Goal: Obtain resource: Obtain resource

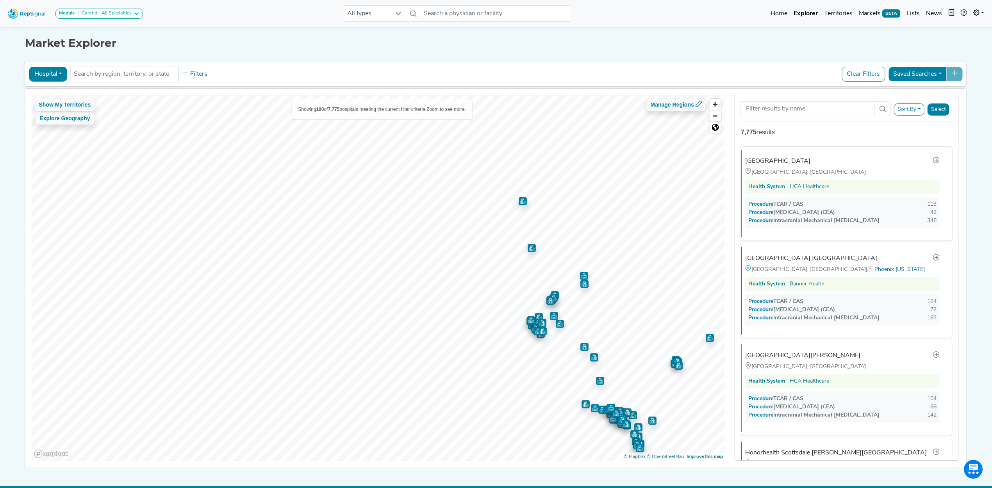
click at [487, 482] on div "Module Carotid - All Specialties Carotid - All Specialties Carotid - Interventi…" at bounding box center [496, 251] width 992 height 502
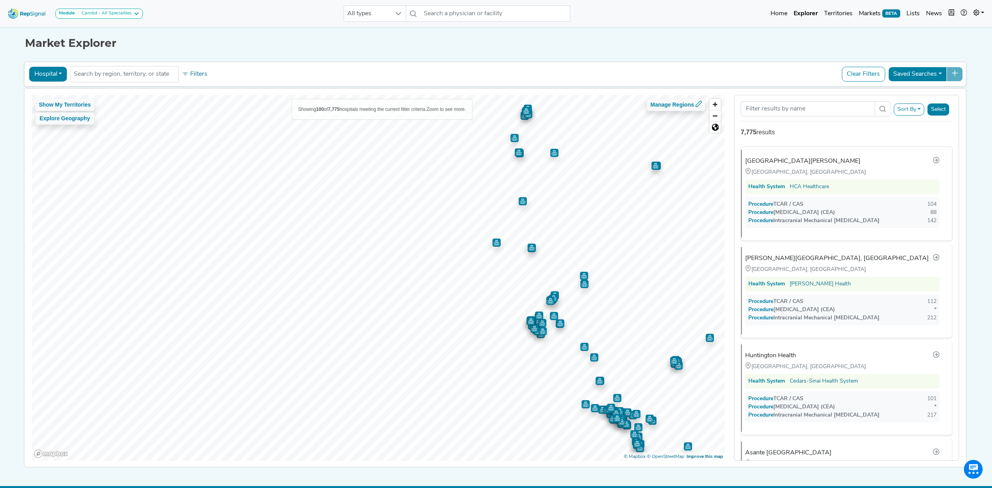
click at [907, 111] on button "Sort By" at bounding box center [909, 110] width 30 height 12
click at [807, 139] on link "TCAR / CAS" at bounding box center [858, 140] width 133 height 13
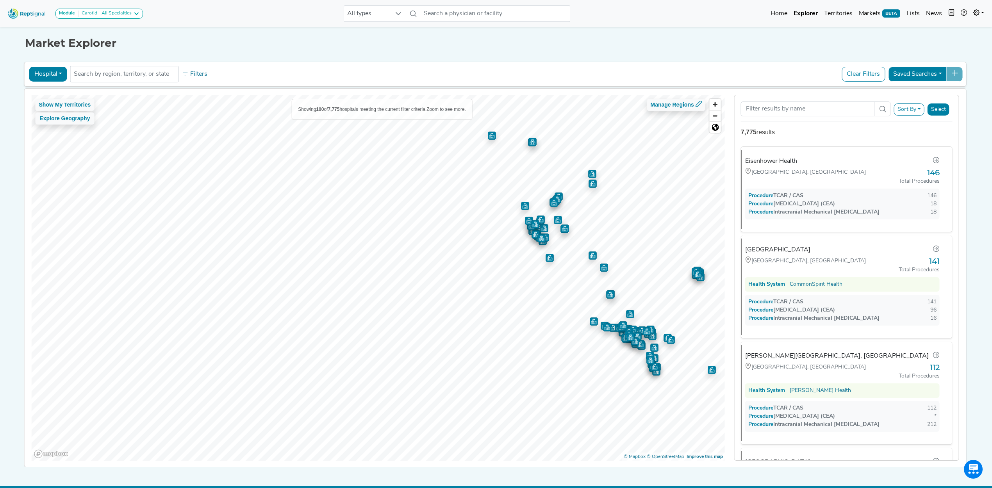
click at [915, 108] on button "Sort By" at bounding box center [909, 110] width 30 height 12
click at [816, 139] on link "TCAR / CAS" at bounding box center [858, 140] width 133 height 13
click at [946, 111] on button "Select" at bounding box center [939, 110] width 22 height 12
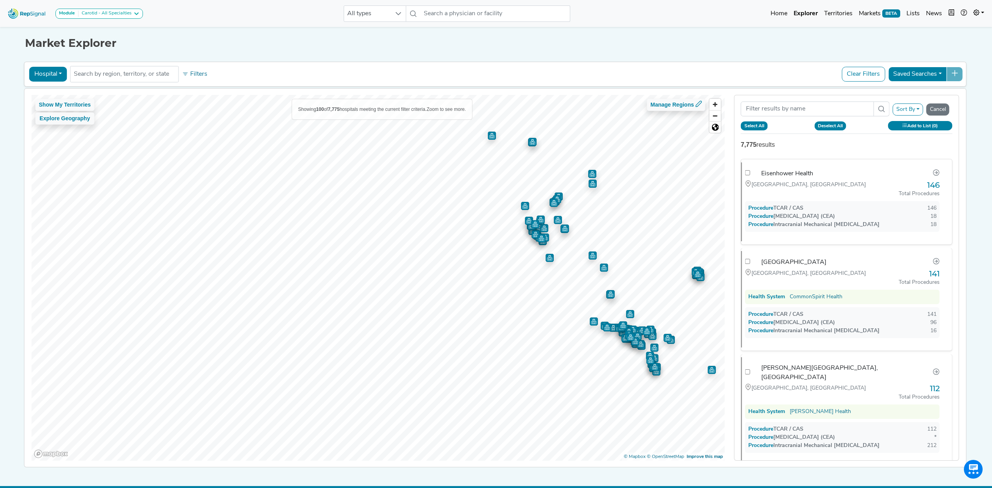
click at [758, 123] on button "Select All" at bounding box center [754, 126] width 27 height 9
checkbox input "true"
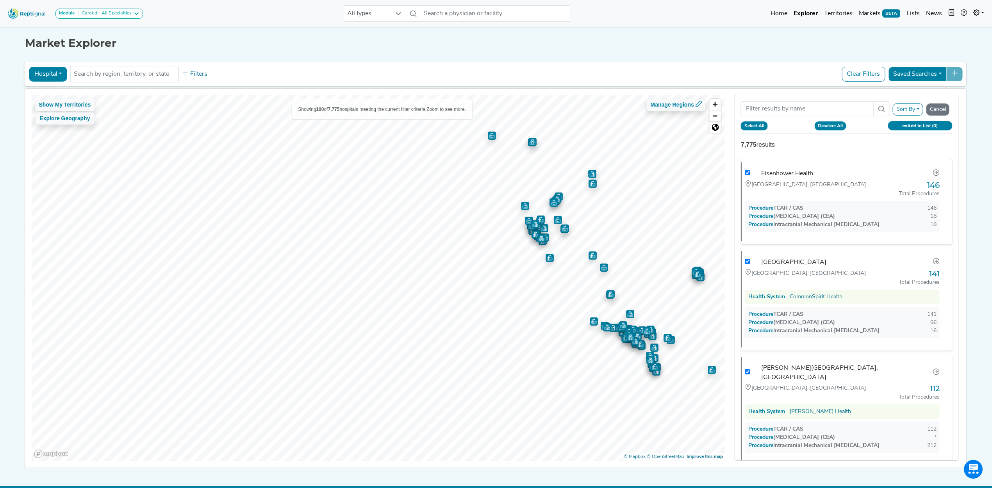
checkbox input "true"
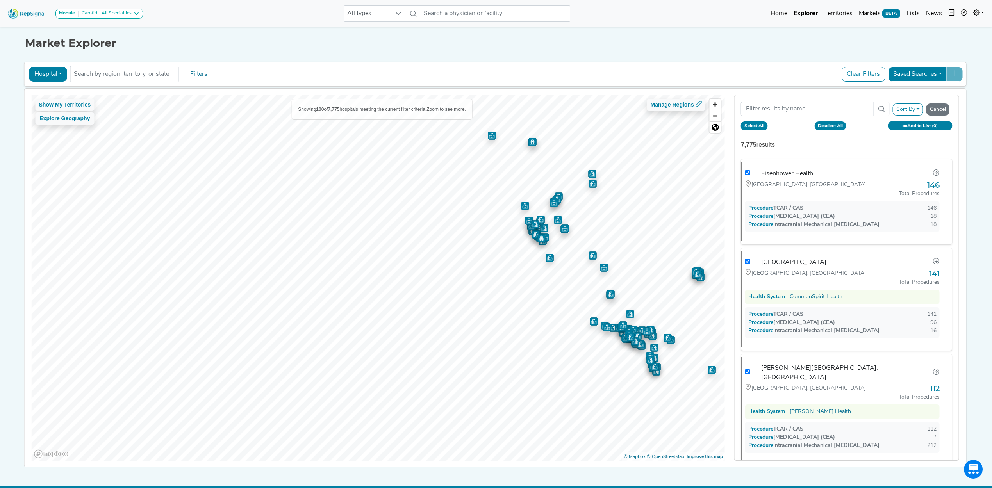
checkbox input "true"
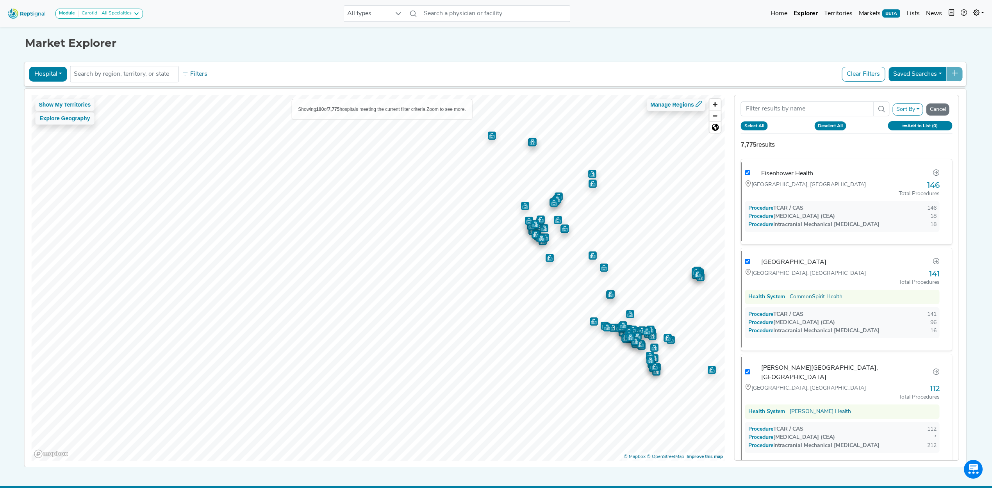
checkbox input "true"
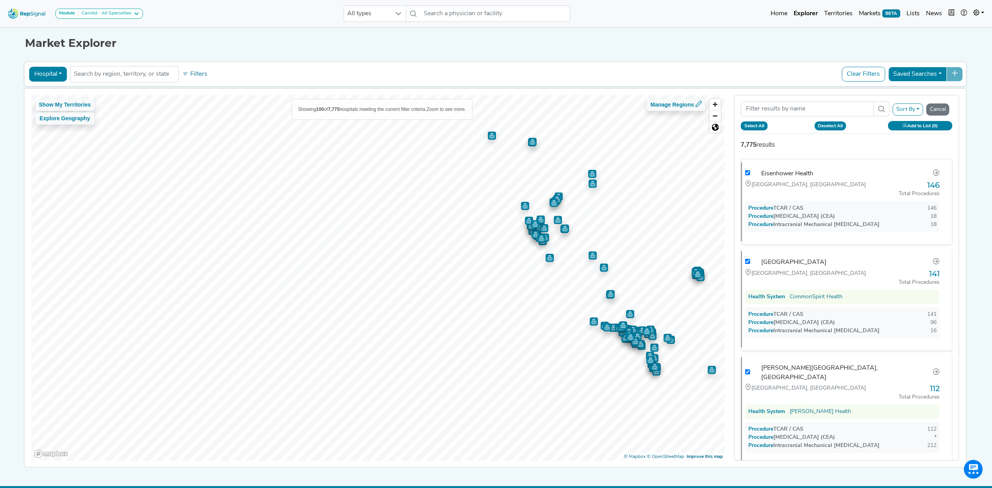
checkbox input "true"
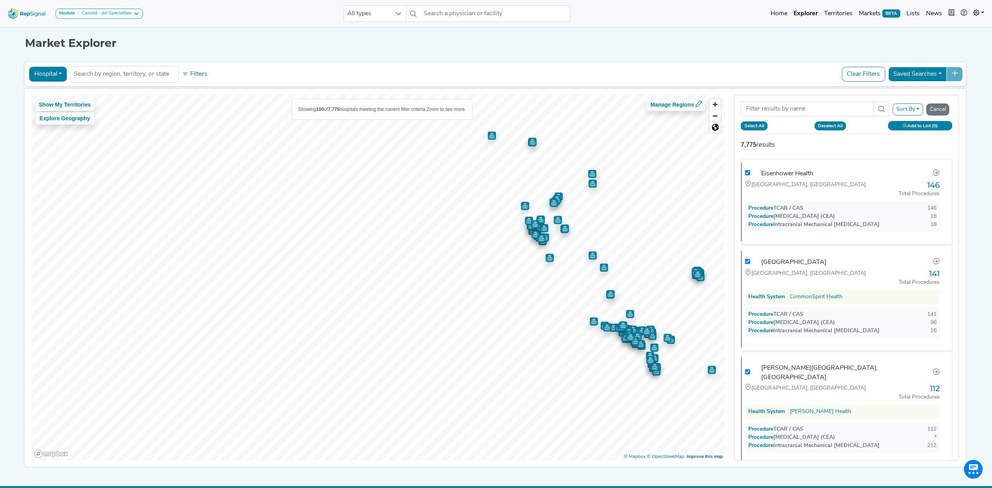
checkbox input "true"
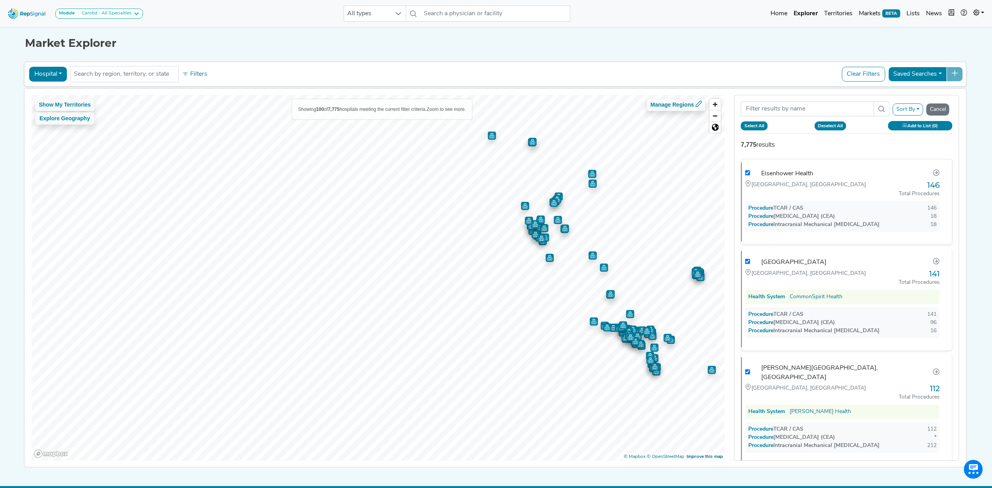
checkbox input "true"
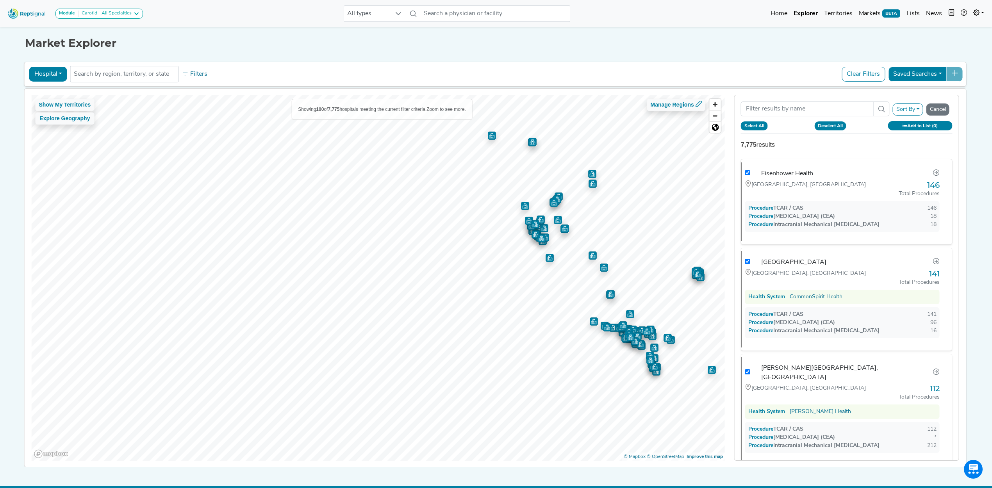
checkbox input "true"
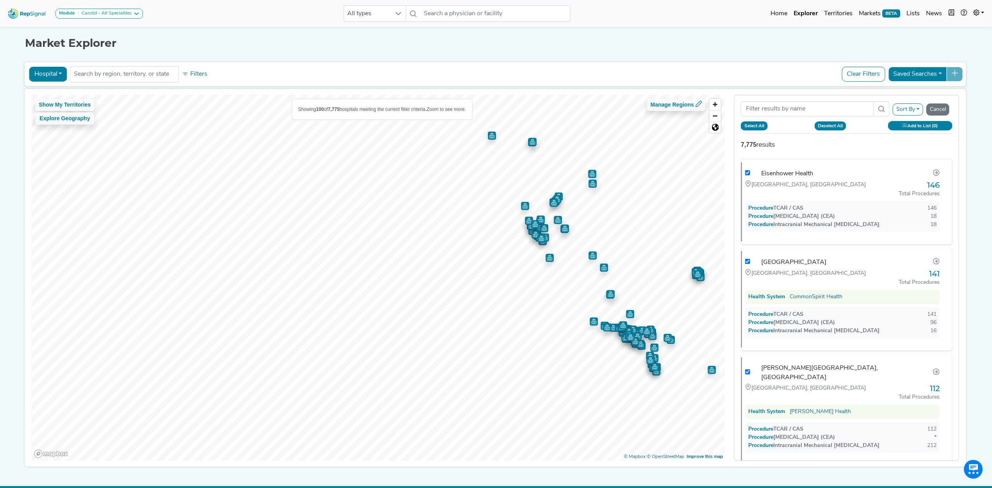
checkbox input "true"
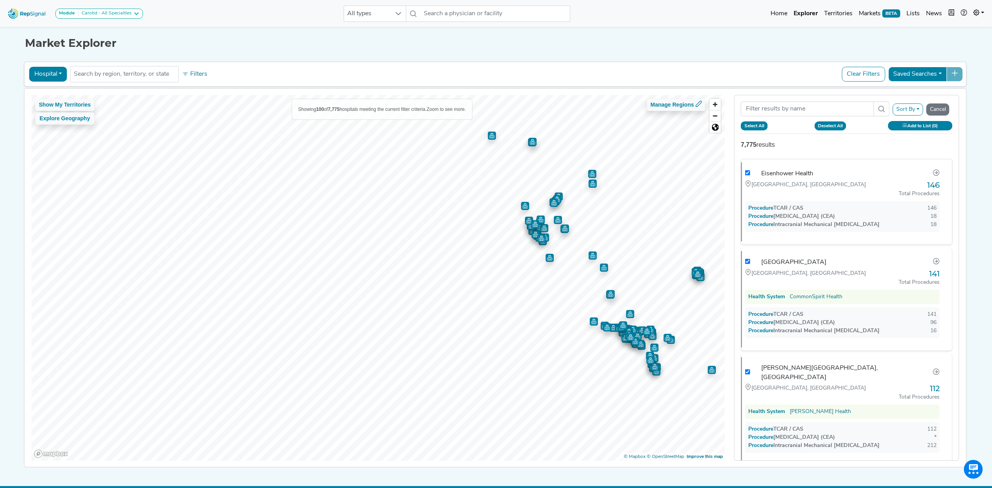
checkbox input "true"
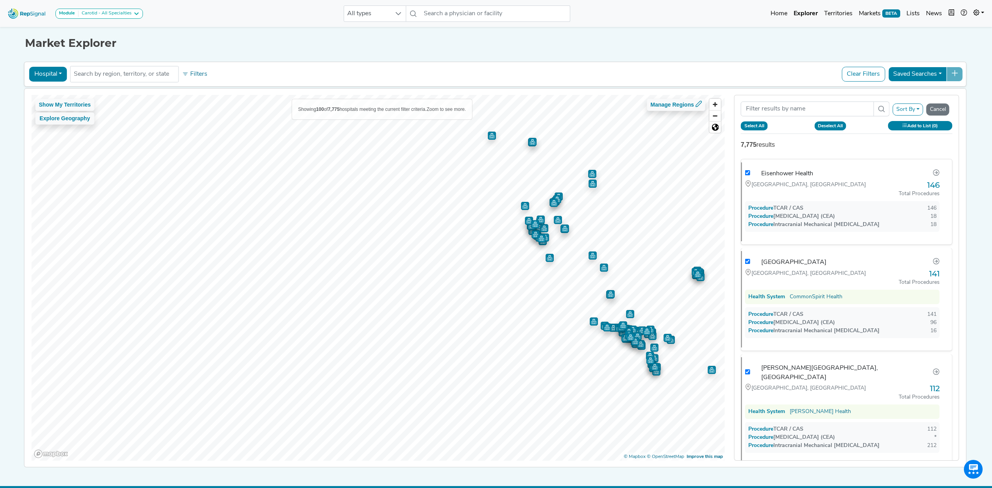
checkbox input "true"
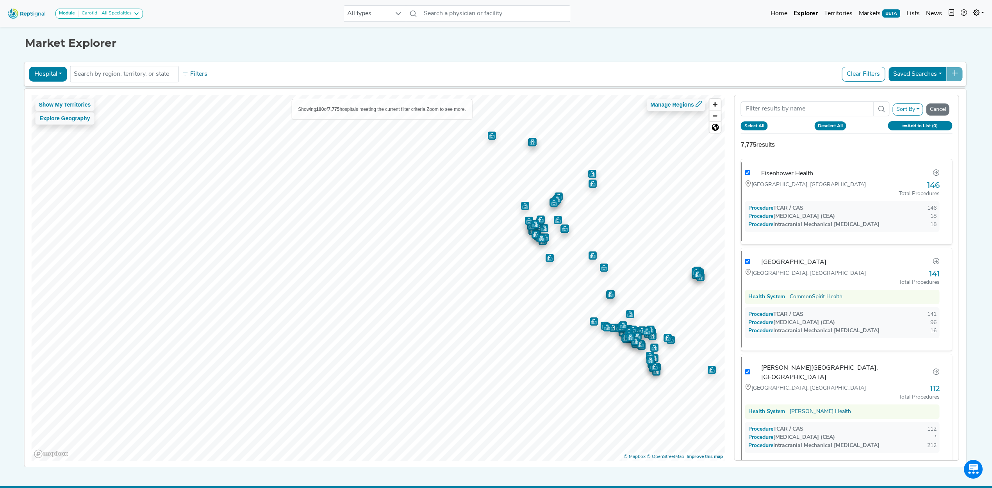
checkbox input "true"
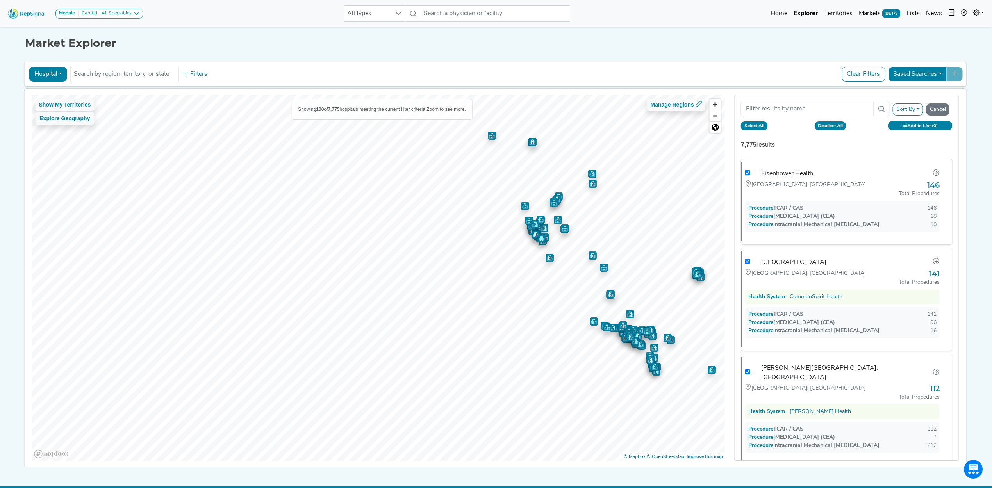
checkbox input "true"
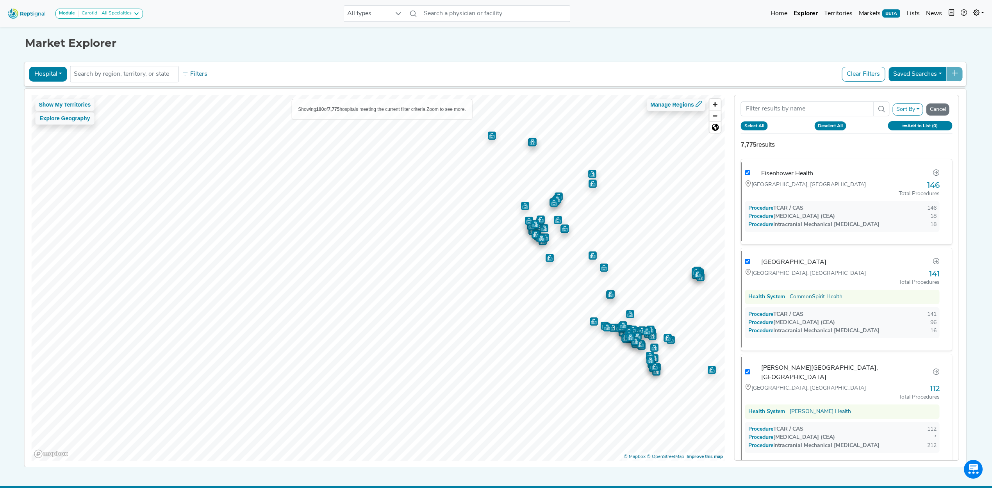
checkbox input "true"
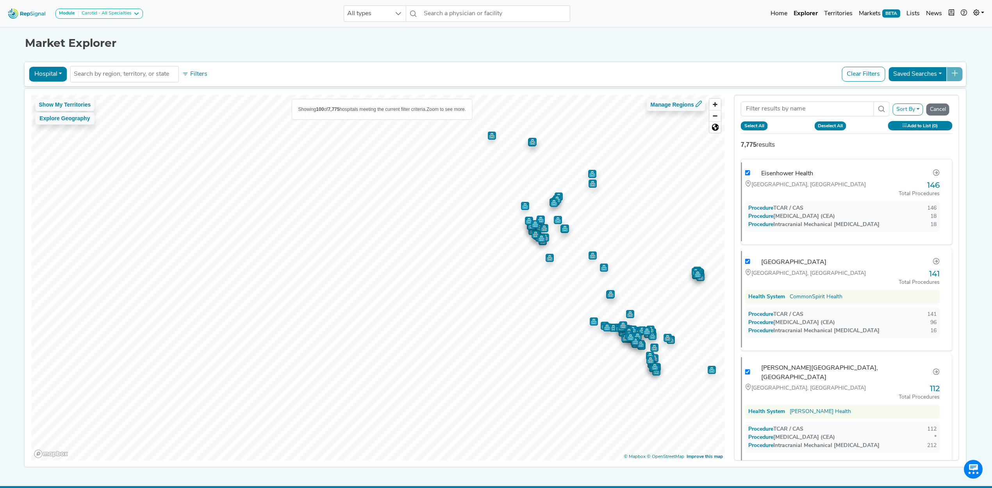
checkbox input "true"
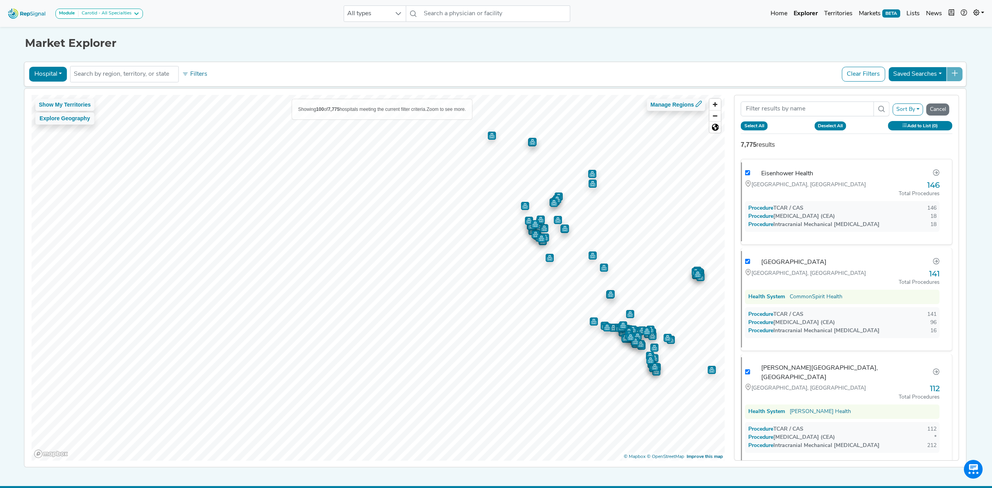
checkbox input "true"
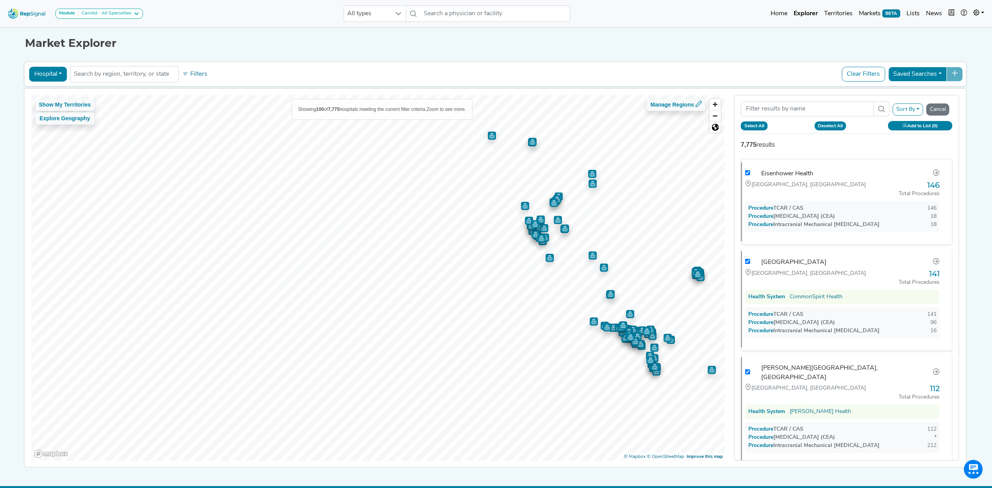
checkbox input "true"
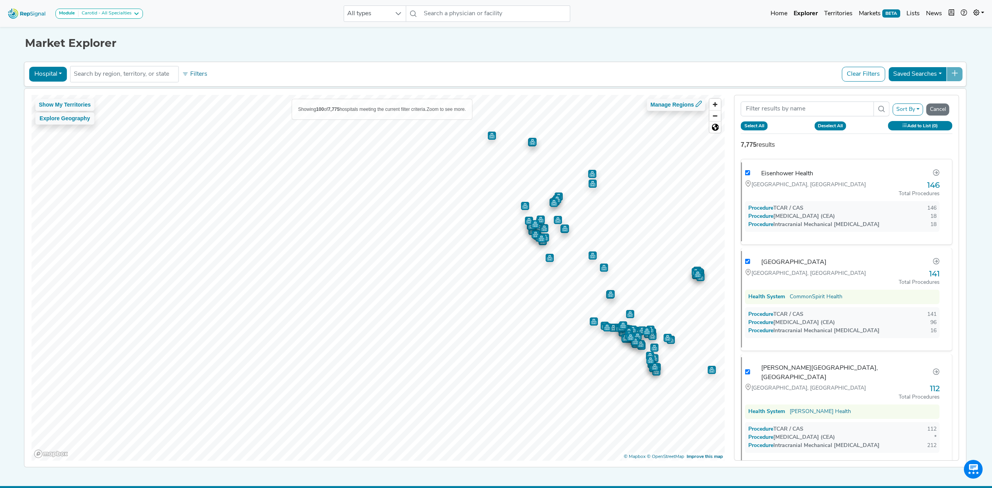
checkbox input "true"
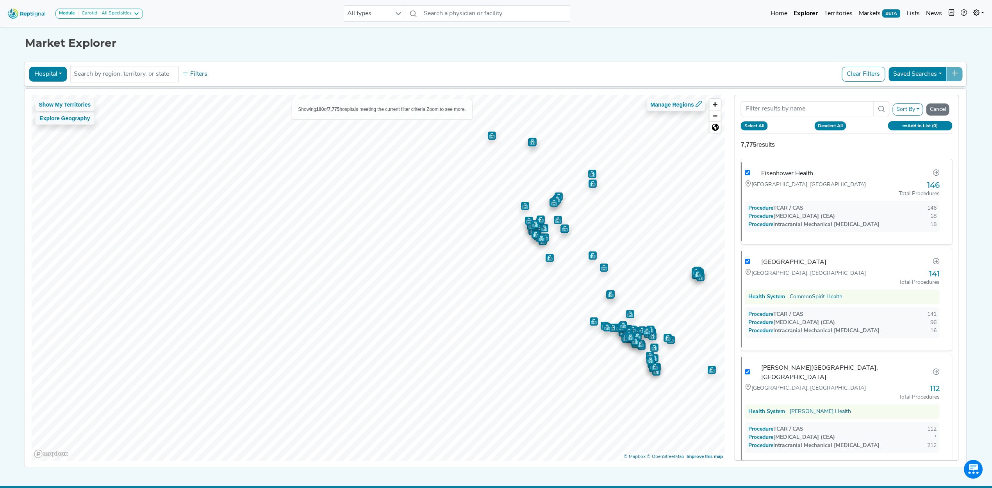
checkbox input "true"
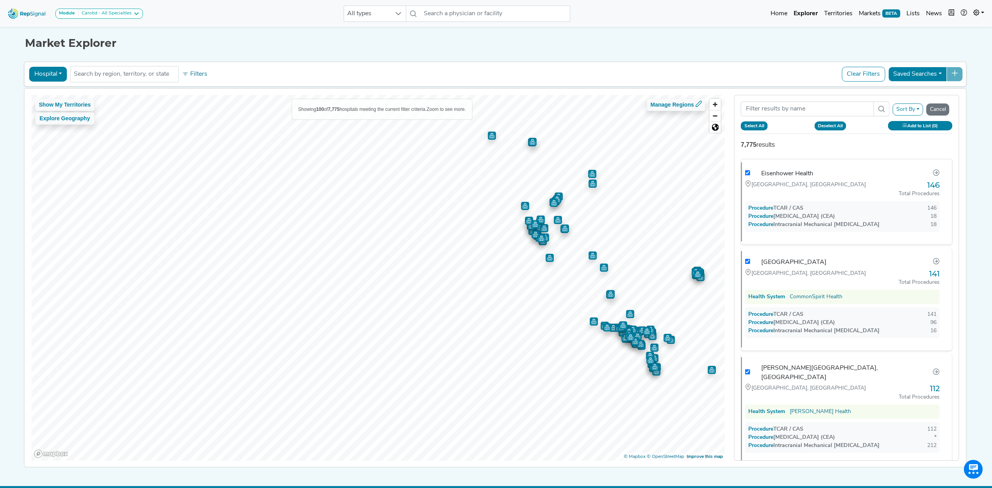
checkbox input "true"
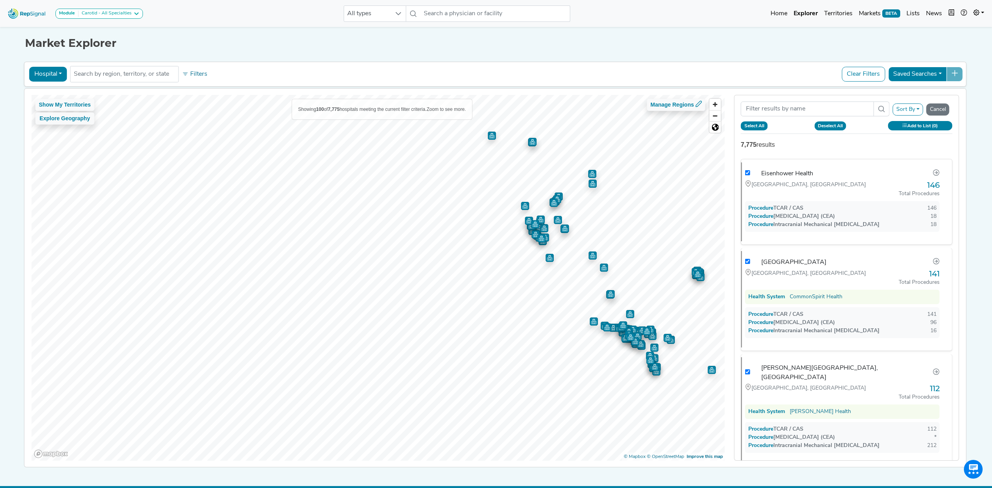
checkbox input "true"
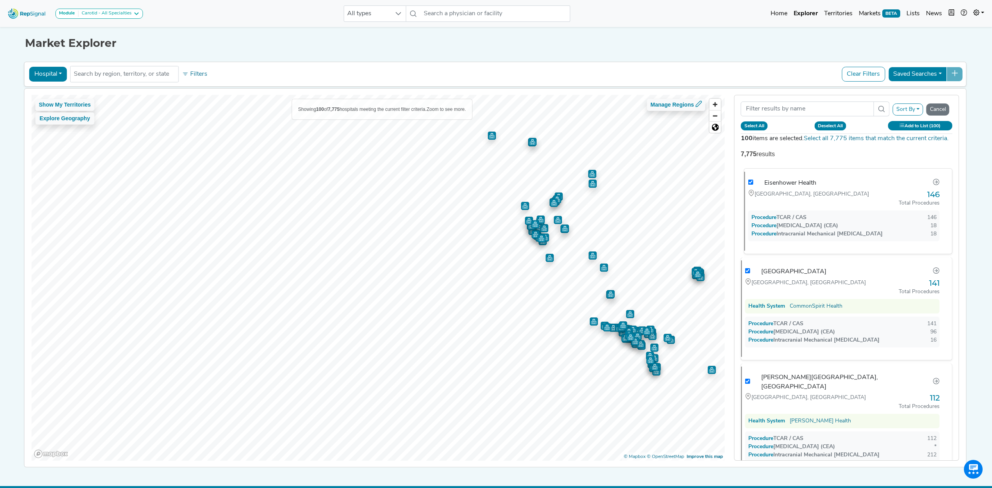
checkbox input "true"
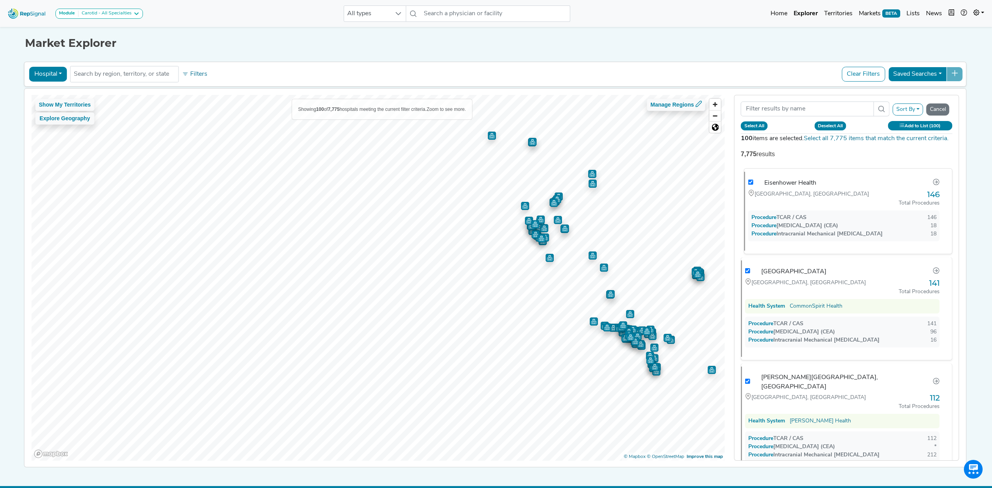
checkbox input "true"
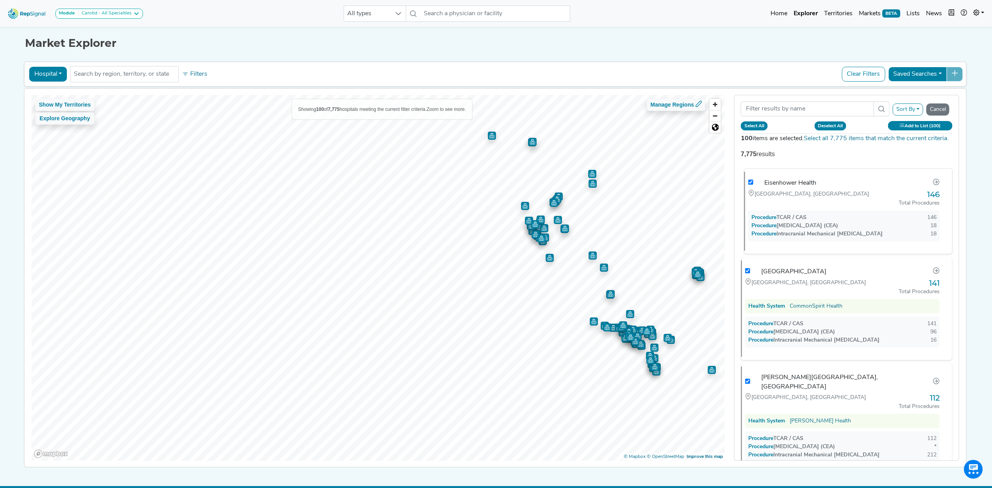
checkbox input "true"
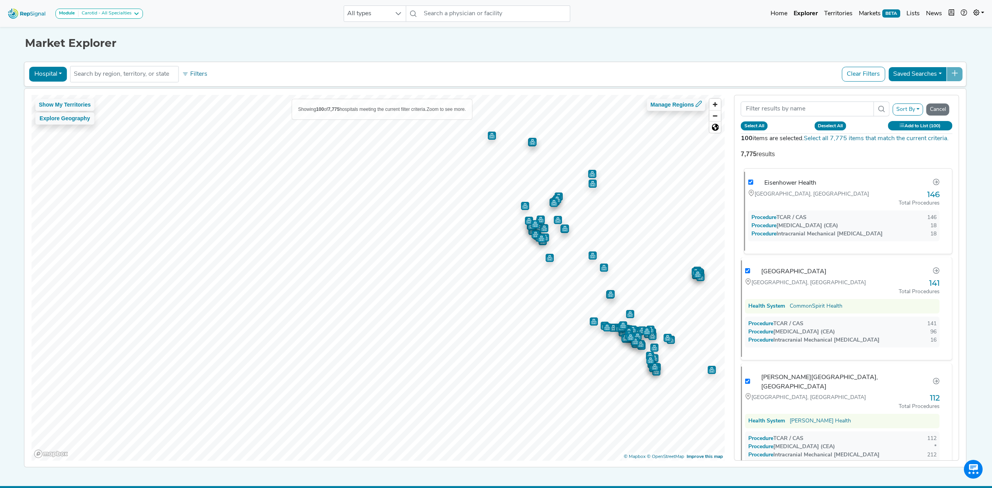
checkbox input "true"
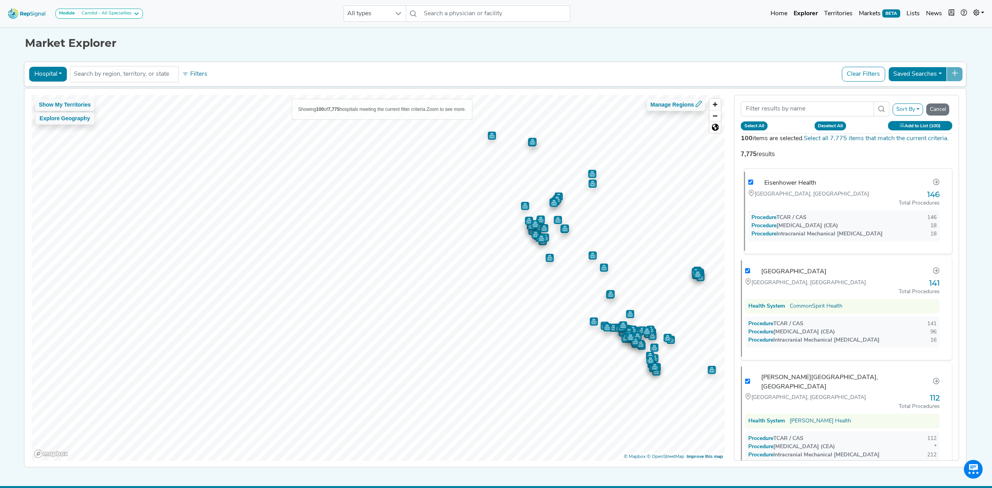
checkbox input "true"
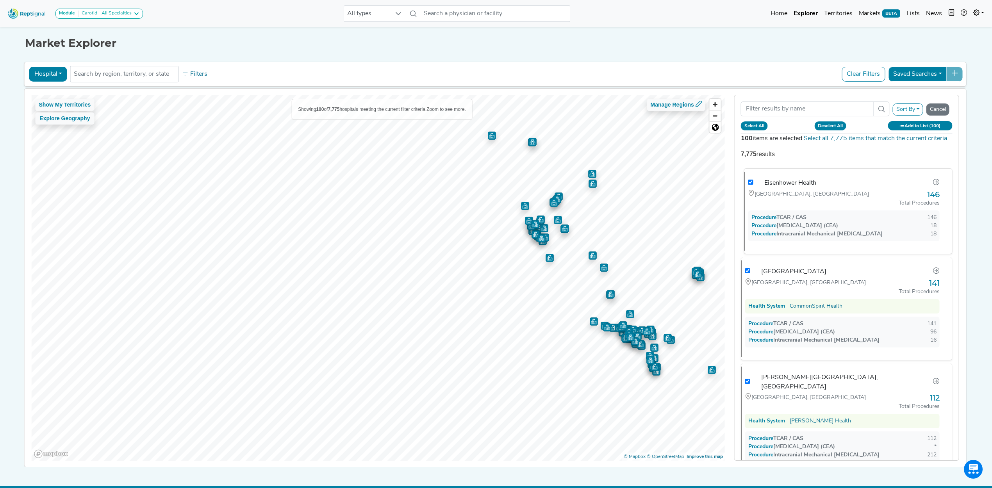
checkbox input "true"
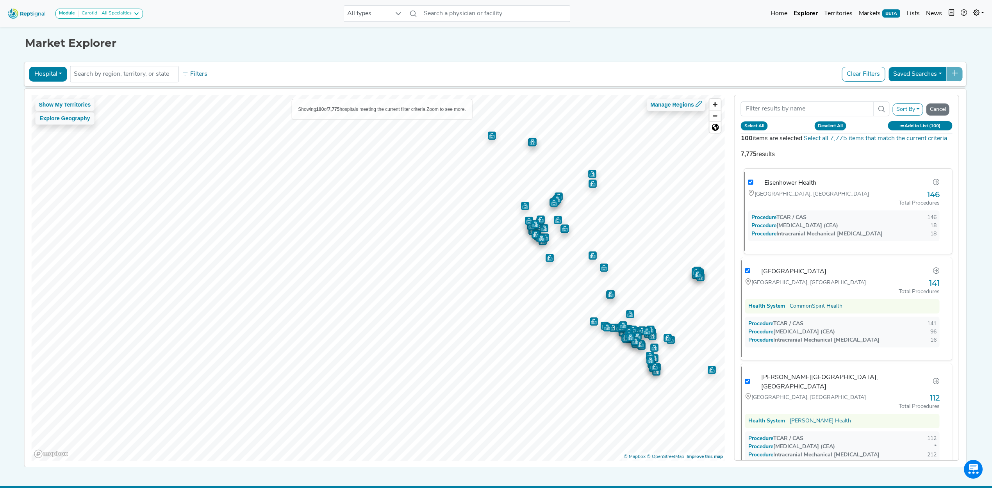
checkbox input "true"
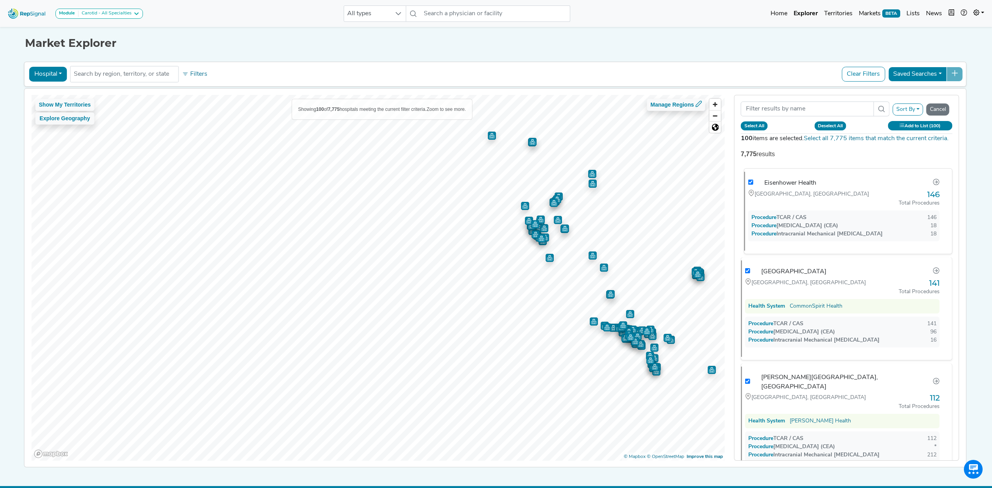
checkbox input "true"
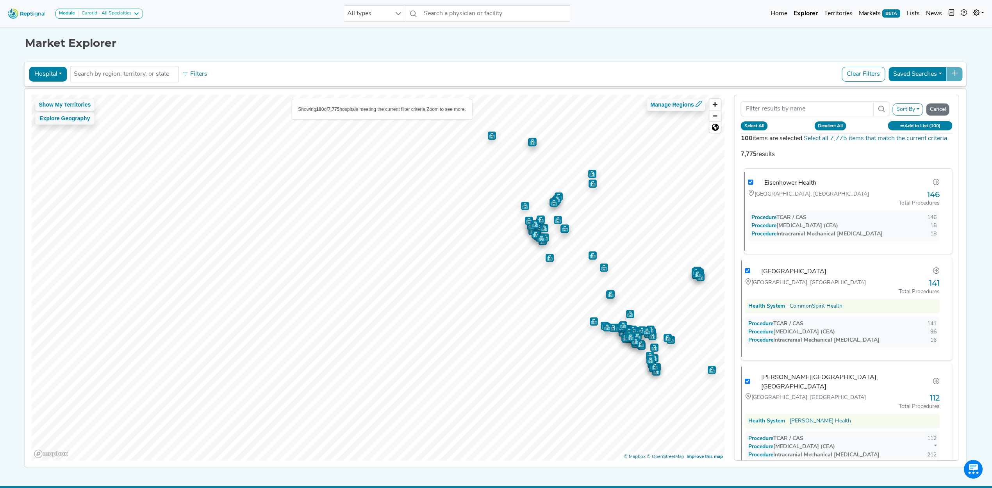
checkbox input "true"
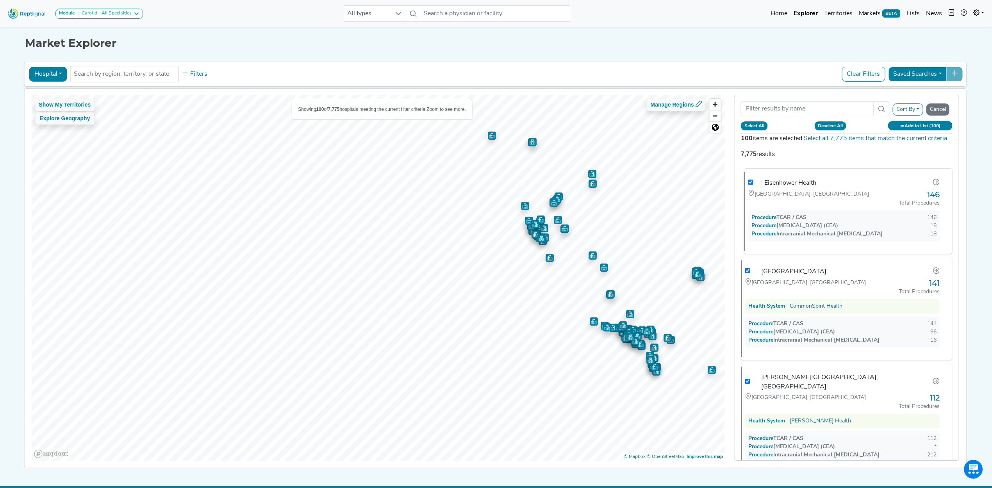
checkbox input "true"
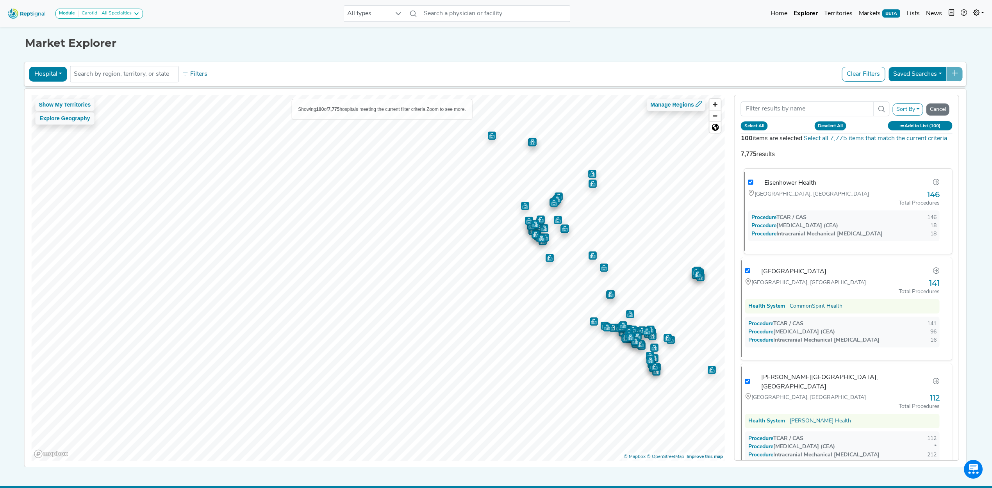
checkbox input "true"
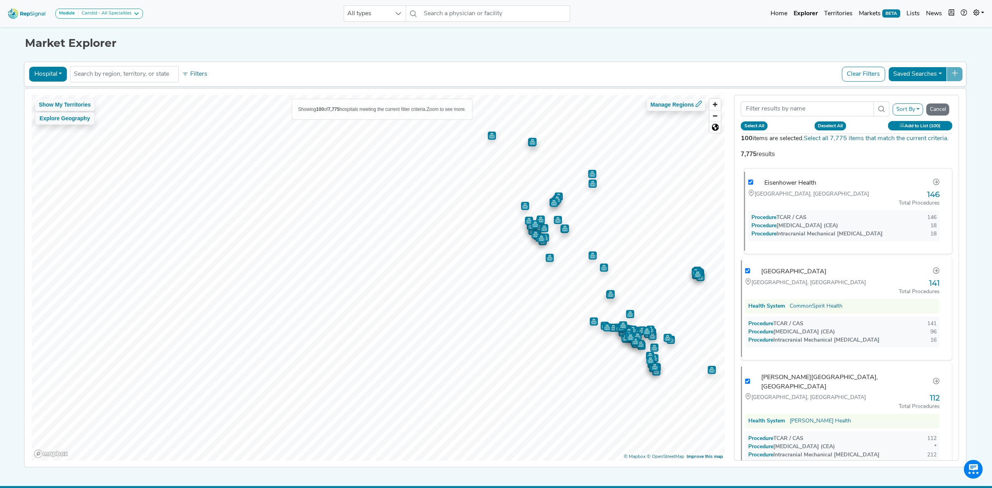
checkbox input "true"
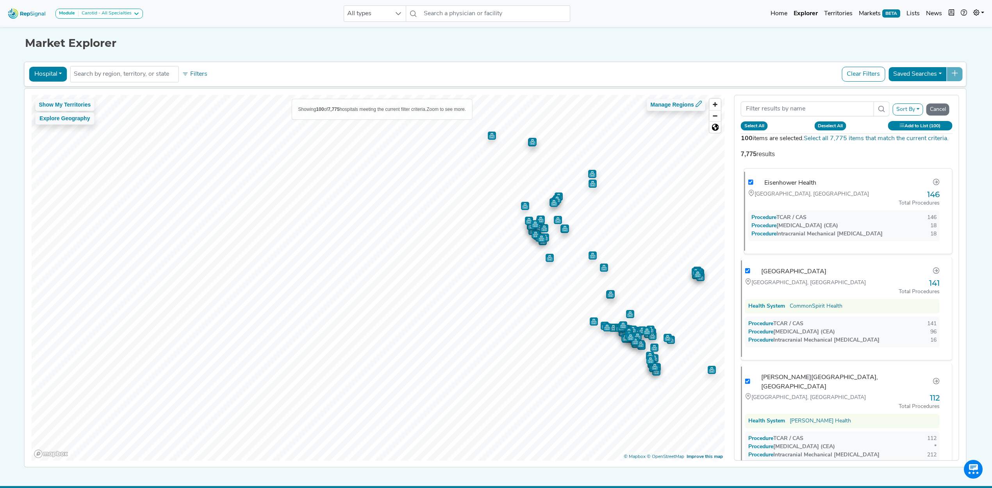
checkbox input "true"
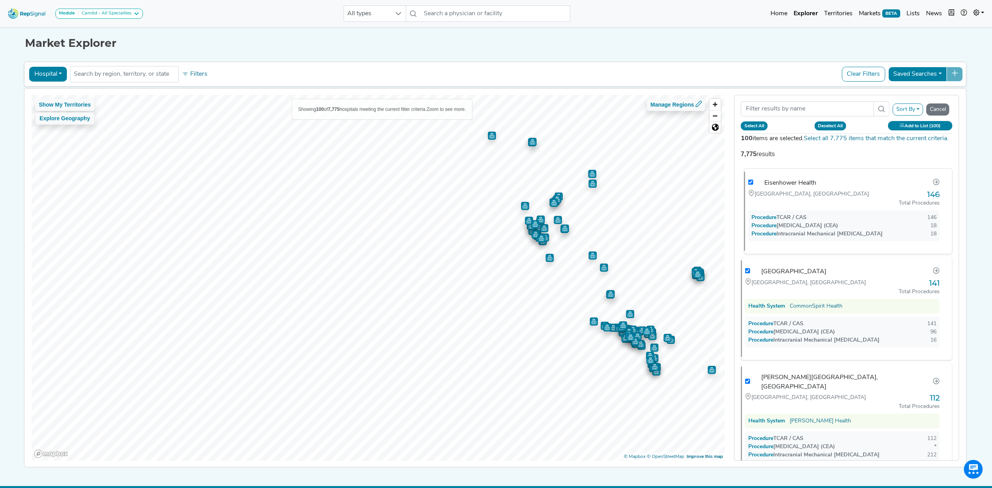
checkbox input "true"
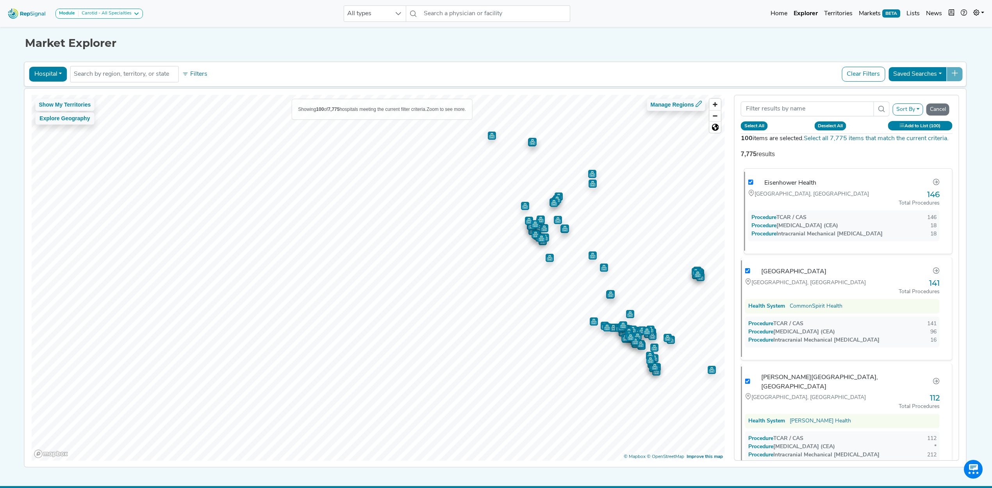
checkbox input "true"
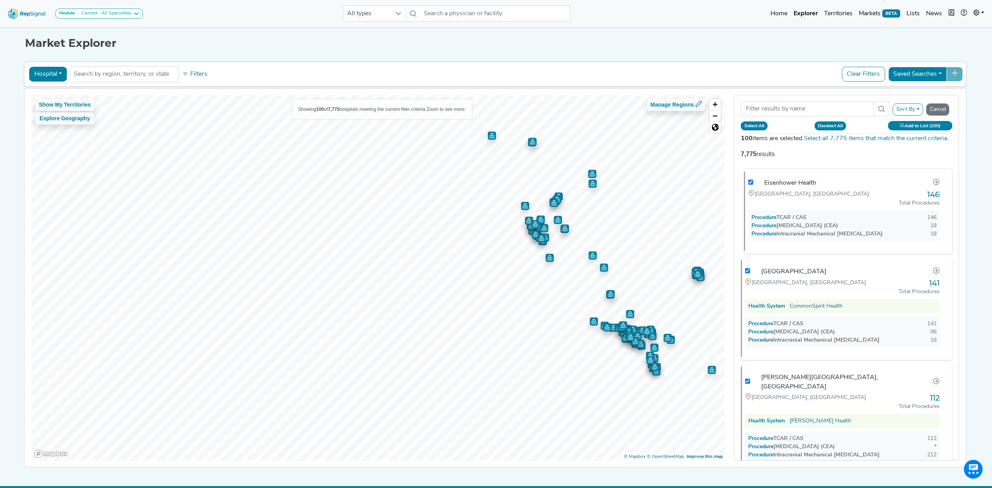
checkbox input "true"
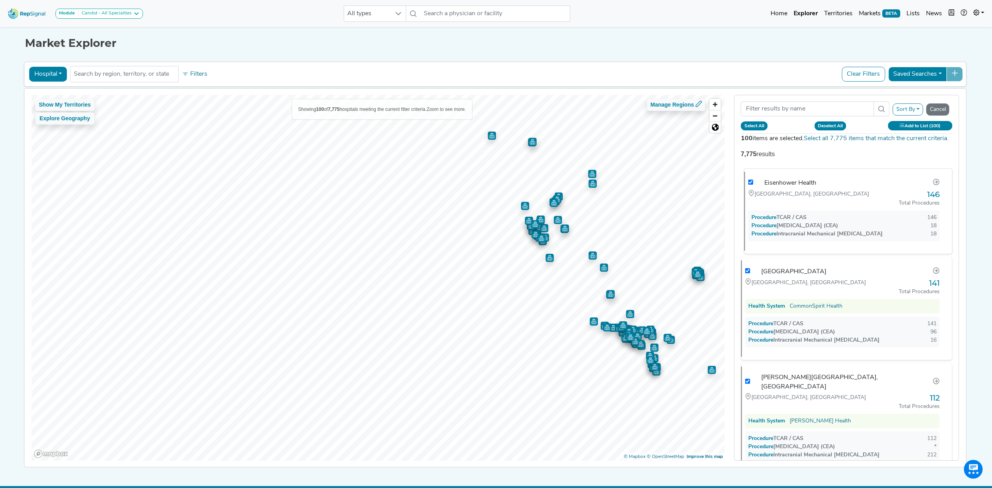
checkbox input "true"
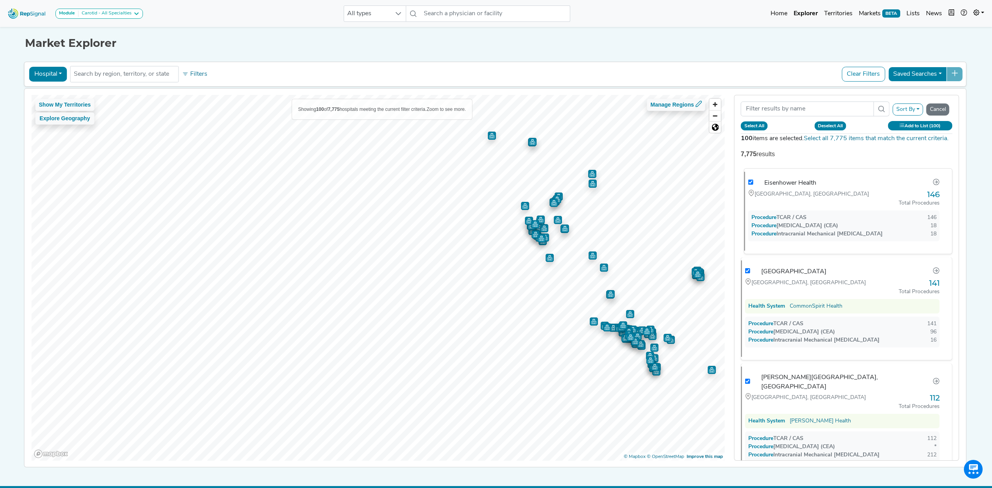
checkbox input "true"
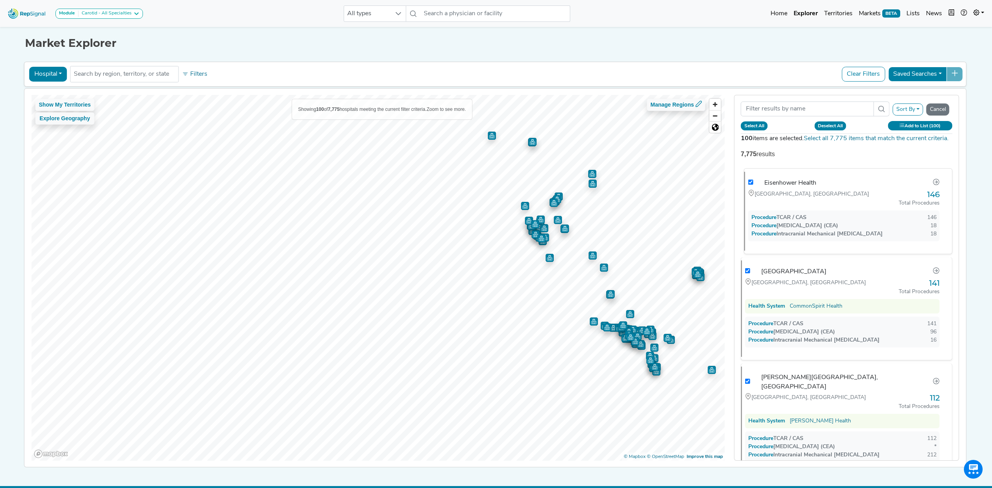
checkbox input "true"
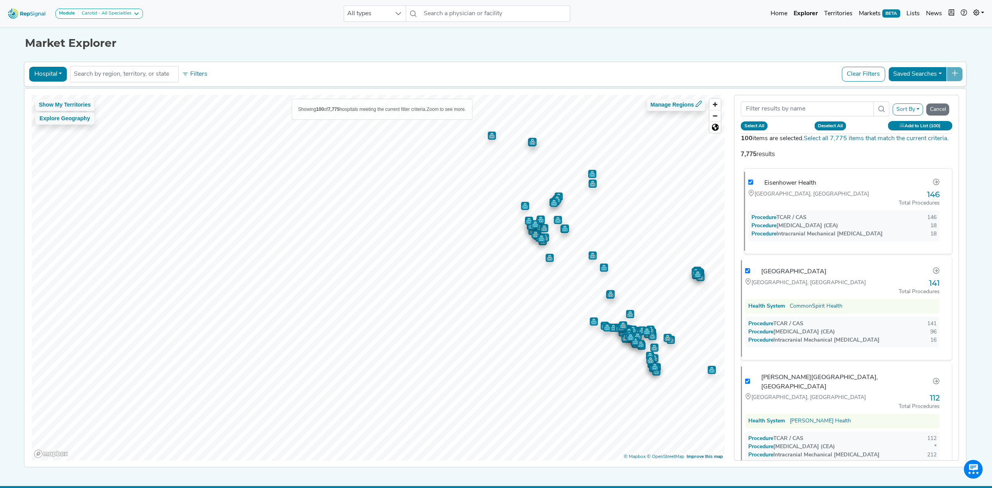
checkbox input "true"
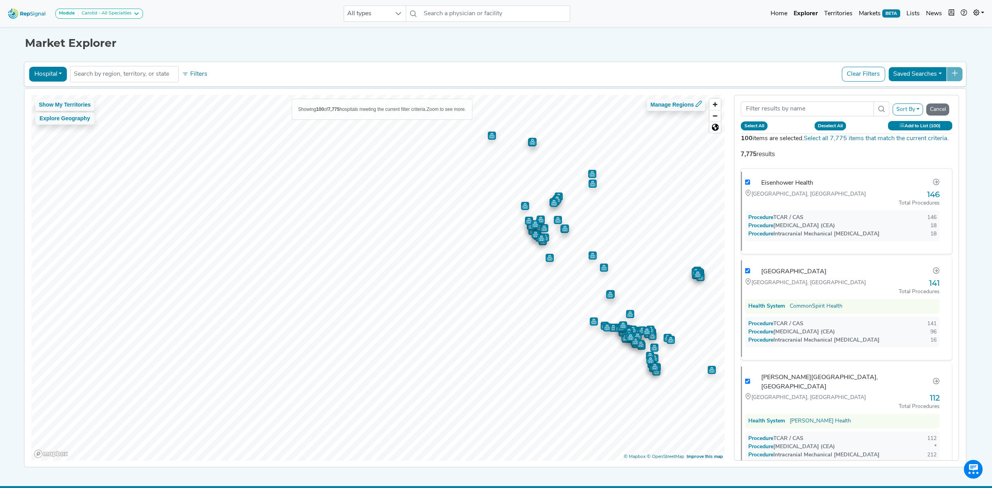
click at [926, 127] on button "Add to List (100)" at bounding box center [920, 125] width 64 height 9
click at [909, 207] on button "Create New List" at bounding box center [901, 204] width 56 height 15
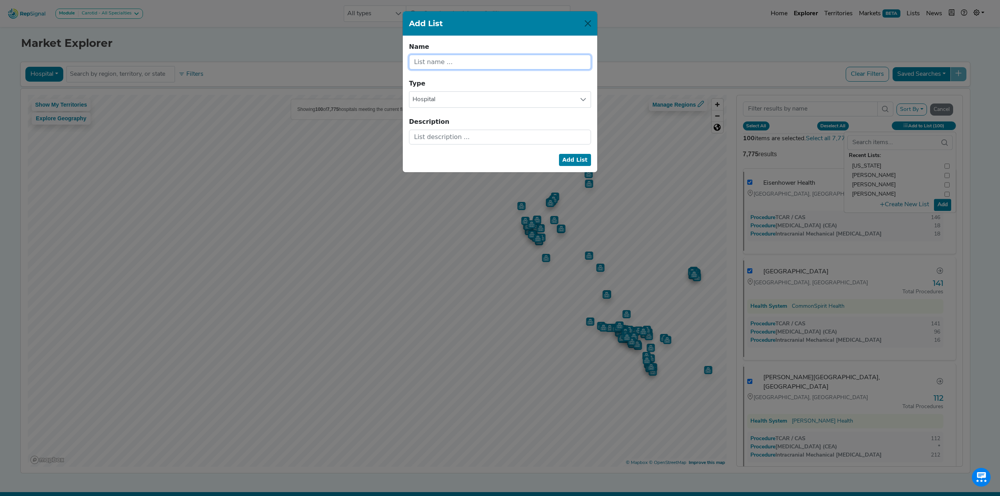
click at [466, 62] on input "text" at bounding box center [500, 62] width 182 height 15
click at [422, 63] on input "calfornia and nevada" at bounding box center [500, 62] width 182 height 15
click at [568, 164] on button "Add List" at bounding box center [575, 160] width 32 height 12
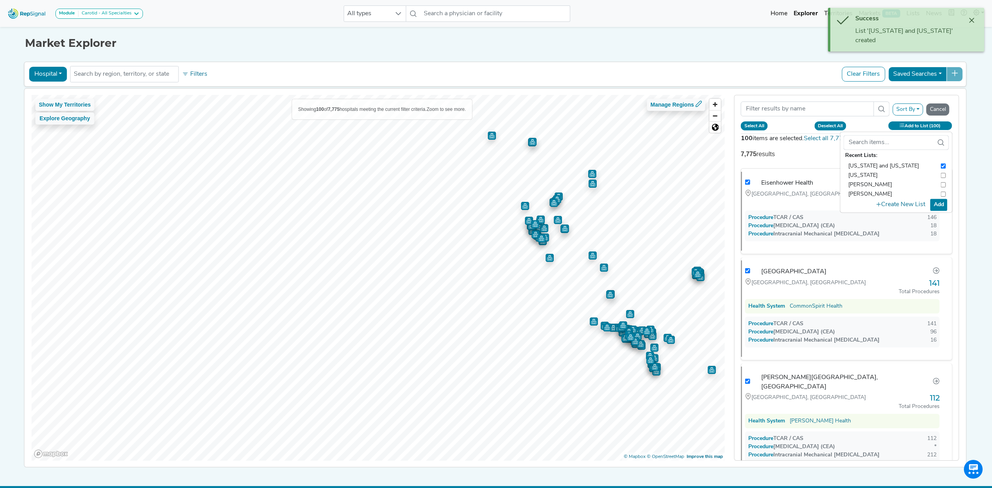
click at [943, 206] on button "Add" at bounding box center [939, 205] width 17 height 12
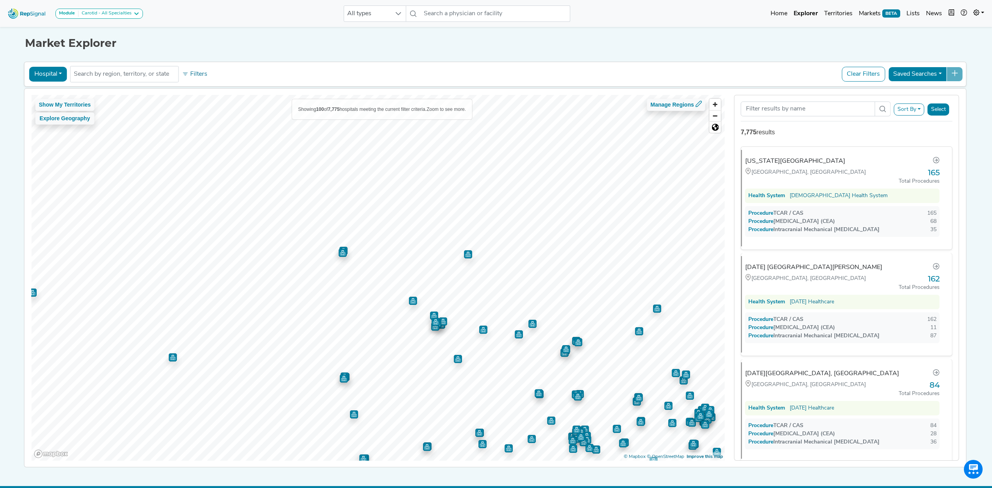
click at [909, 111] on button "Sort By" at bounding box center [909, 110] width 30 height 12
click at [852, 141] on link "TCAR / CAS" at bounding box center [858, 140] width 133 height 13
click at [914, 111] on button "Sort By" at bounding box center [909, 110] width 30 height 12
click at [804, 141] on link "TCAR / CAS" at bounding box center [858, 140] width 133 height 13
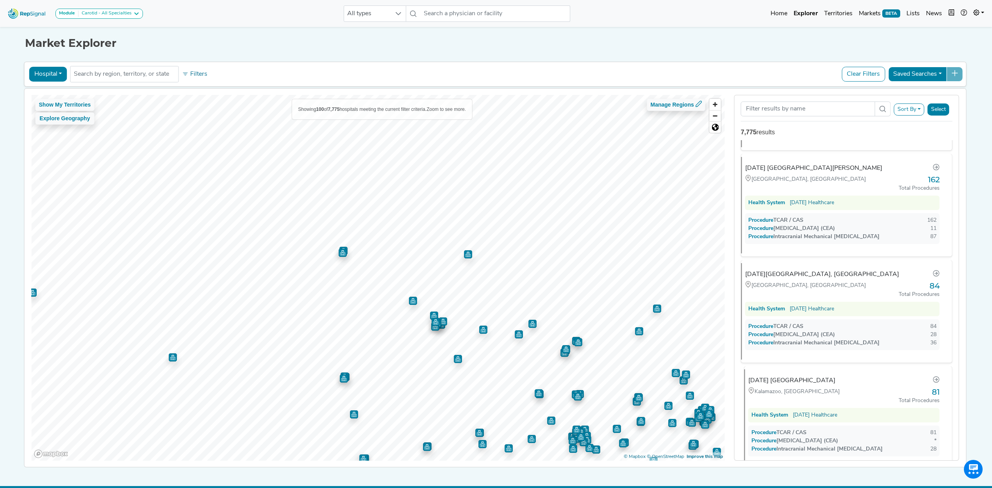
scroll to position [208, 0]
click at [942, 110] on button "Select" at bounding box center [939, 110] width 22 height 12
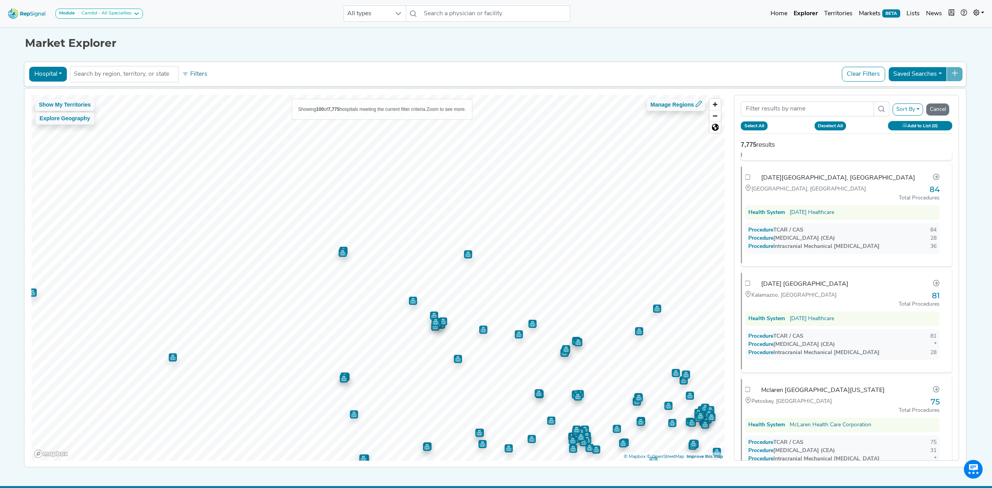
click at [767, 126] on button "Select All" at bounding box center [754, 126] width 27 height 9
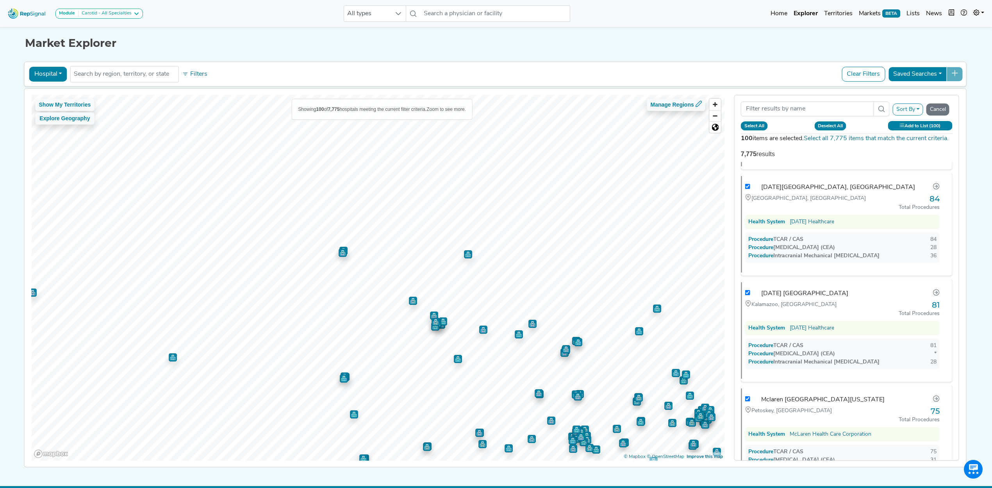
click at [914, 125] on button "Add to List (100)" at bounding box center [920, 125] width 64 height 9
click at [897, 207] on button "Create New List" at bounding box center [901, 204] width 56 height 15
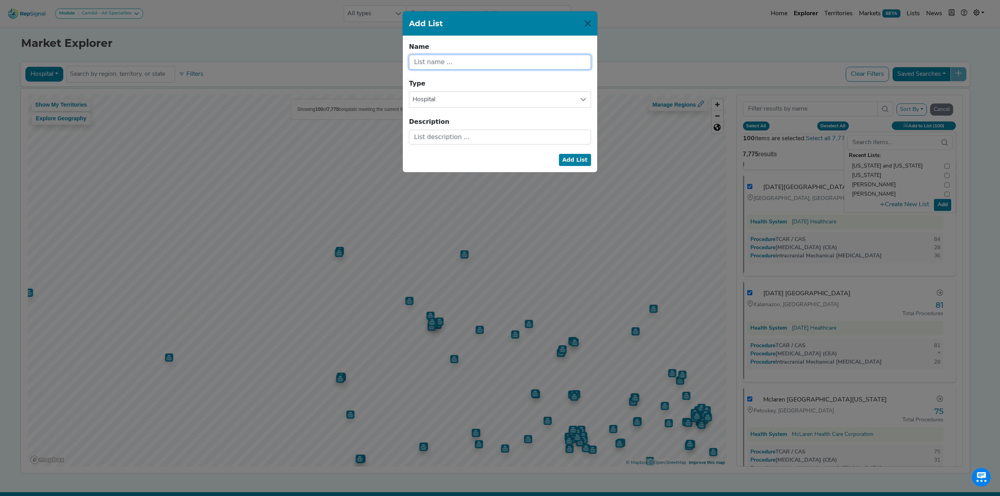
click at [444, 62] on input "text" at bounding box center [500, 62] width 182 height 15
click at [576, 163] on button "Add List" at bounding box center [575, 160] width 32 height 12
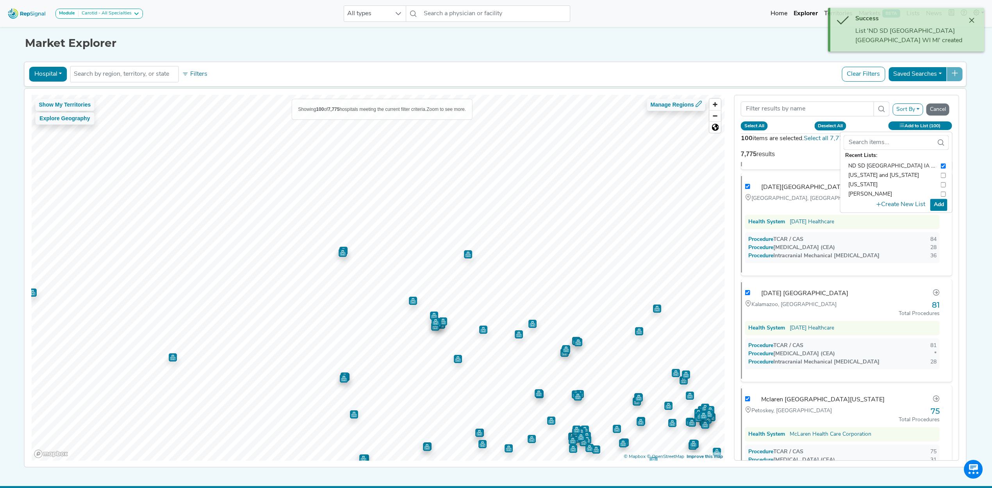
click at [939, 205] on button "Add" at bounding box center [939, 205] width 17 height 12
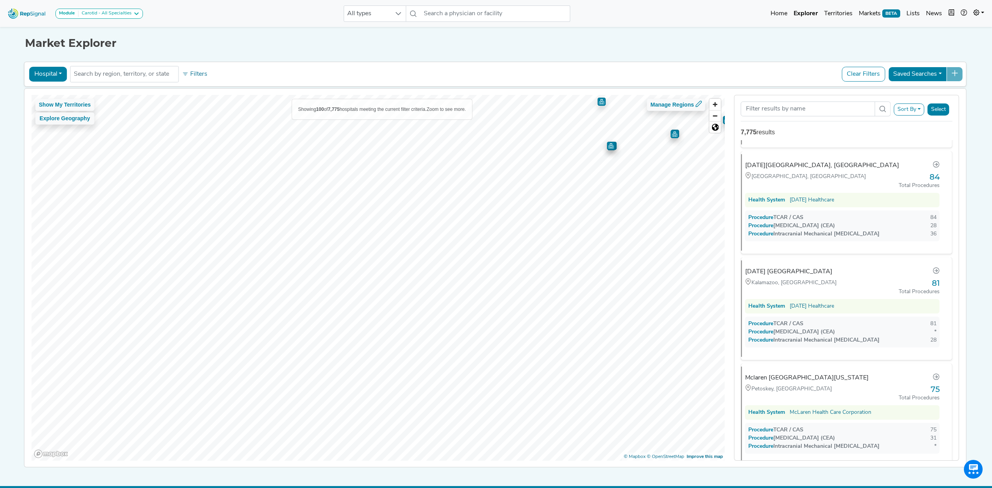
click at [515, 66] on div "Hospital Physician Hospital ASC Office Health System No results found Filters C…" at bounding box center [495, 264] width 943 height 408
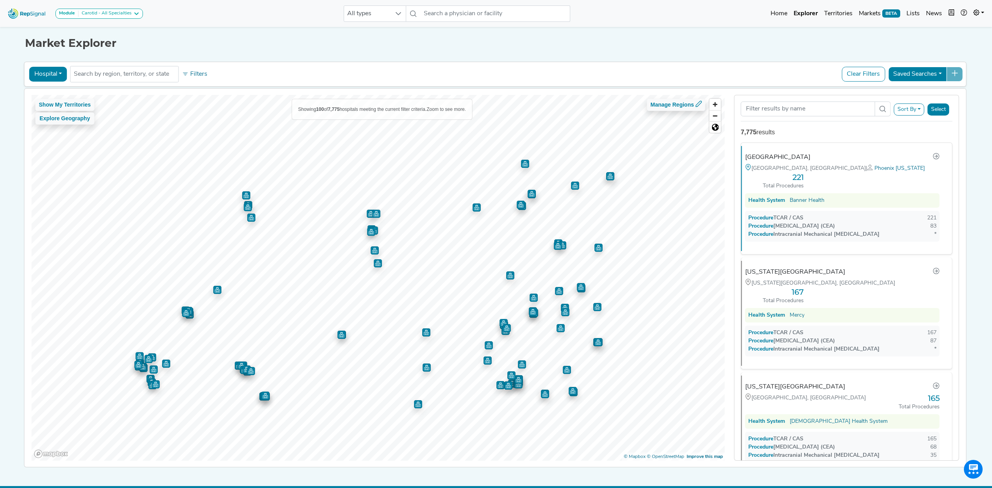
scroll to position [0, 0]
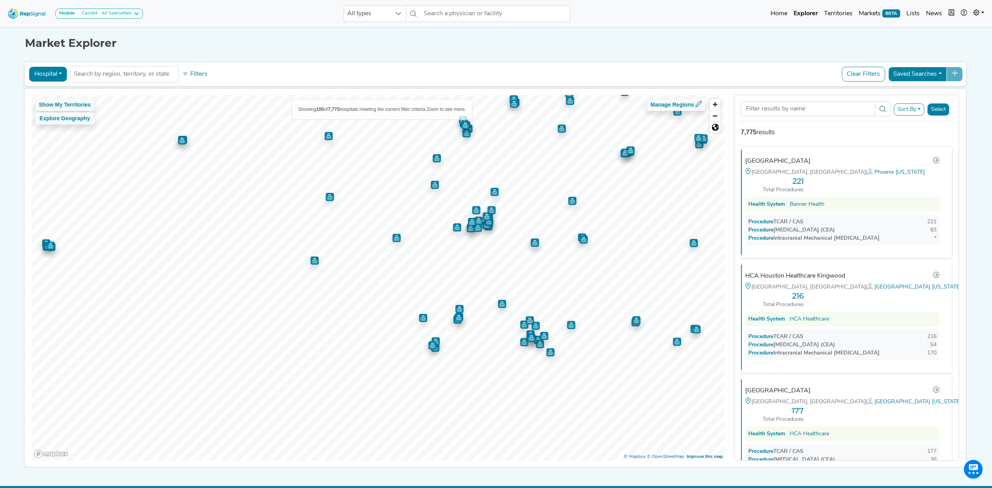
drag, startPoint x: 533, startPoint y: 419, endPoint x: 523, endPoint y: 343, distance: 76.9
click at [523, 343] on img "Map marker" at bounding box center [524, 342] width 8 height 8
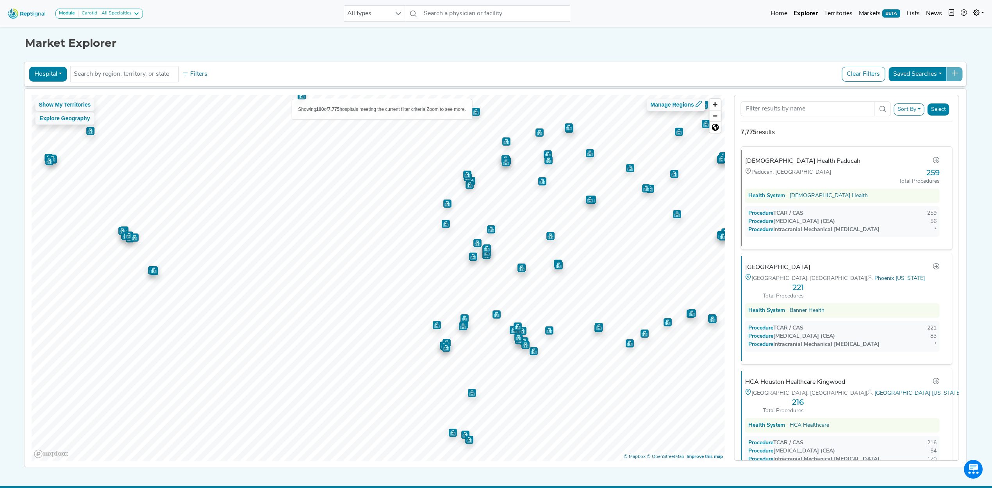
click at [910, 117] on div "Sort By RepSignal Annual Procedure Volume Estimate TCAR / CAS [MEDICAL_DATA] (C…" at bounding box center [847, 110] width 212 height 16
click at [910, 112] on button "Sort By" at bounding box center [909, 110] width 30 height 12
click at [825, 139] on link "TCAR / CAS" at bounding box center [858, 140] width 133 height 13
click at [912, 114] on button "Sort By" at bounding box center [909, 110] width 30 height 12
click at [822, 139] on link "TCAR / CAS" at bounding box center [858, 140] width 133 height 13
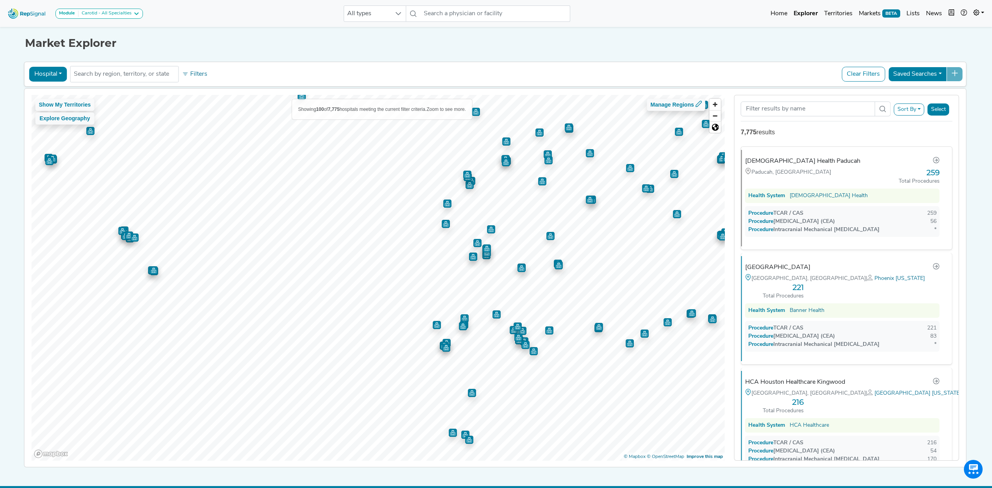
click at [940, 109] on button "Select" at bounding box center [939, 110] width 22 height 12
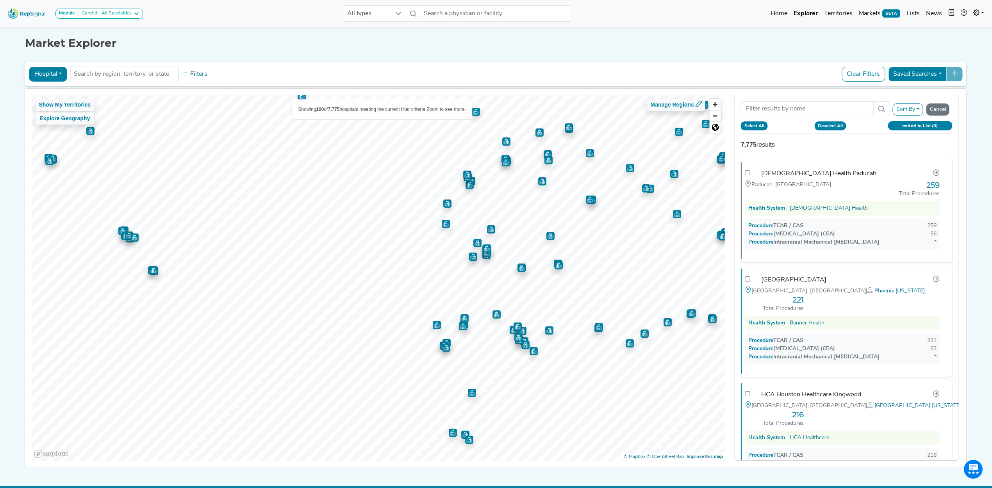
click at [754, 129] on button "Select All" at bounding box center [754, 126] width 27 height 9
checkbox input "true"
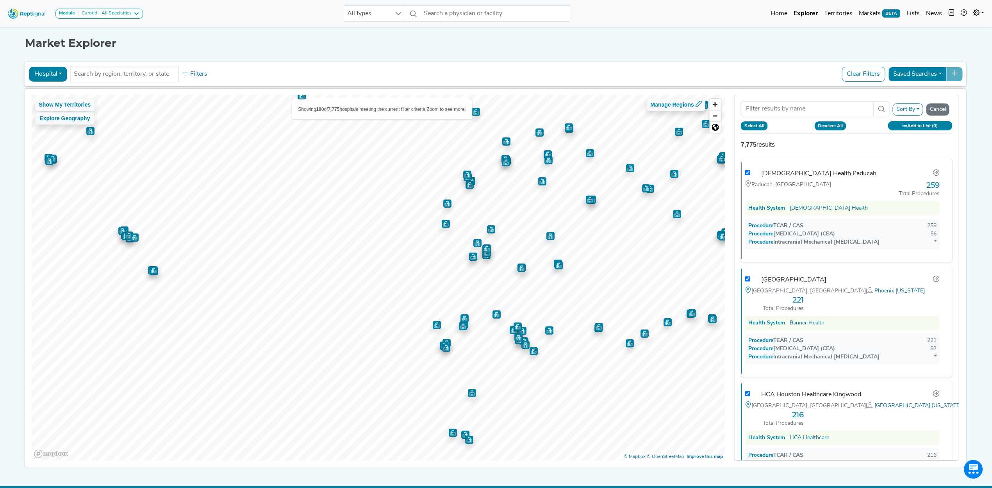
checkbox input "true"
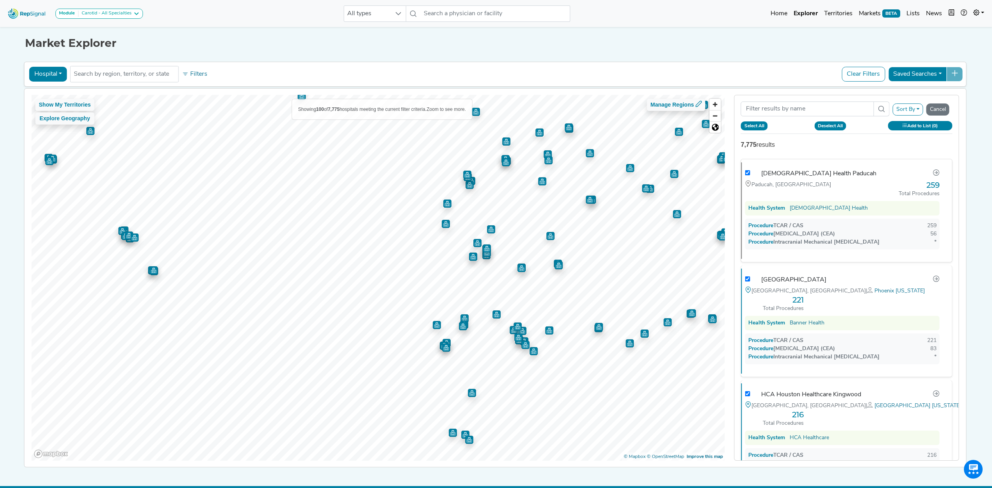
checkbox input "true"
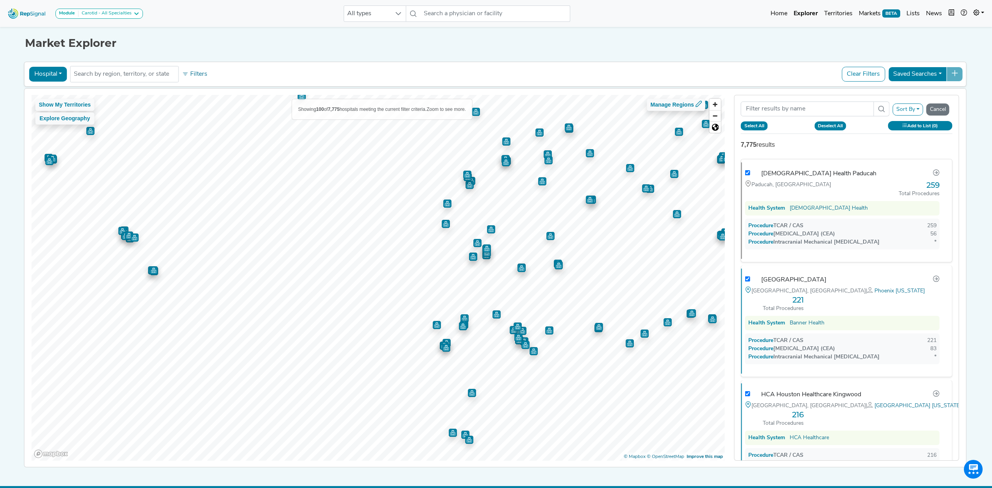
checkbox input "true"
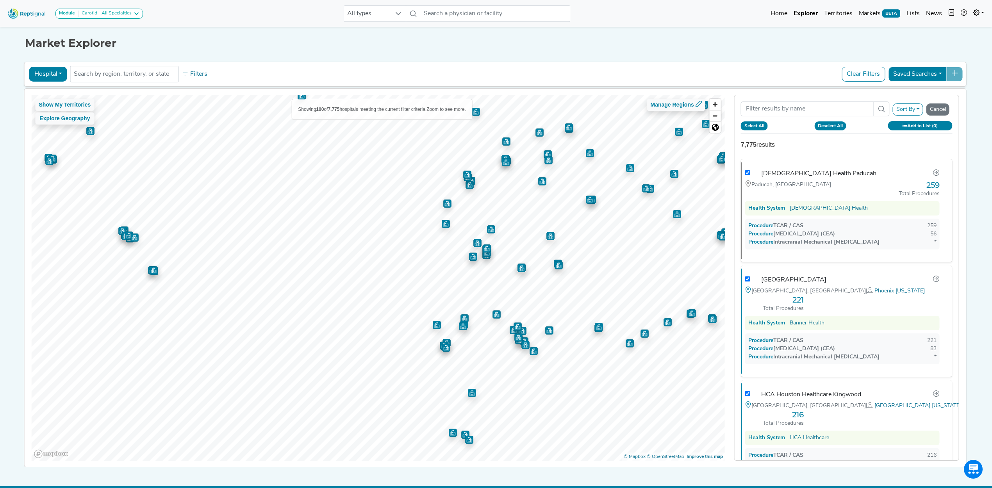
checkbox input "true"
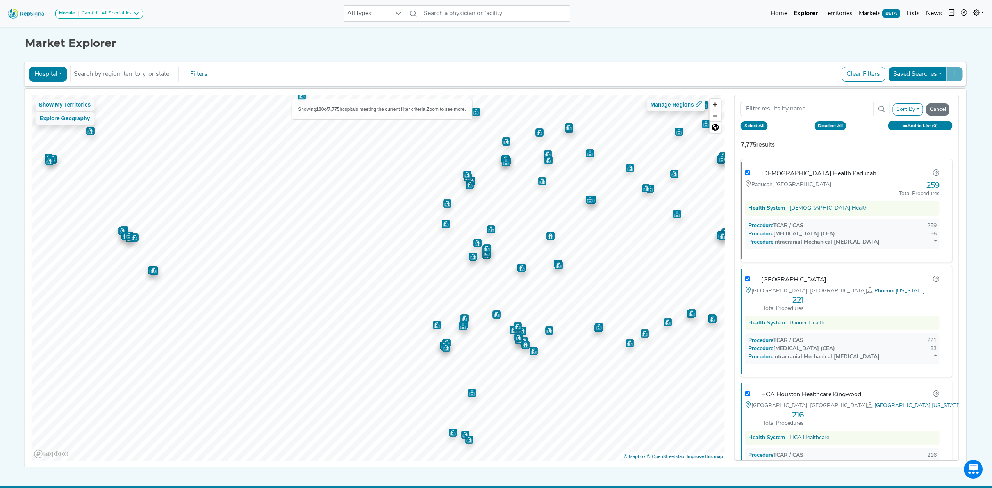
checkbox input "true"
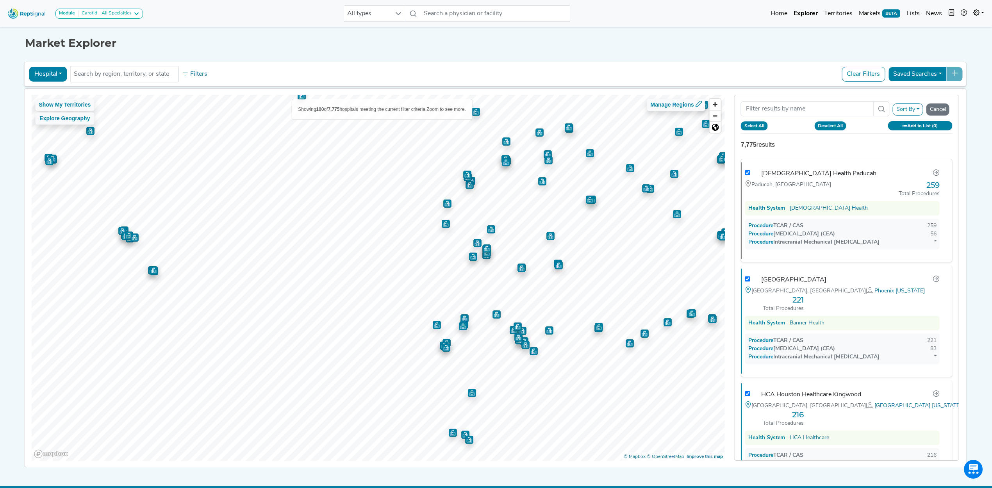
checkbox input "true"
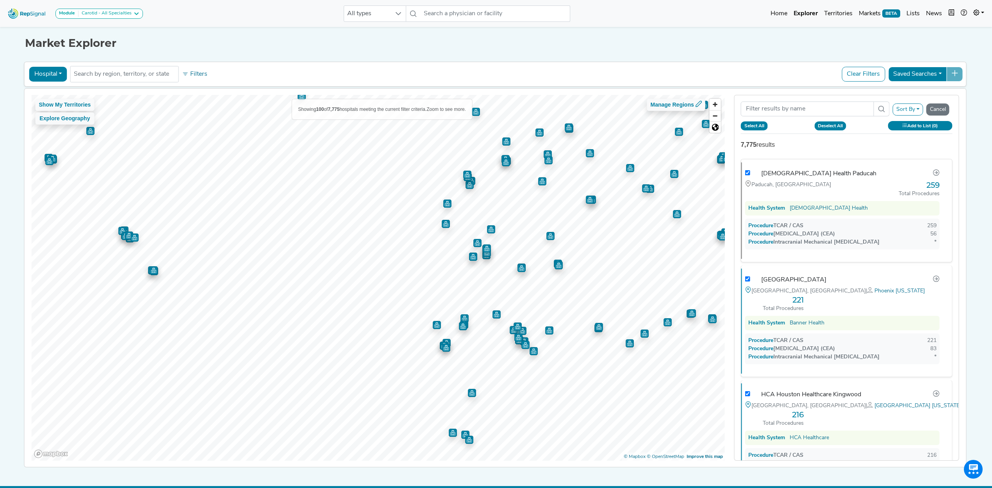
checkbox input "true"
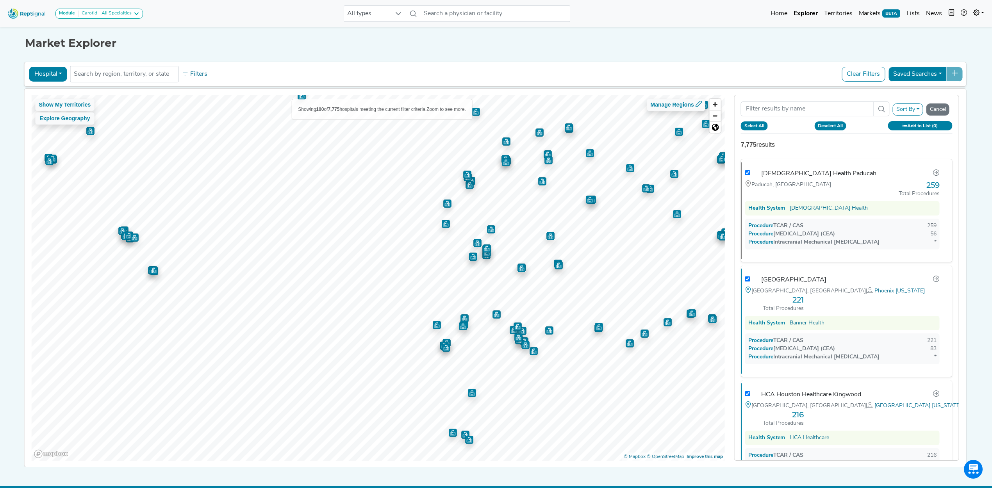
checkbox input "true"
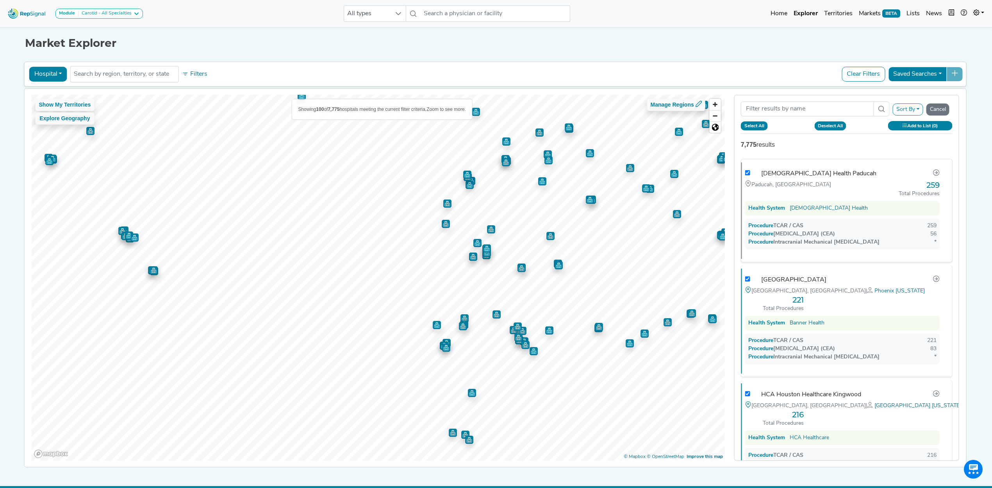
checkbox input "true"
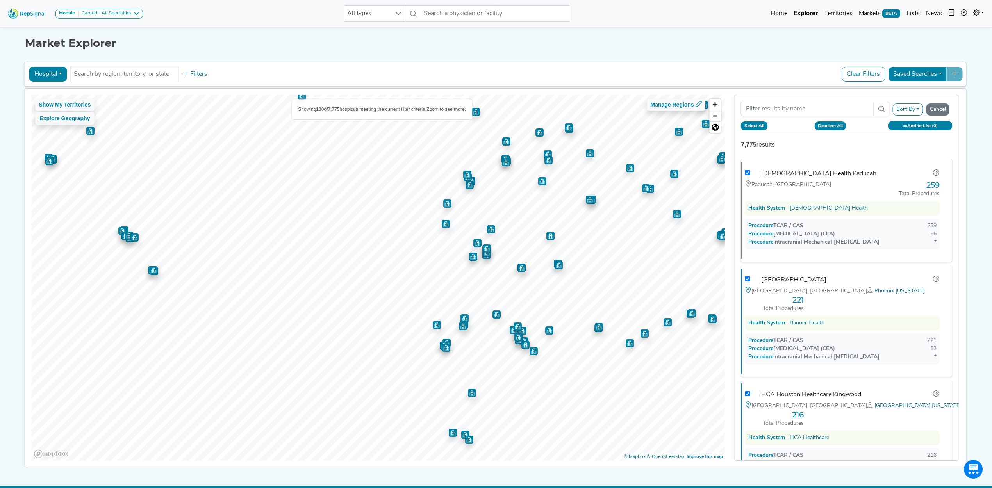
checkbox input "true"
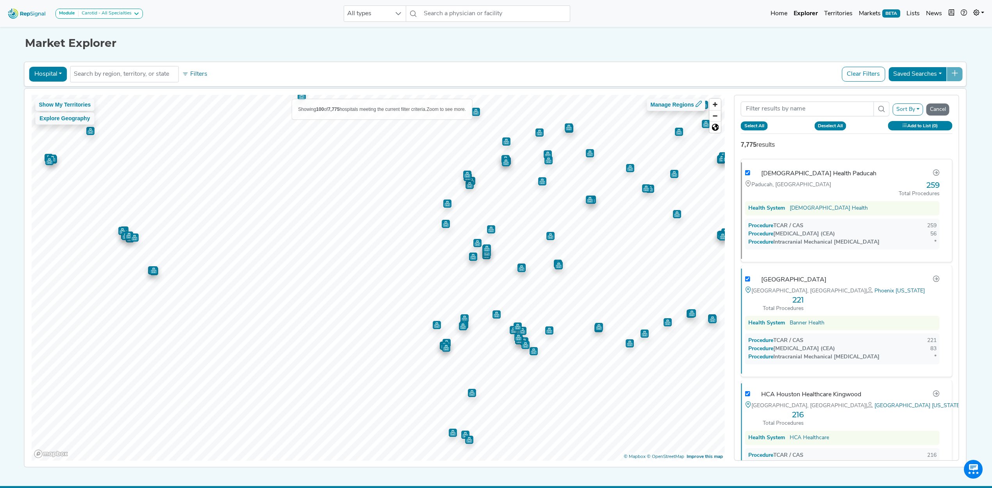
checkbox input "true"
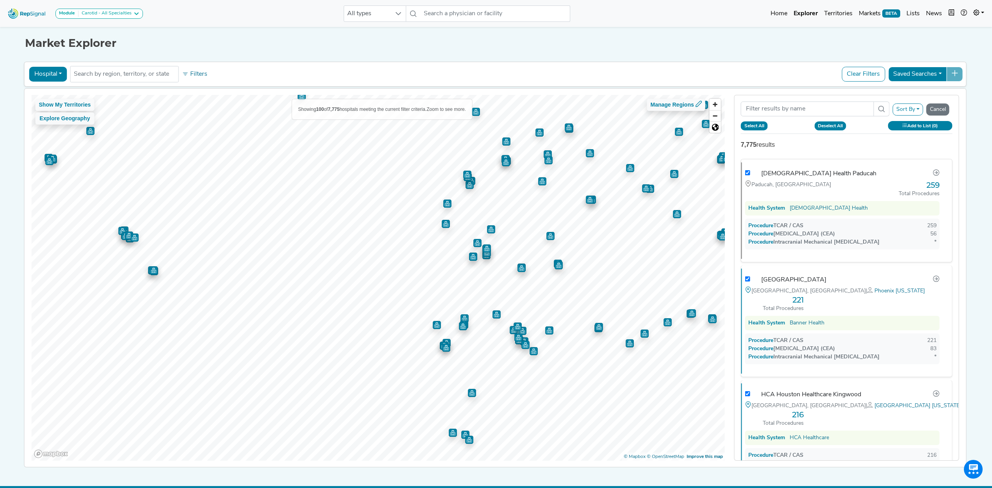
checkbox input "true"
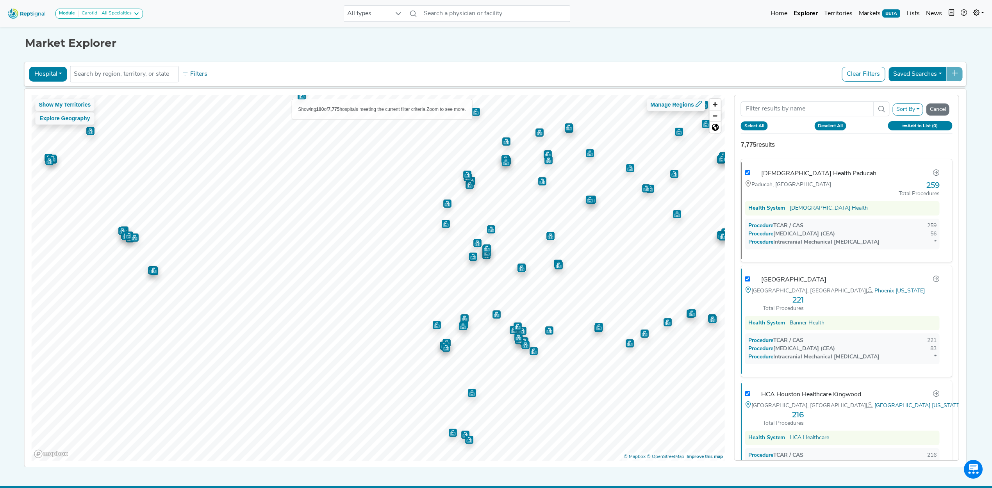
checkbox input "true"
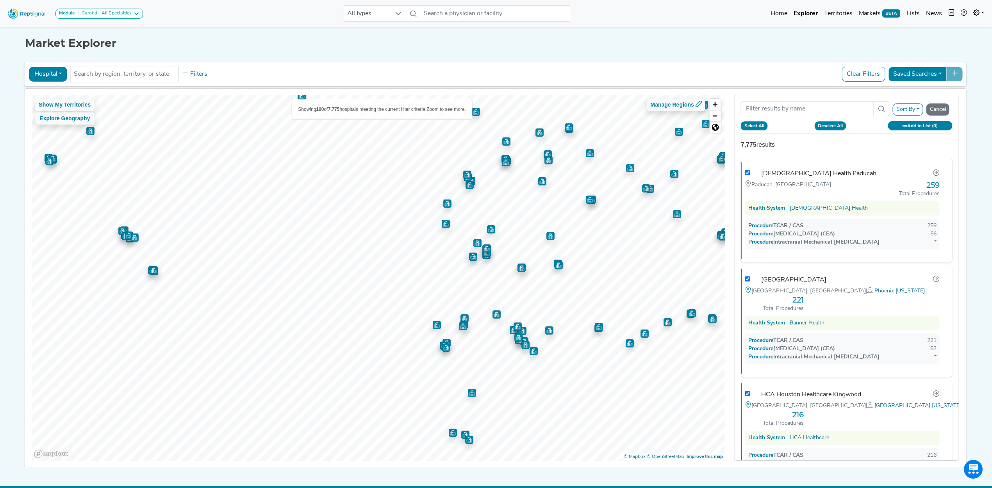
checkbox input "true"
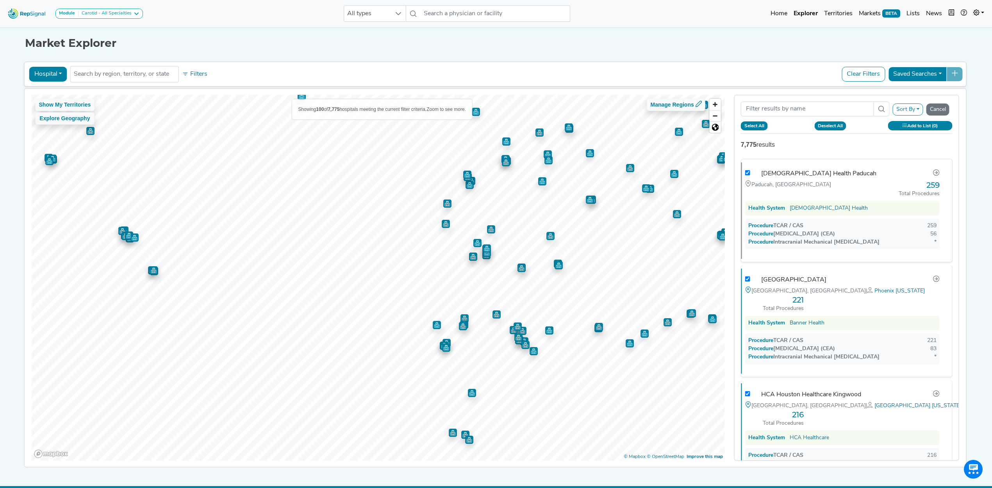
checkbox input "true"
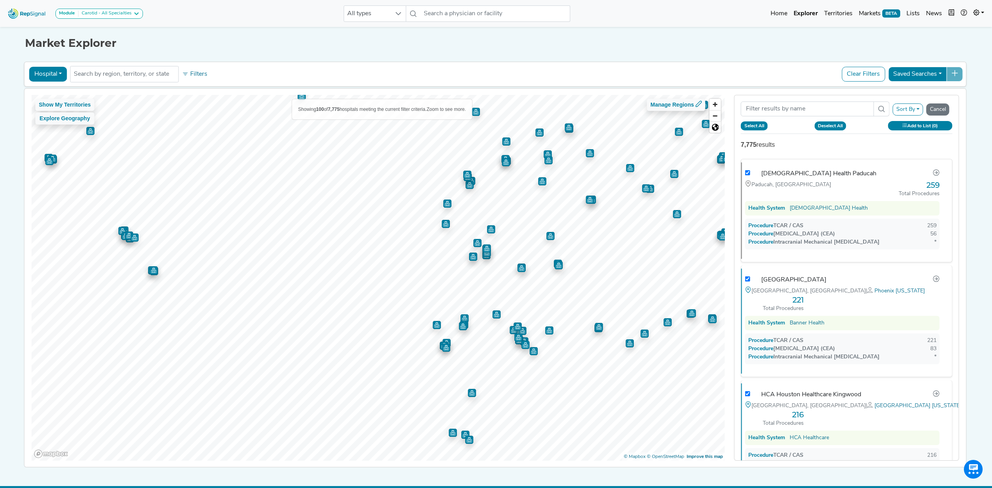
checkbox input "true"
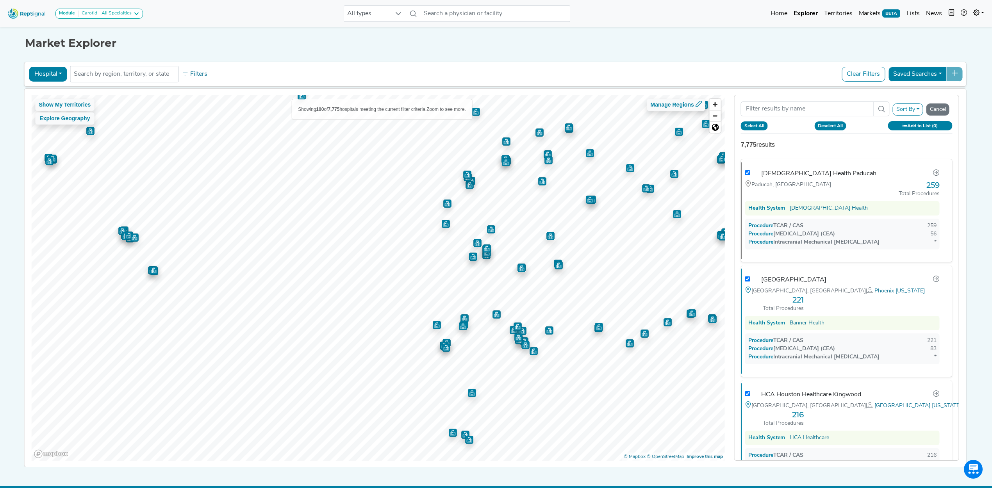
checkbox input "true"
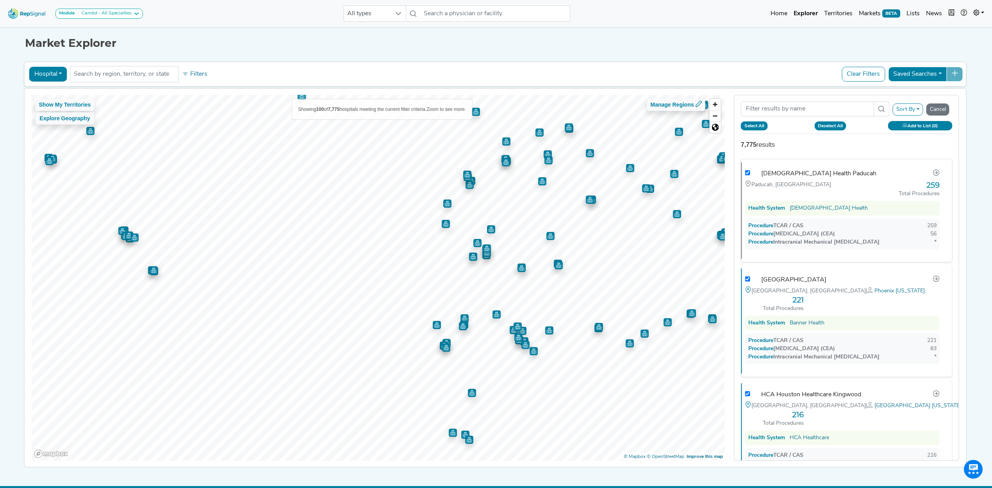
checkbox input "true"
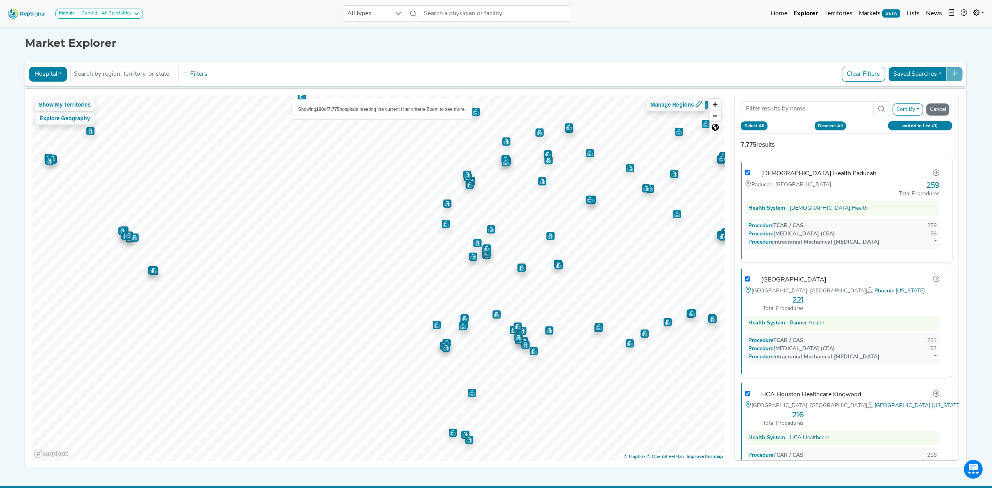
checkbox input "true"
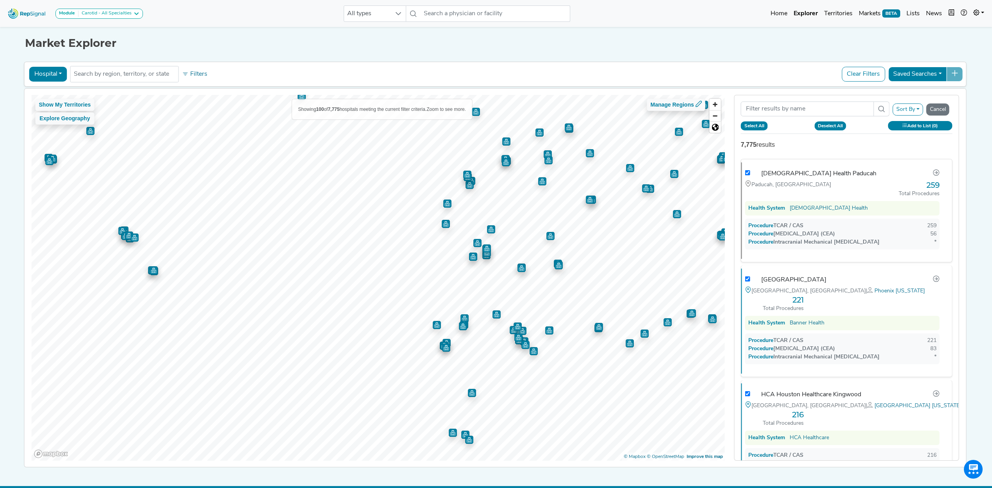
checkbox input "true"
checkbox input "false"
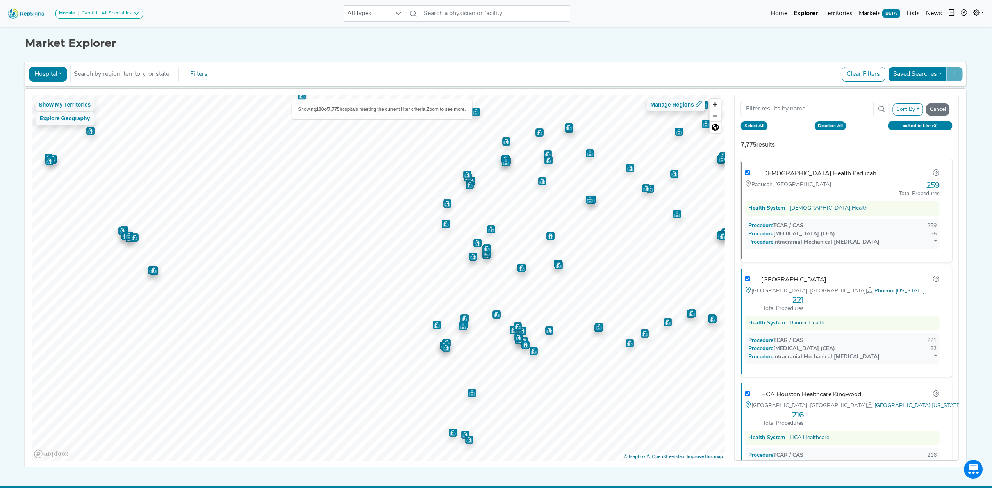
checkbox input "false"
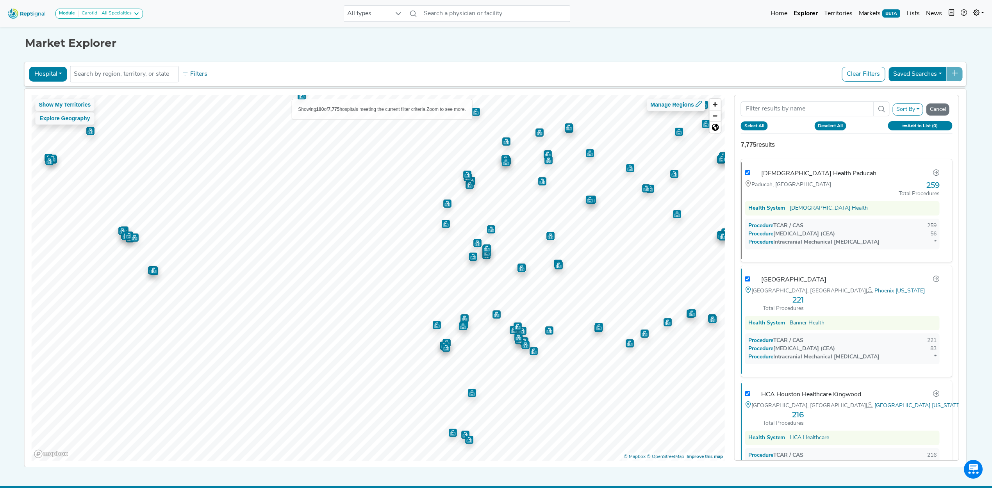
checkbox input "false"
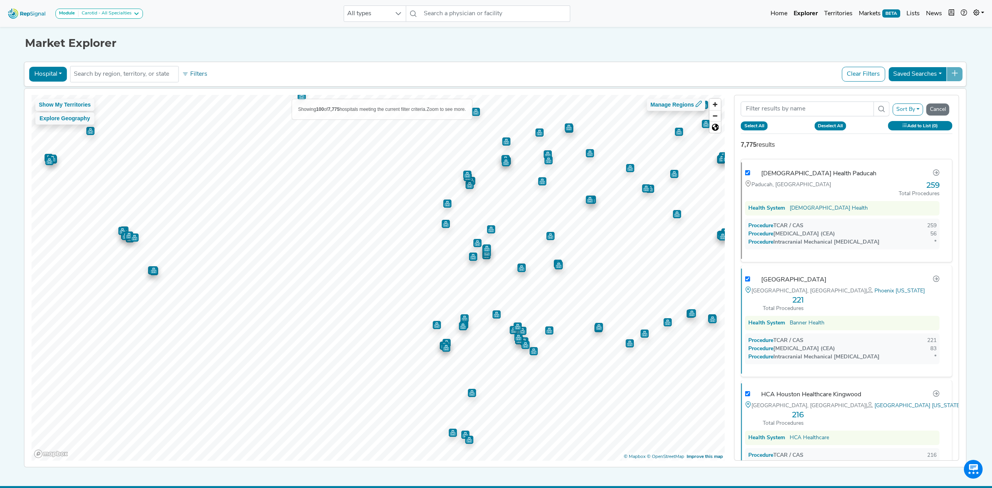
checkbox input "false"
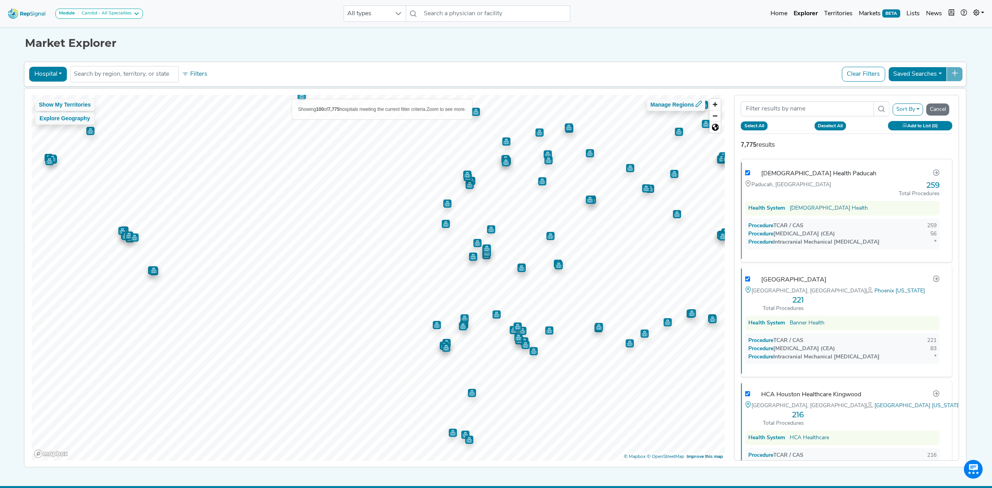
checkbox input "false"
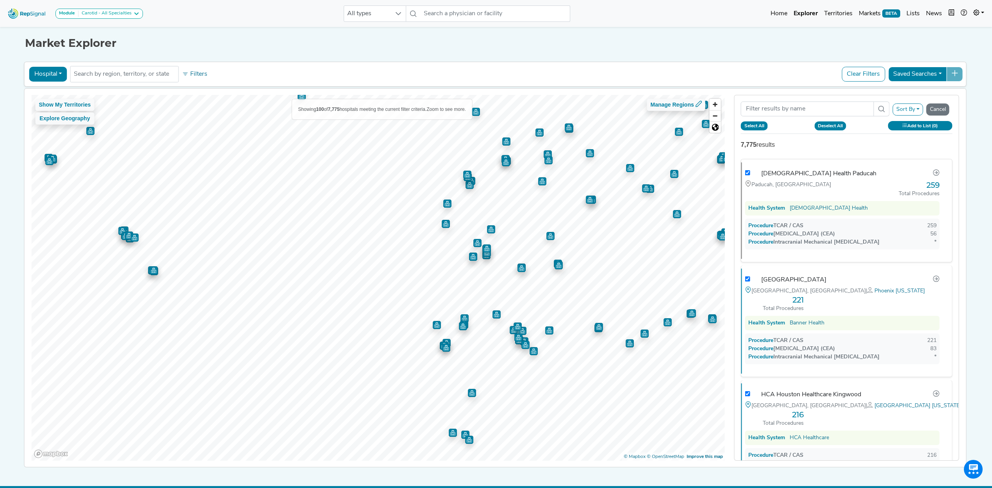
checkbox input "false"
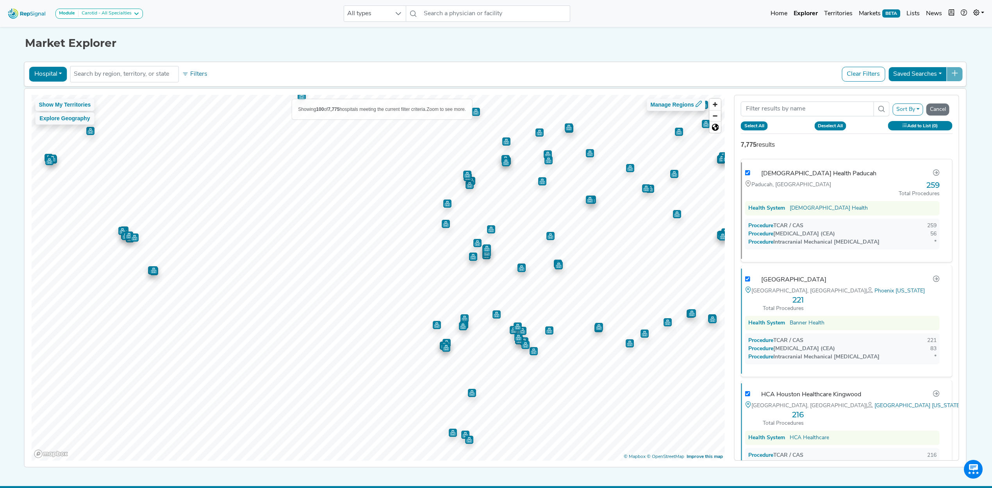
checkbox input "false"
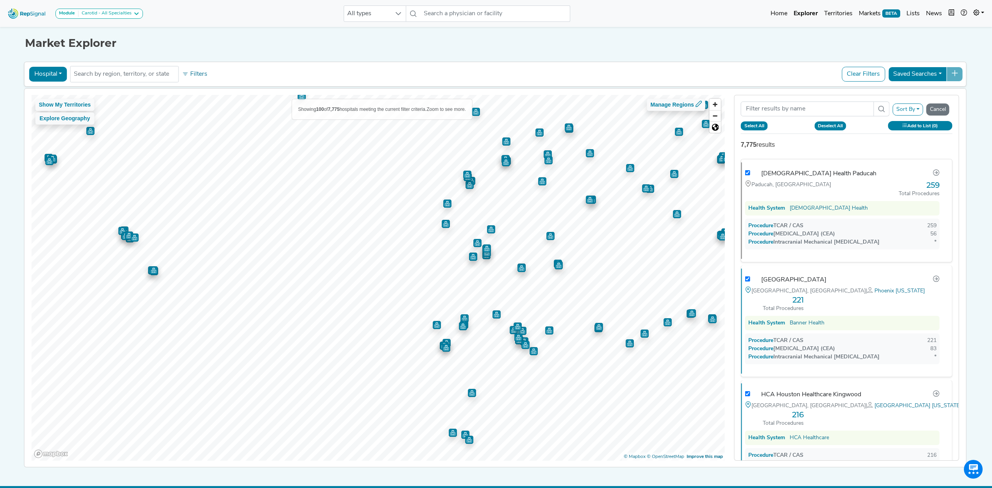
checkbox input "false"
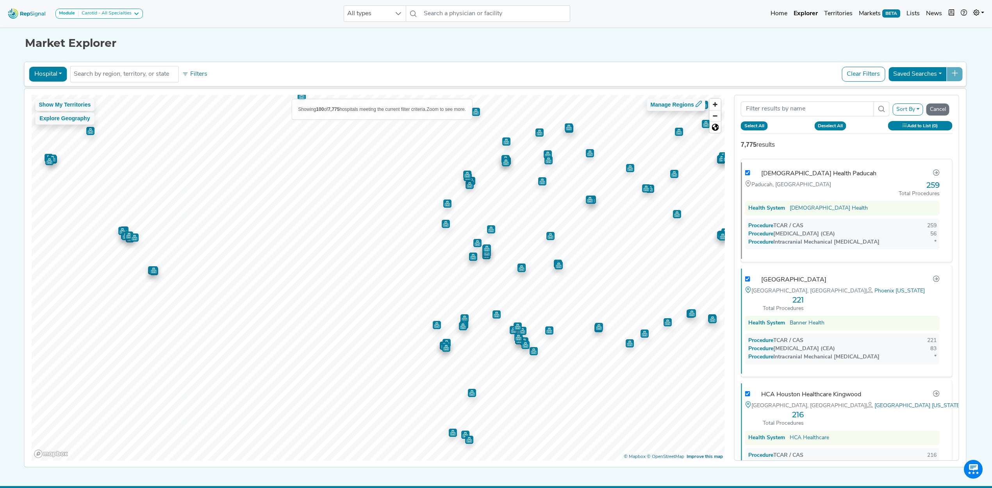
checkbox input "false"
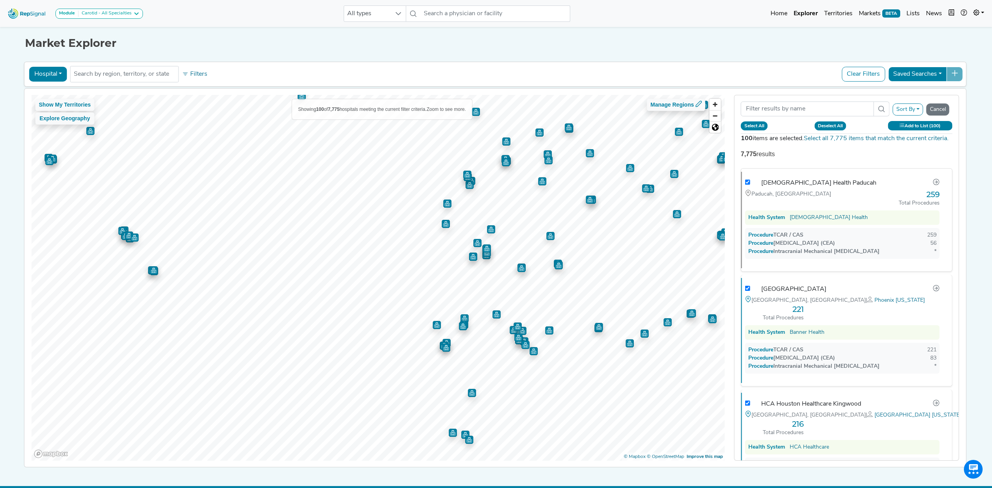
click at [924, 129] on button "Add to List (100)" at bounding box center [920, 125] width 64 height 9
click at [907, 205] on button "Create New List" at bounding box center [901, 204] width 56 height 15
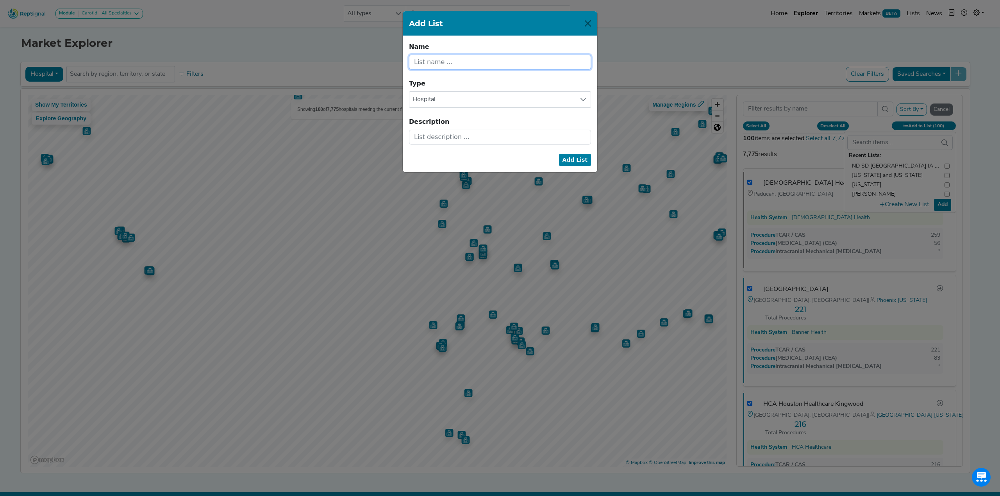
click at [451, 66] on input "text" at bounding box center [500, 62] width 182 height 15
type input "genisha"
click at [569, 163] on button "Add List" at bounding box center [575, 160] width 32 height 12
checkbox input "false"
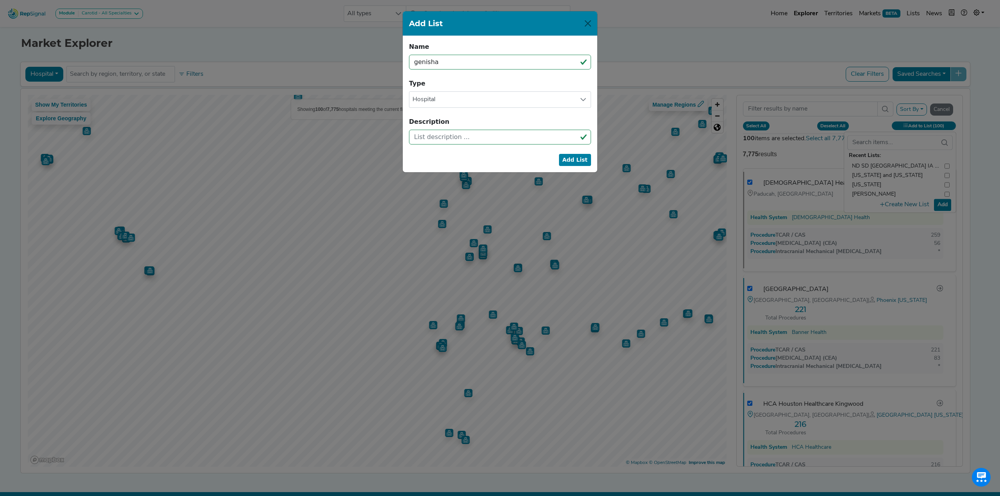
checkbox input "false"
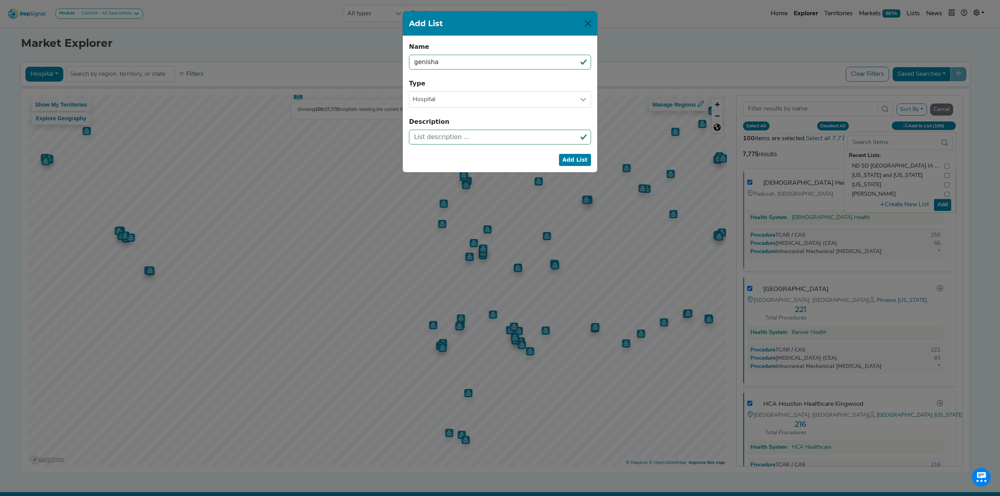
checkbox input "false"
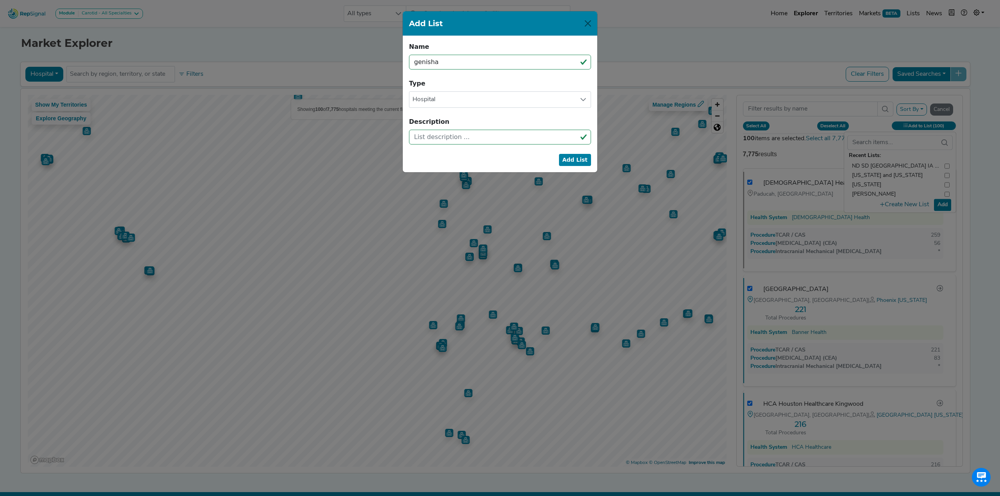
checkbox input "false"
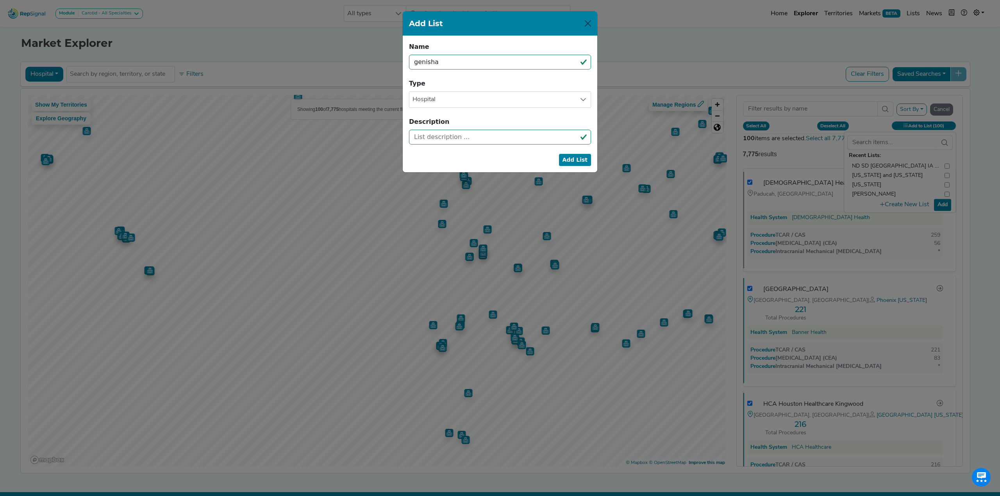
checkbox input "false"
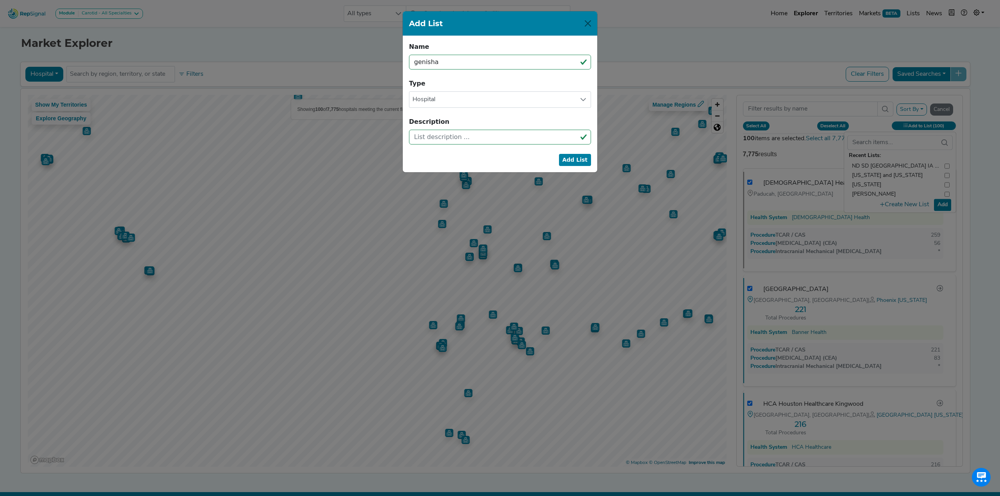
checkbox input "false"
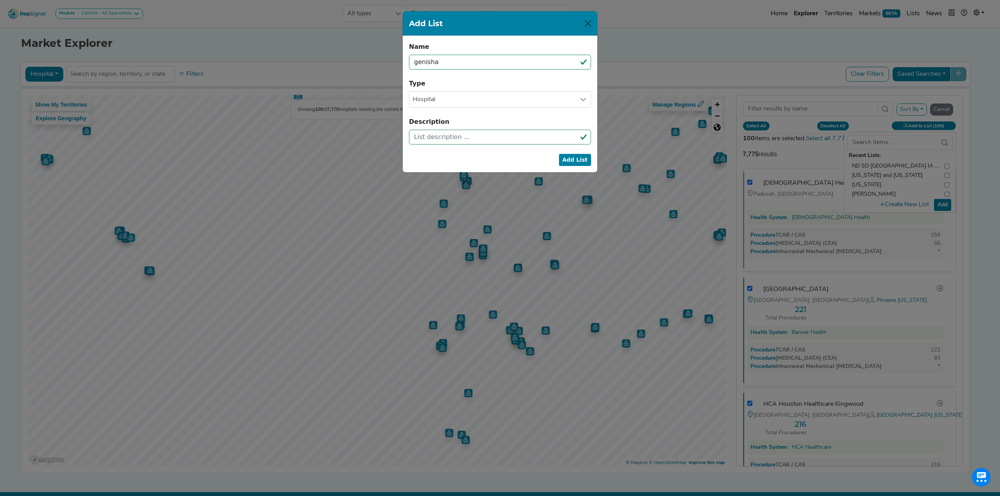
checkbox input "false"
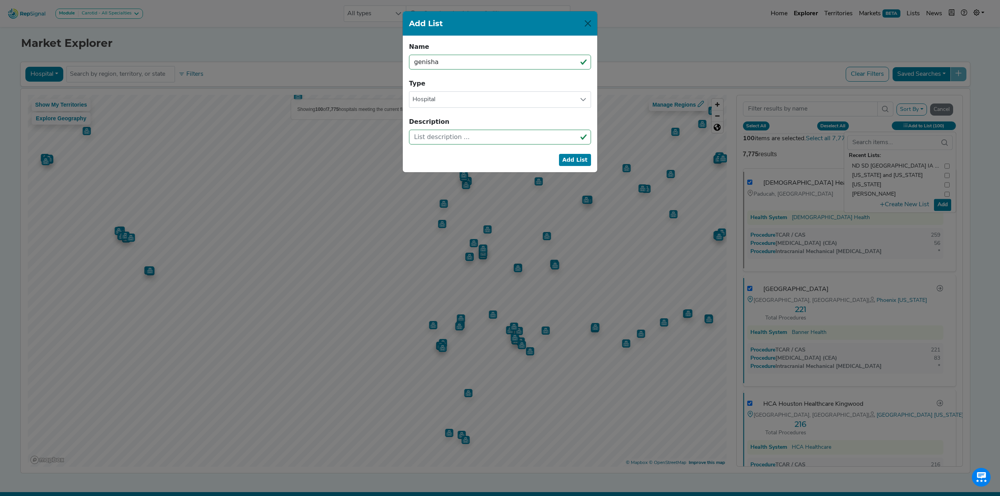
checkbox input "false"
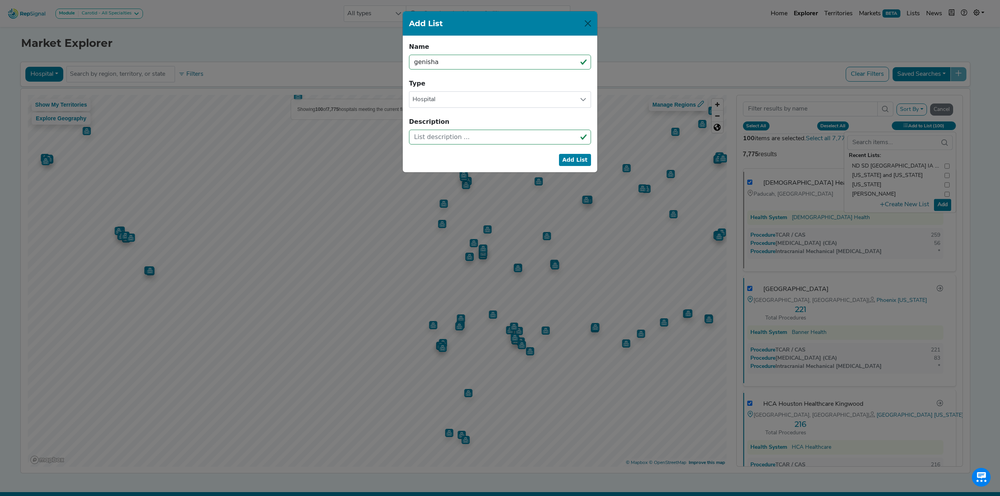
checkbox input "false"
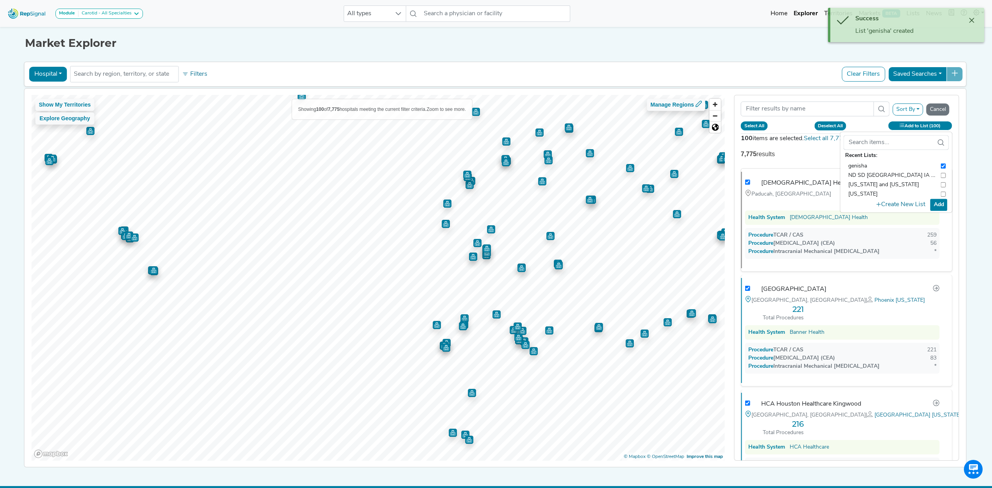
click at [942, 204] on button "Add" at bounding box center [939, 205] width 17 height 12
checkbox input "false"
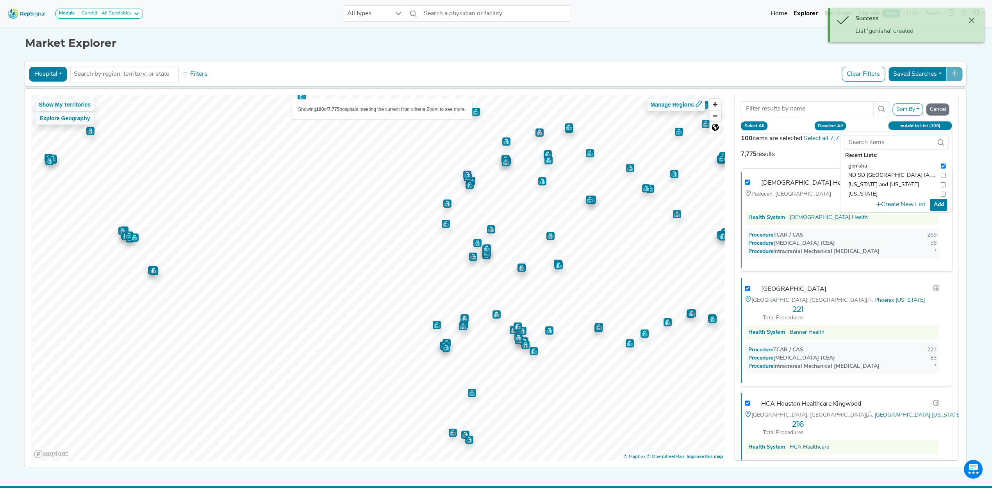
checkbox input "false"
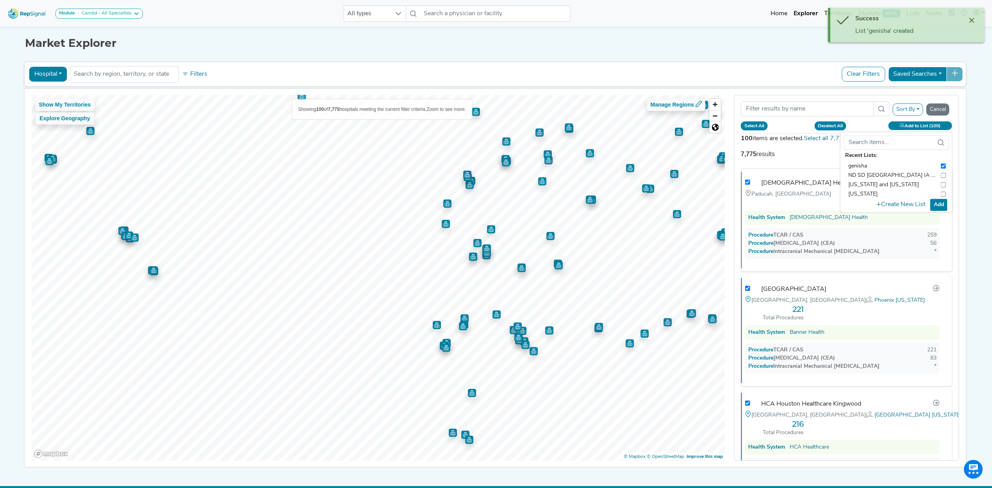
checkbox input "false"
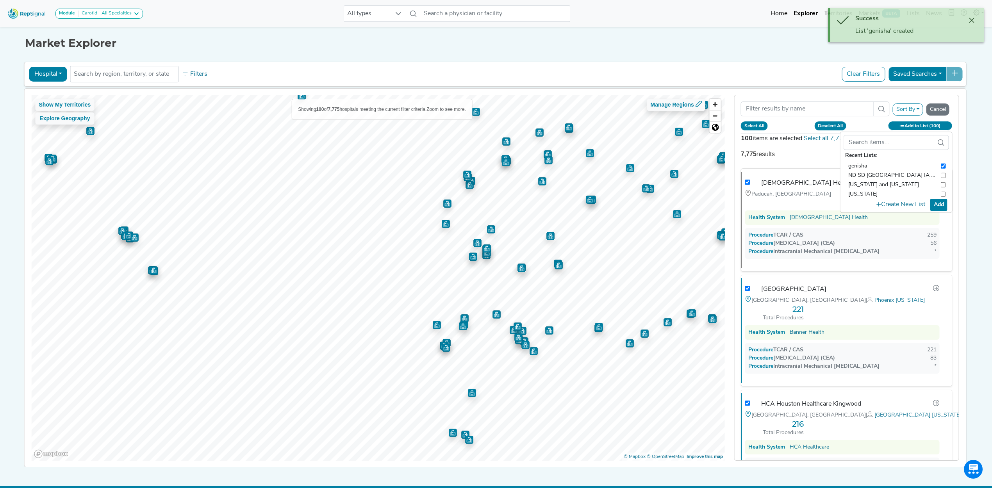
checkbox input "false"
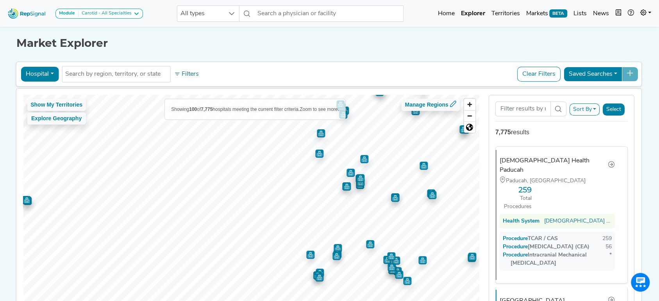
click at [614, 108] on button "Select" at bounding box center [614, 110] width 22 height 12
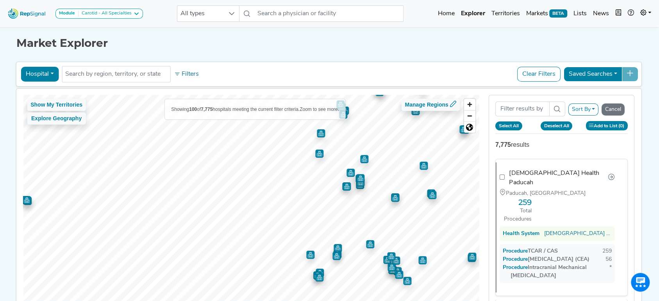
click at [603, 126] on button "Add to List (0)" at bounding box center [607, 125] width 42 height 9
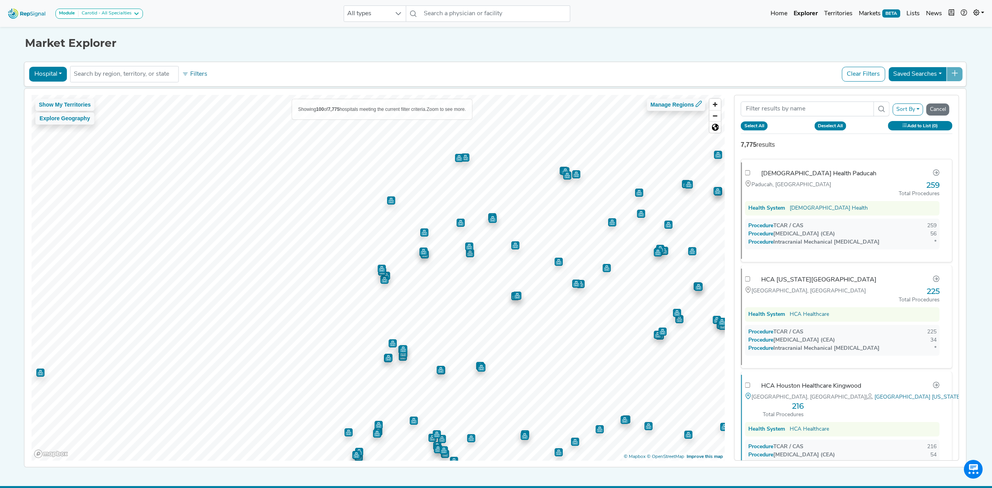
click at [509, 488] on html "Module Carotid - All Specialties Carotid - All Specialties Carotid - Interventi…" at bounding box center [496, 251] width 992 height 502
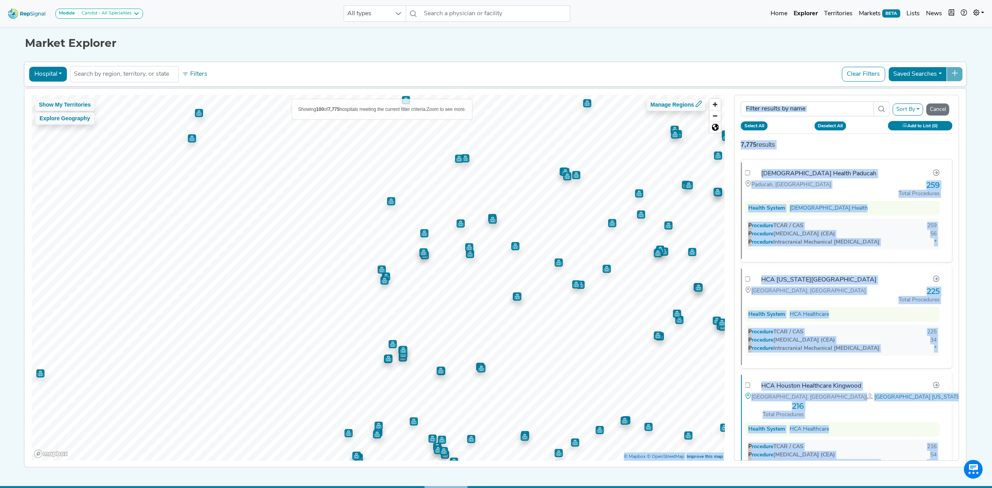
click at [496, 467] on div "Module Carotid - All Specialties Carotid - All Specialties Carotid - Interventi…" at bounding box center [496, 251] width 992 height 502
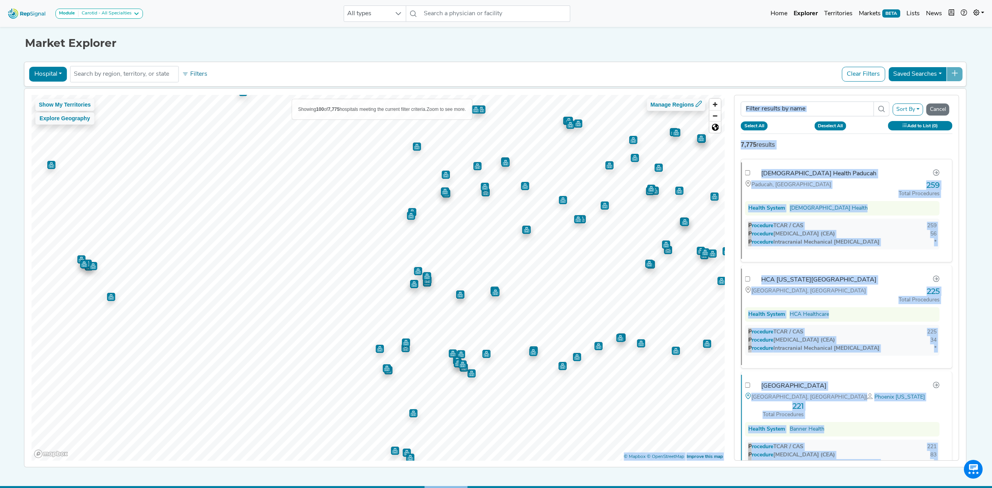
click at [871, 132] on div "Sort By RepSignal Annual Procedure Volume Estimate TCAR / CAS [MEDICAL_DATA] (C…" at bounding box center [847, 114] width 212 height 39
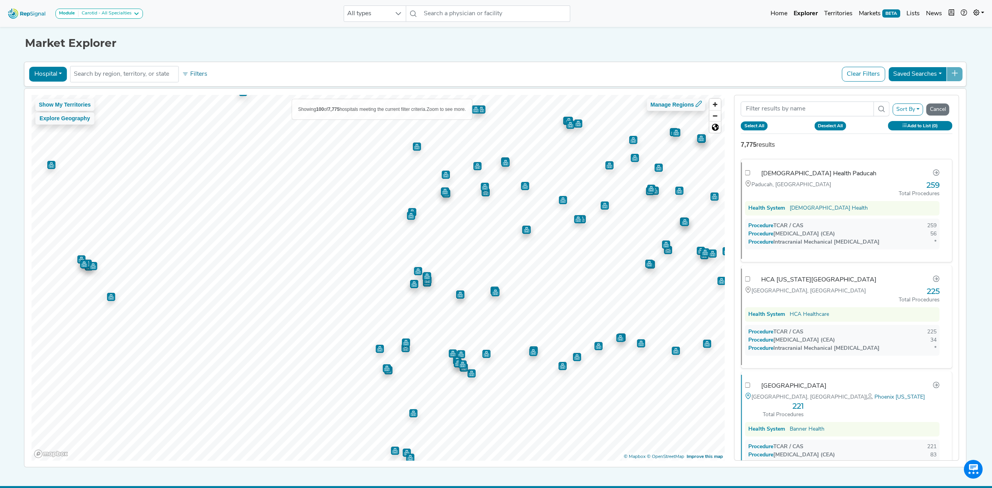
click at [912, 107] on button "Sort By" at bounding box center [908, 110] width 30 height 12
click at [799, 140] on link "TCAR / CAS" at bounding box center [856, 140] width 133 height 13
click at [762, 123] on button "Select All" at bounding box center [754, 126] width 27 height 9
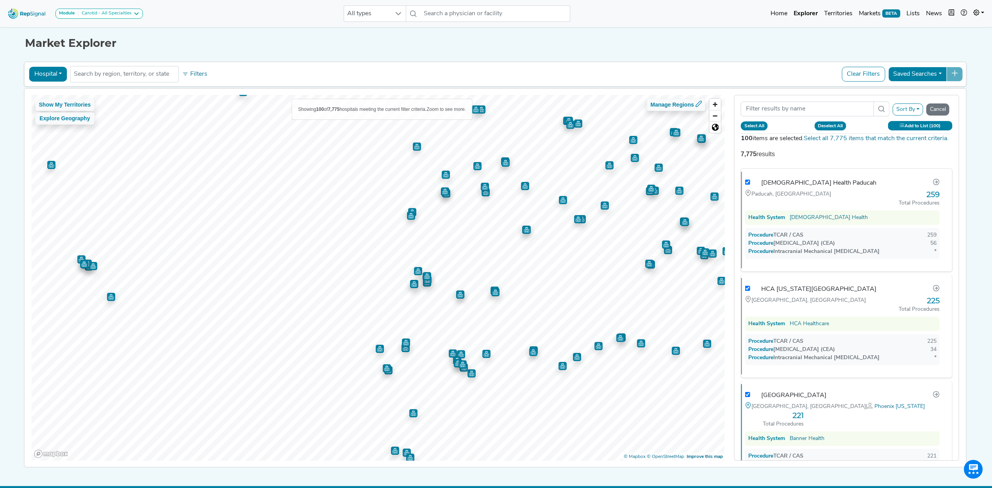
click at [904, 127] on icon at bounding box center [902, 125] width 4 height 4
click at [896, 204] on button "Create New List" at bounding box center [901, 204] width 56 height 15
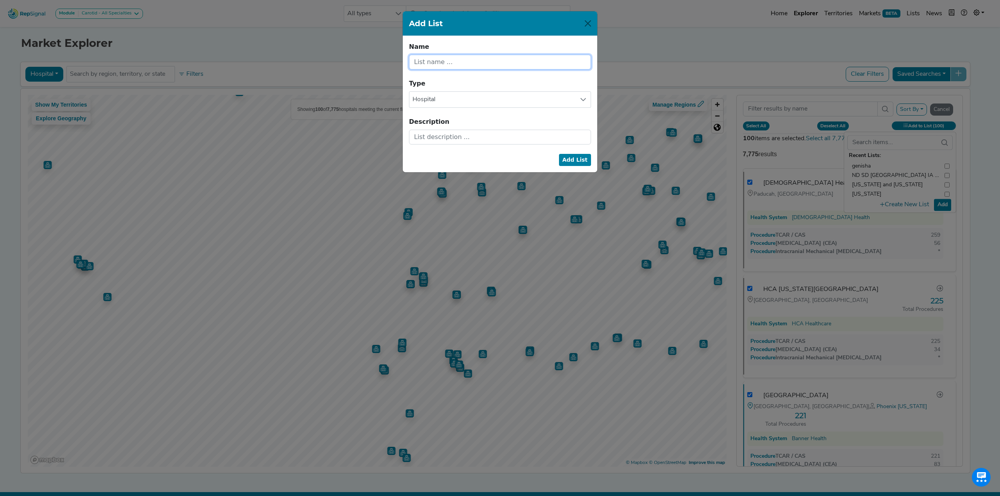
click at [425, 58] on input "text" at bounding box center [500, 62] width 182 height 15
click at [574, 161] on button "Add List" at bounding box center [575, 160] width 32 height 12
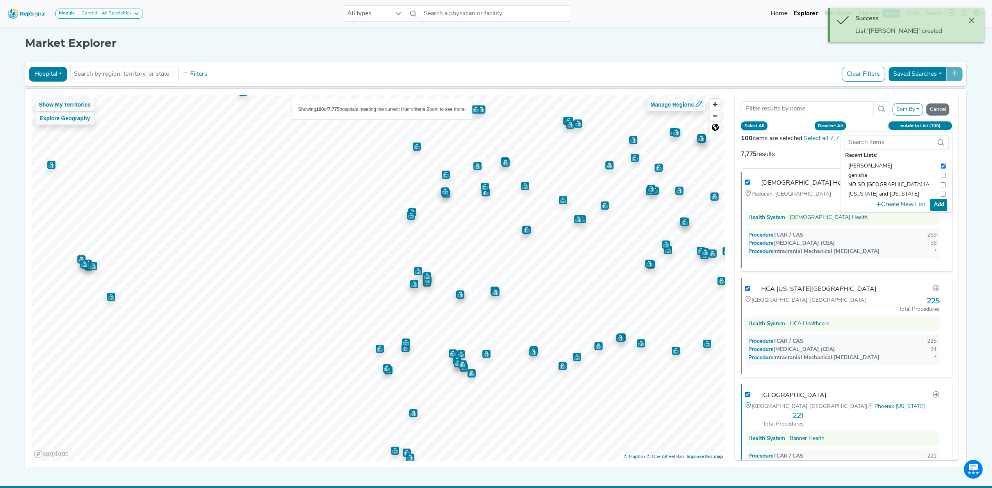
click at [938, 202] on button "Add" at bounding box center [939, 205] width 17 height 12
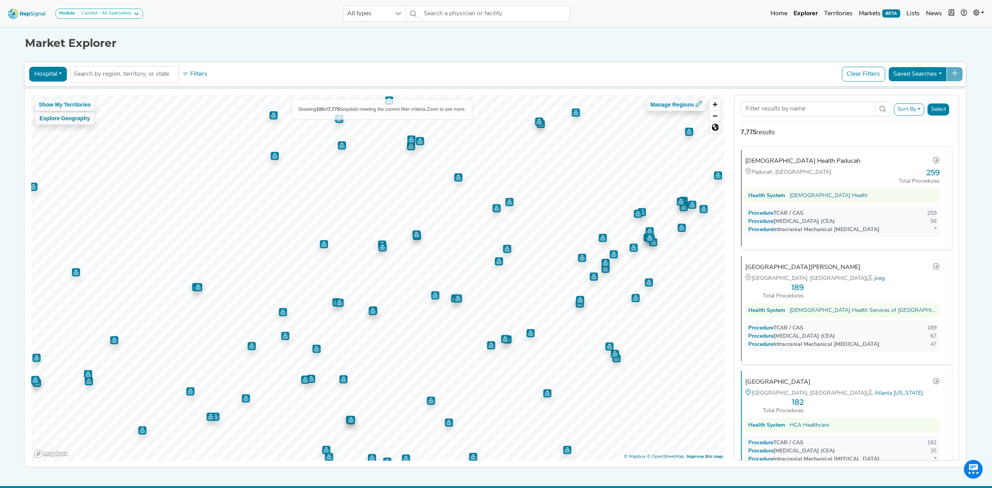
click at [903, 115] on button "Sort By" at bounding box center [909, 110] width 30 height 12
click at [797, 144] on link "TCAR / CAS" at bounding box center [858, 140] width 133 height 13
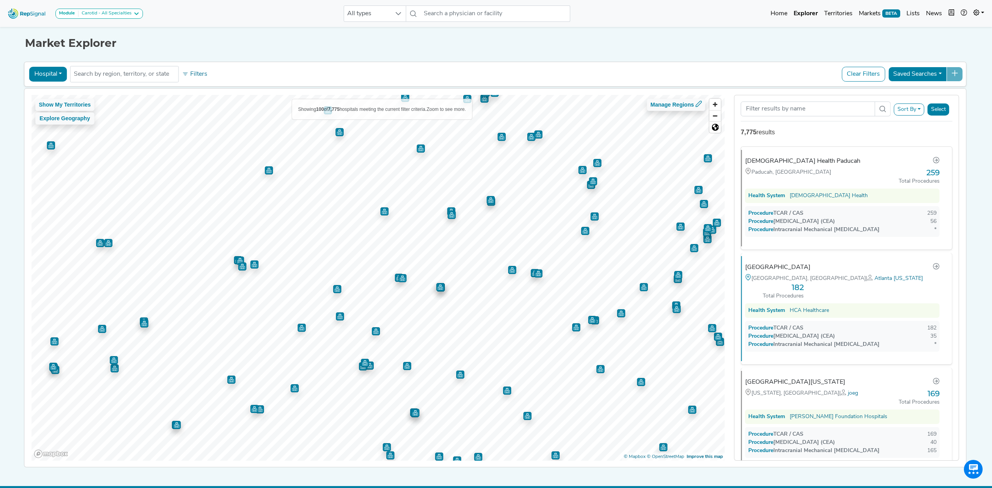
click at [919, 109] on button "Sort By" at bounding box center [909, 110] width 30 height 12
click at [818, 141] on link "TCAR / CAS" at bounding box center [858, 140] width 133 height 13
click at [938, 108] on button "Select" at bounding box center [939, 110] width 22 height 12
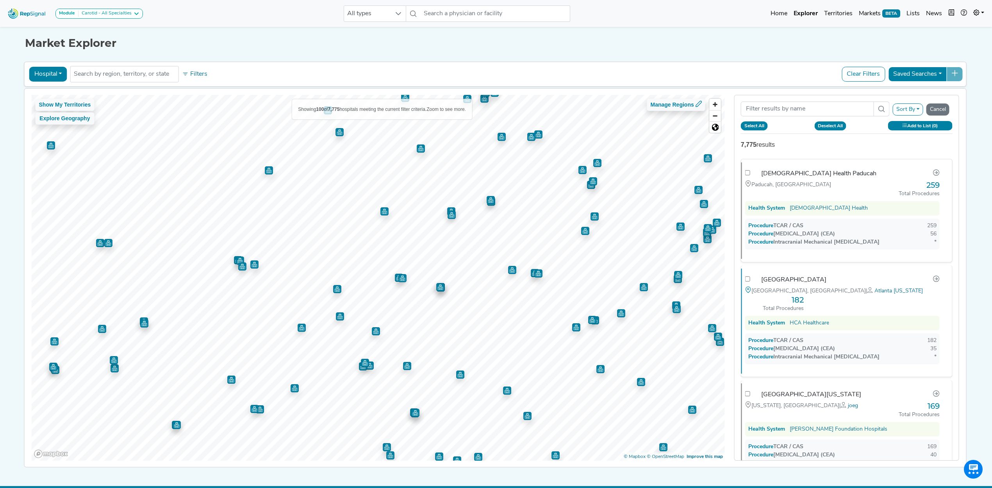
click at [901, 130] on button "Add to List (0)" at bounding box center [920, 125] width 64 height 9
click at [895, 208] on button "Create New List" at bounding box center [901, 204] width 56 height 15
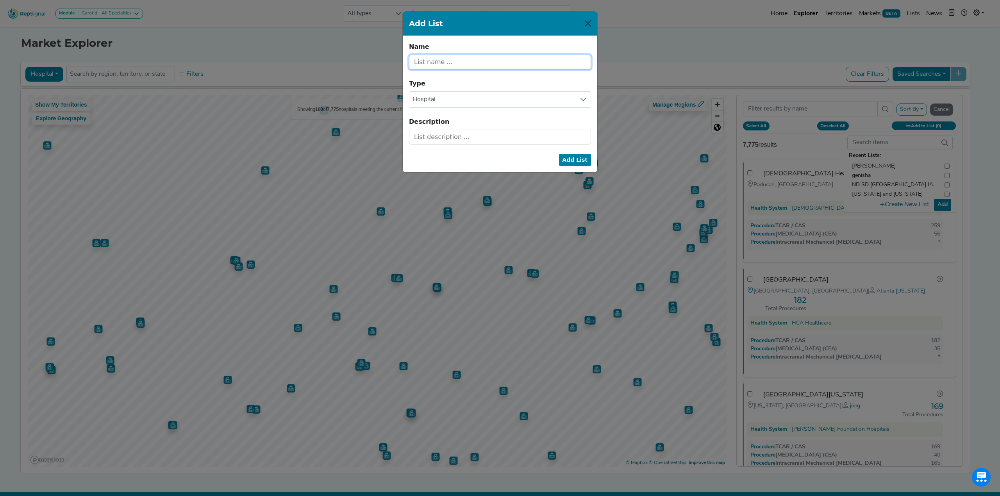
click at [454, 66] on input "text" at bounding box center [500, 62] width 182 height 15
click at [577, 163] on button "Add List" at bounding box center [575, 160] width 32 height 12
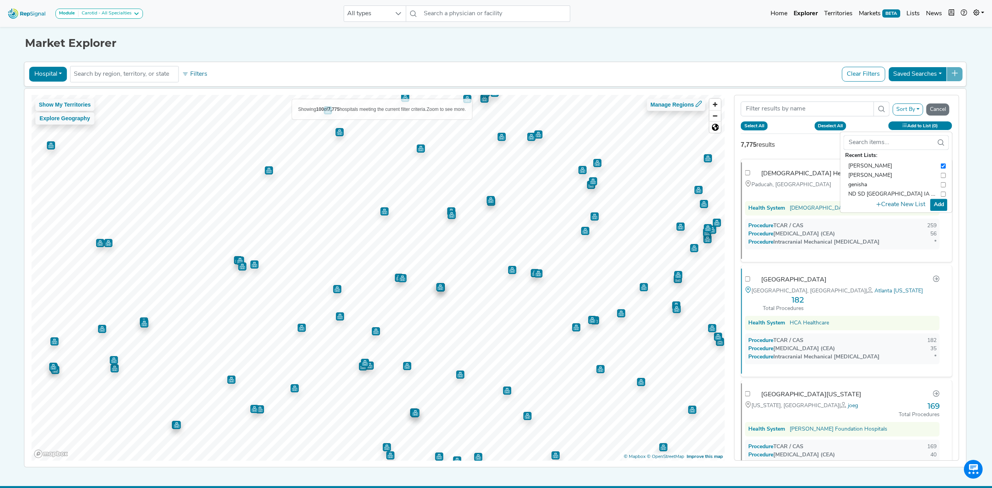
click at [756, 127] on button "Select All" at bounding box center [754, 126] width 27 height 9
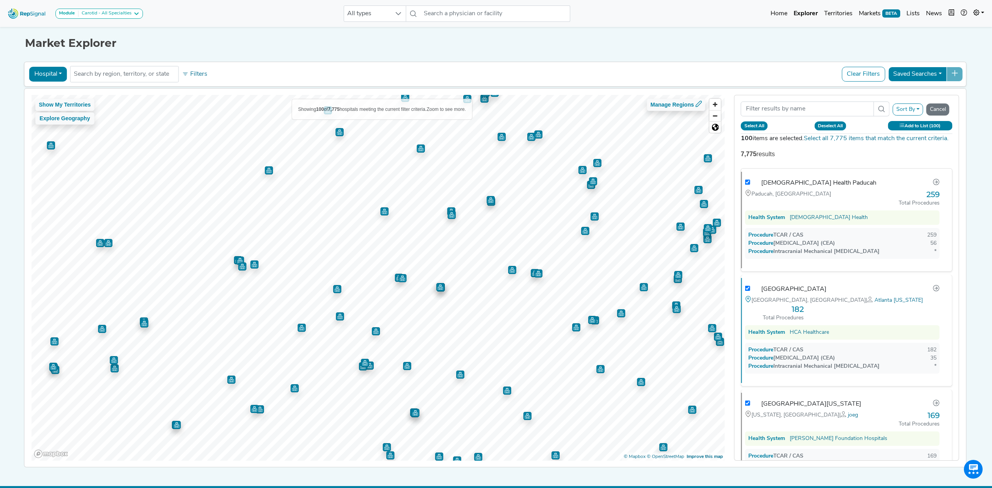
click at [922, 123] on button "Add to List (100)" at bounding box center [920, 125] width 64 height 9
click at [943, 207] on button "Add" at bounding box center [939, 205] width 17 height 12
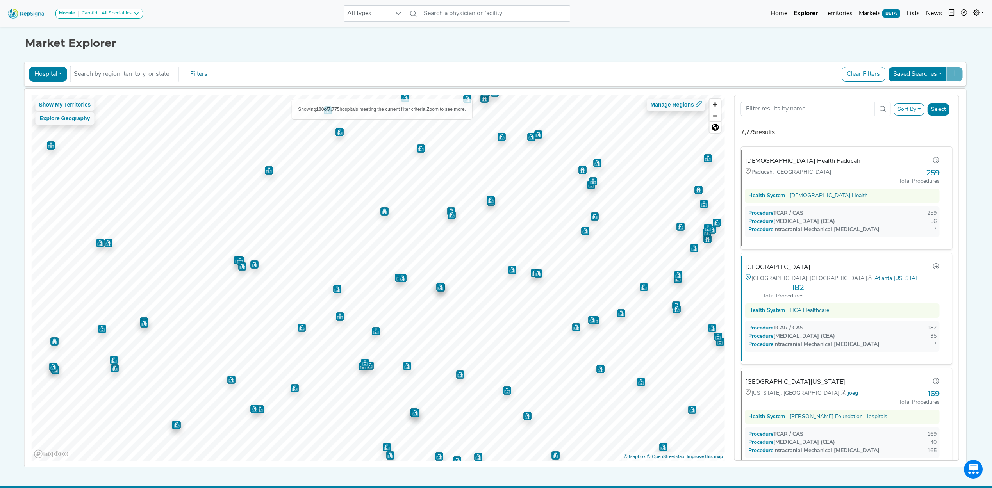
click at [23, 11] on img at bounding box center [27, 13] width 45 height 17
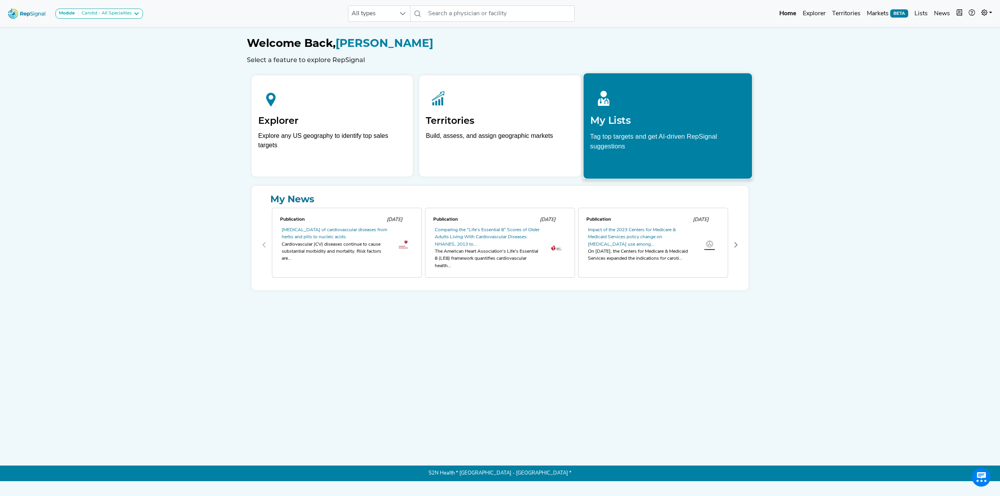
click at [658, 121] on h2 "My Lists" at bounding box center [668, 120] width 156 height 12
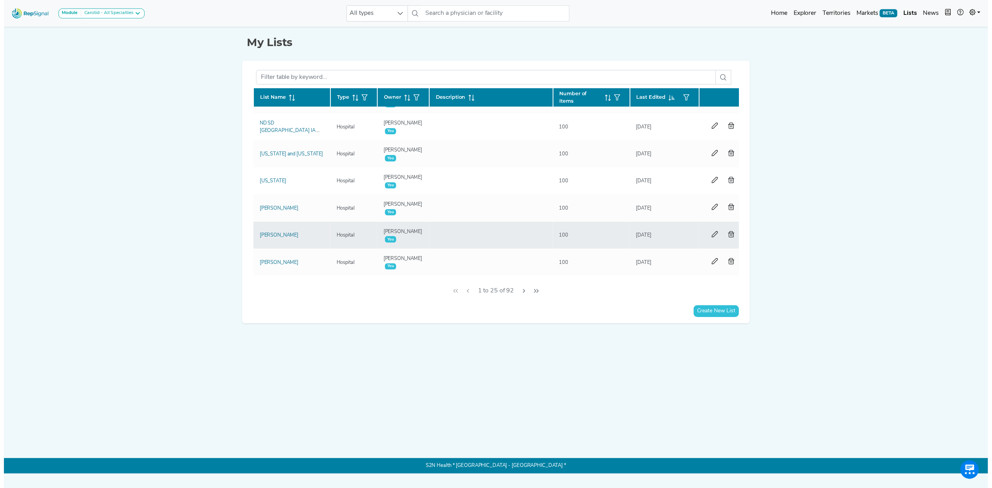
scroll to position [52, 0]
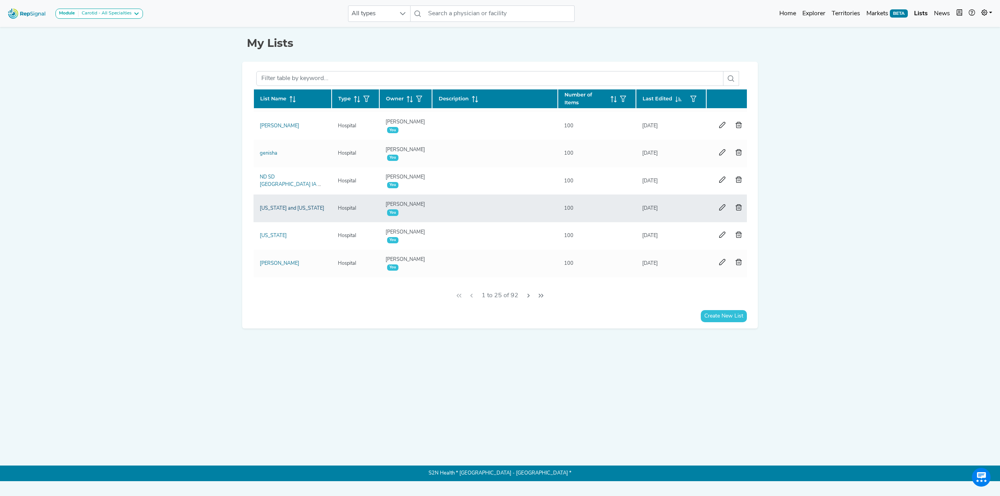
click at [281, 206] on link "[US_STATE] and [US_STATE]" at bounding box center [292, 208] width 64 height 5
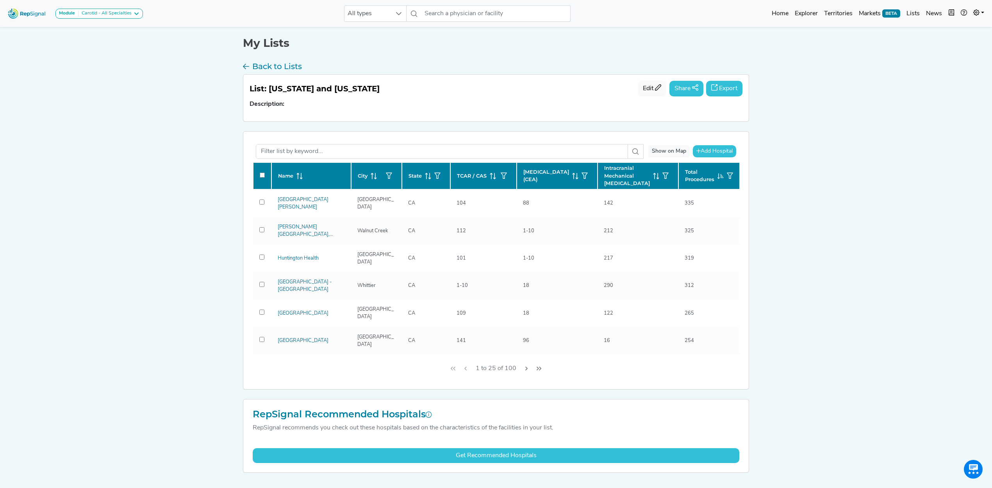
click at [718, 85] on button "Export" at bounding box center [724, 89] width 36 height 16
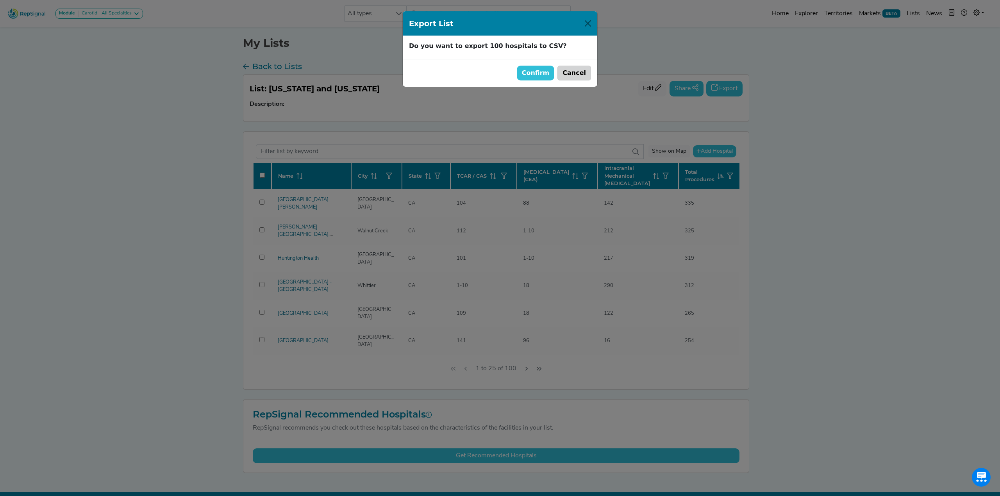
click at [581, 75] on button "Cancel" at bounding box center [575, 73] width 34 height 15
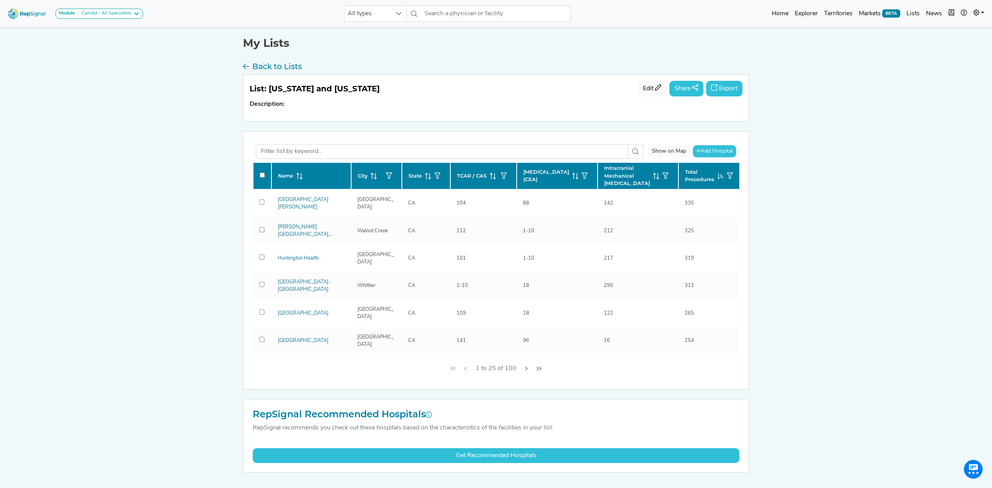
click at [492, 176] on icon at bounding box center [493, 176] width 6 height 6
click at [726, 95] on button "Export" at bounding box center [724, 89] width 36 height 16
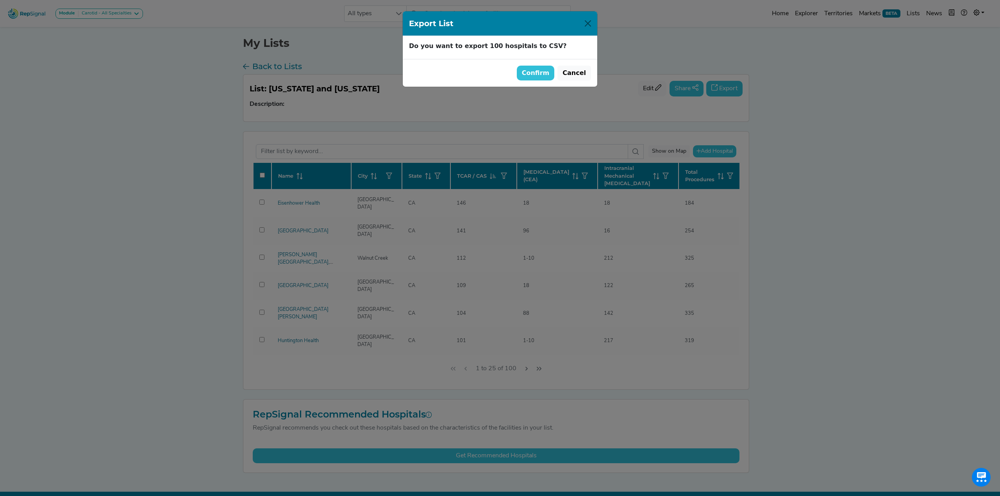
click at [539, 77] on button "Confirm" at bounding box center [536, 73] width 38 height 15
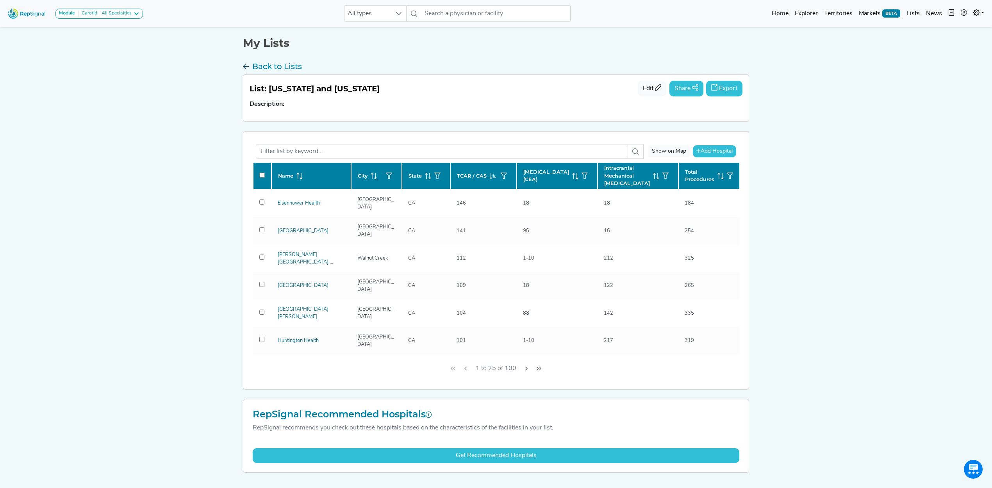
click at [258, 68] on h3 "Back to Lists" at bounding box center [277, 66] width 50 height 9
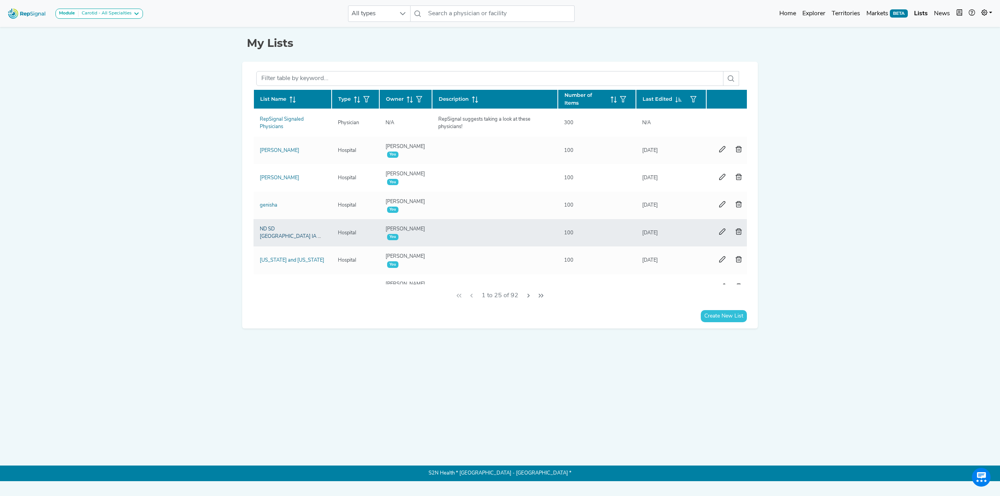
click at [288, 234] on link "ND SD [GEOGRAPHIC_DATA] IA WI [GEOGRAPHIC_DATA]" at bounding box center [292, 237] width 64 height 20
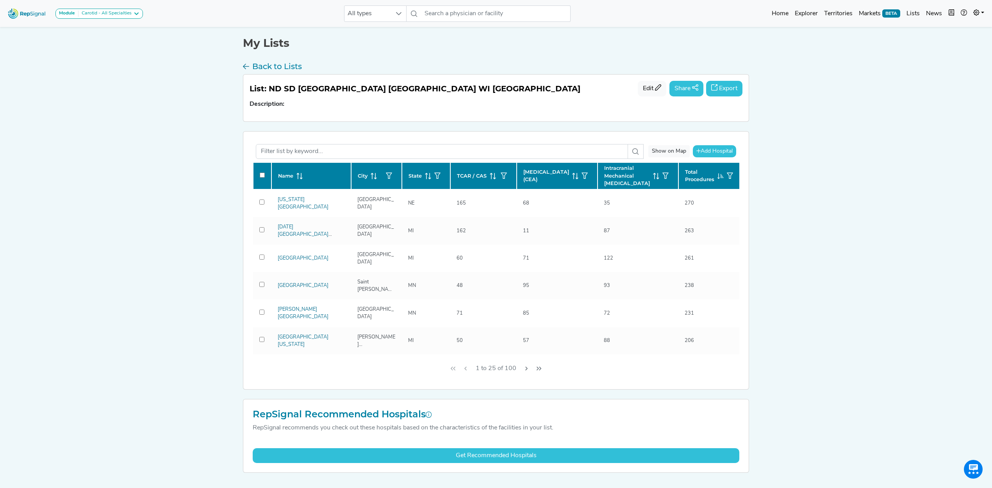
click at [722, 91] on button "Export" at bounding box center [724, 89] width 36 height 16
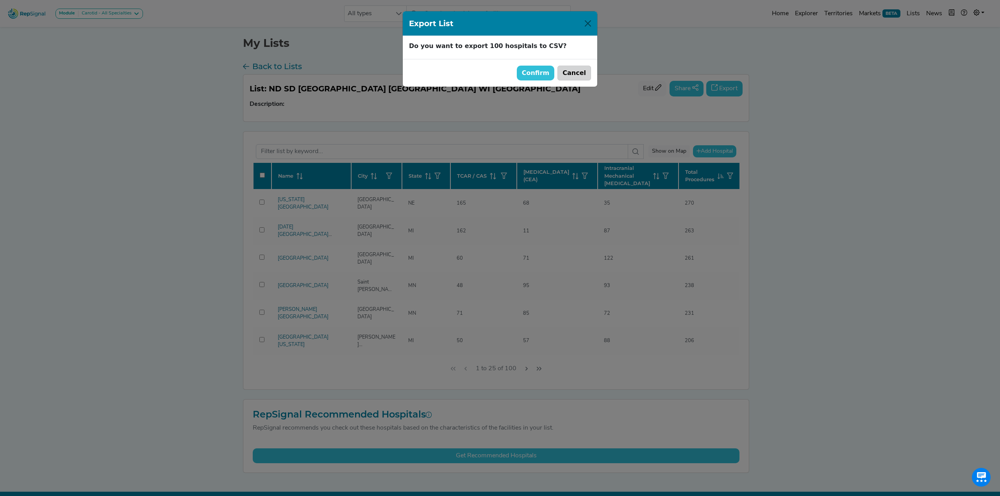
click at [577, 71] on button "Cancel" at bounding box center [575, 73] width 34 height 15
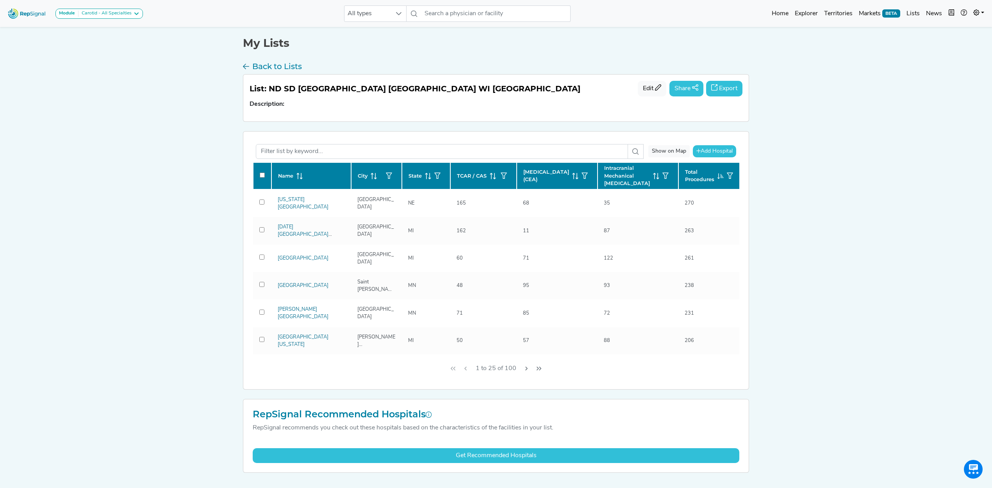
click at [487, 175] on span at bounding box center [491, 175] width 9 height 7
click at [724, 83] on button "Export" at bounding box center [724, 89] width 36 height 16
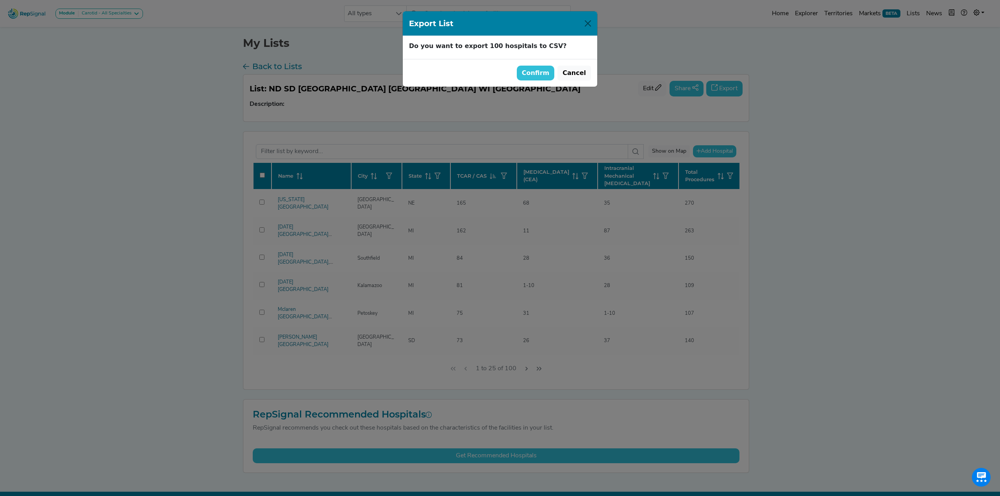
click at [525, 74] on button "Confirm" at bounding box center [536, 73] width 38 height 15
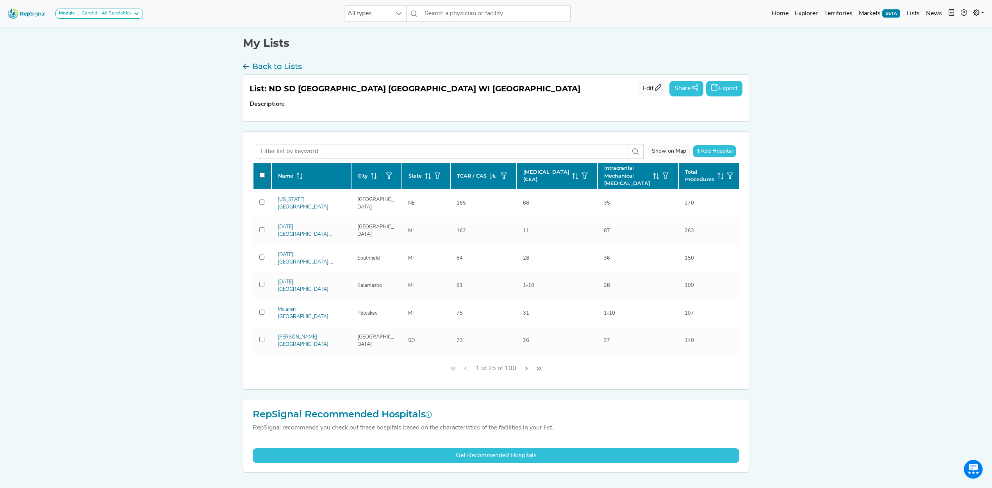
click at [266, 66] on h3 "Back to Lists" at bounding box center [277, 66] width 50 height 9
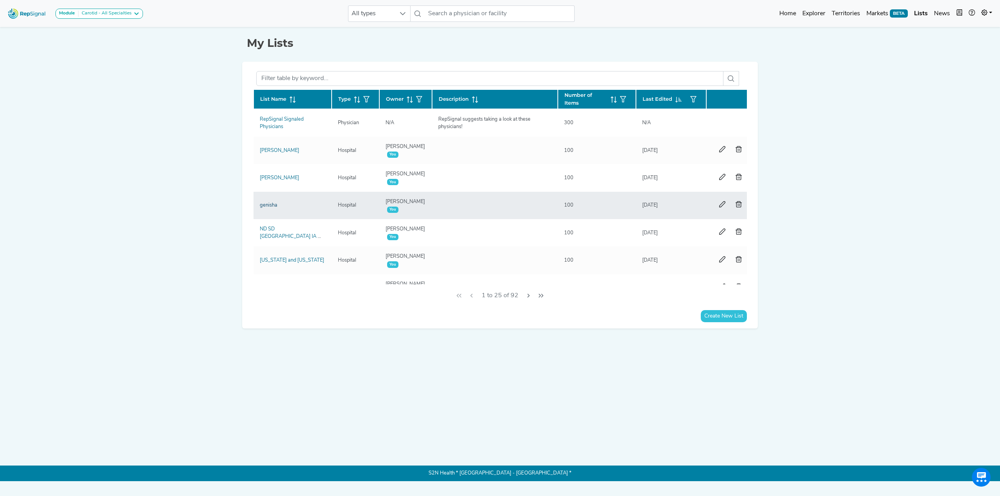
click at [266, 207] on link "genisha" at bounding box center [269, 205] width 18 height 5
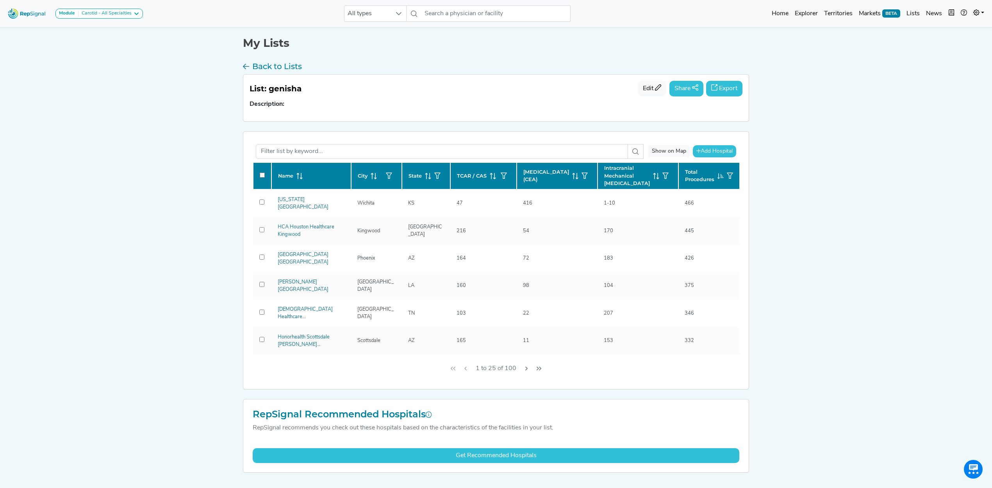
click at [487, 177] on span at bounding box center [491, 175] width 9 height 7
click at [727, 89] on button "Export" at bounding box center [724, 89] width 36 height 16
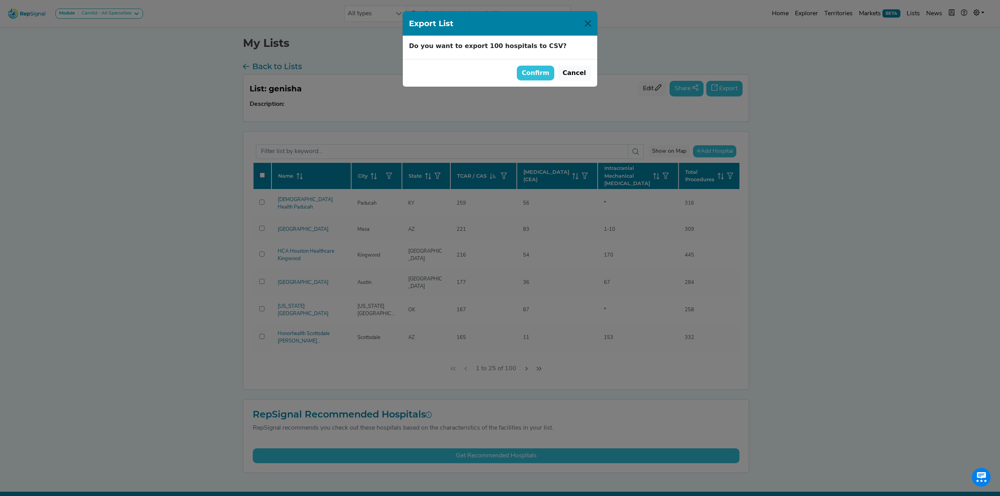
click at [532, 75] on button "Confirm" at bounding box center [536, 73] width 38 height 15
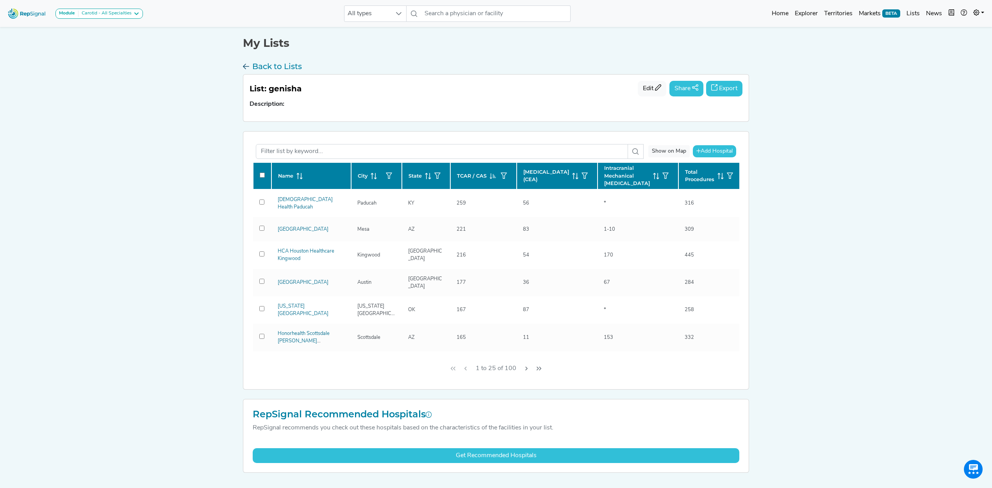
click at [277, 64] on h3 "Back to Lists" at bounding box center [277, 66] width 50 height 9
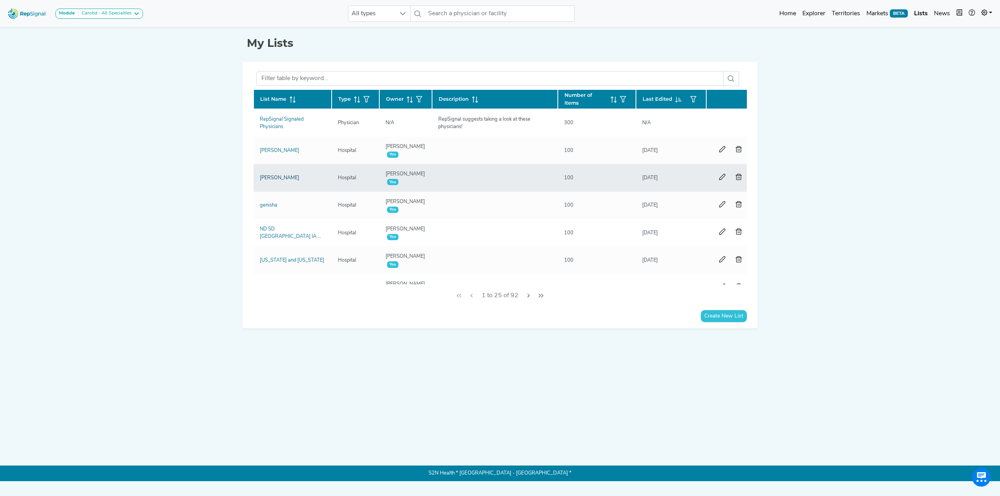
click at [265, 176] on link "[PERSON_NAME]" at bounding box center [279, 177] width 39 height 5
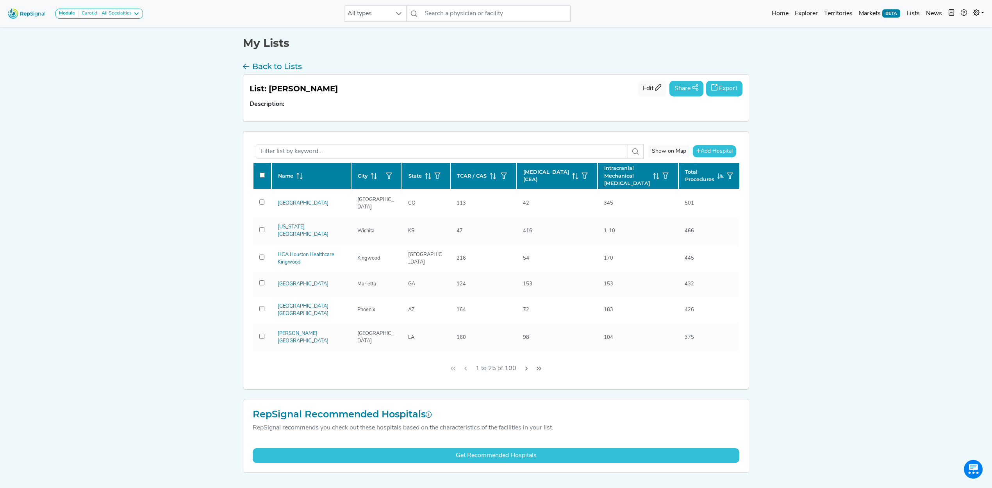
click at [490, 177] on icon at bounding box center [493, 176] width 6 height 6
click at [720, 90] on button "Export" at bounding box center [724, 89] width 36 height 16
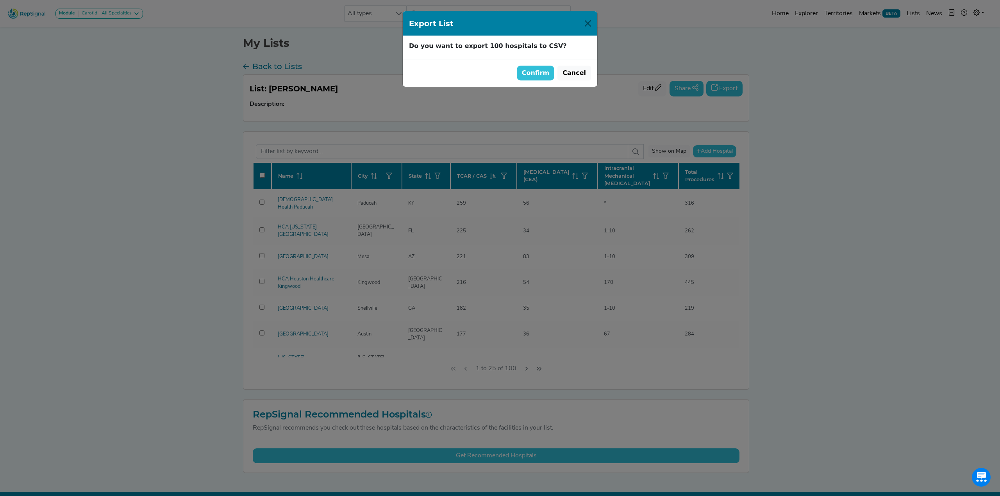
click at [542, 75] on button "Confirm" at bounding box center [536, 73] width 38 height 15
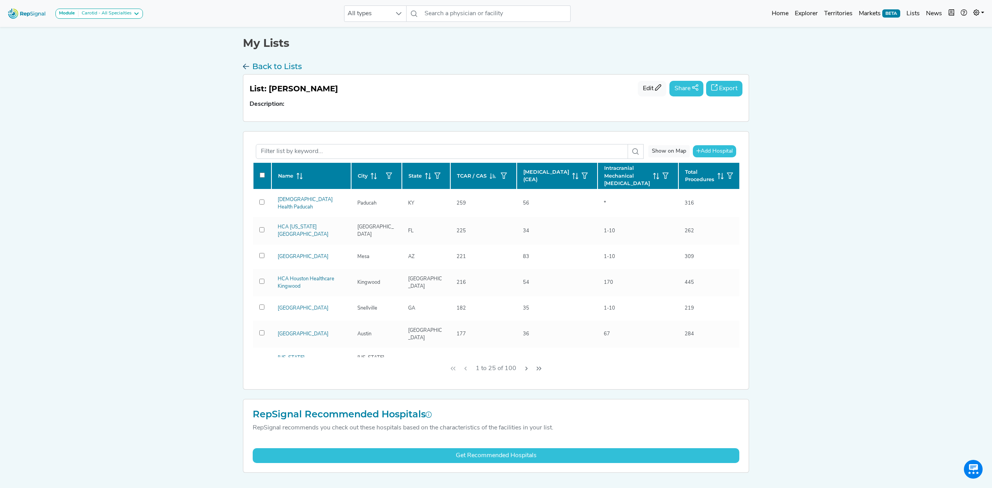
click at [263, 63] on h3 "Back to Lists" at bounding box center [277, 66] width 50 height 9
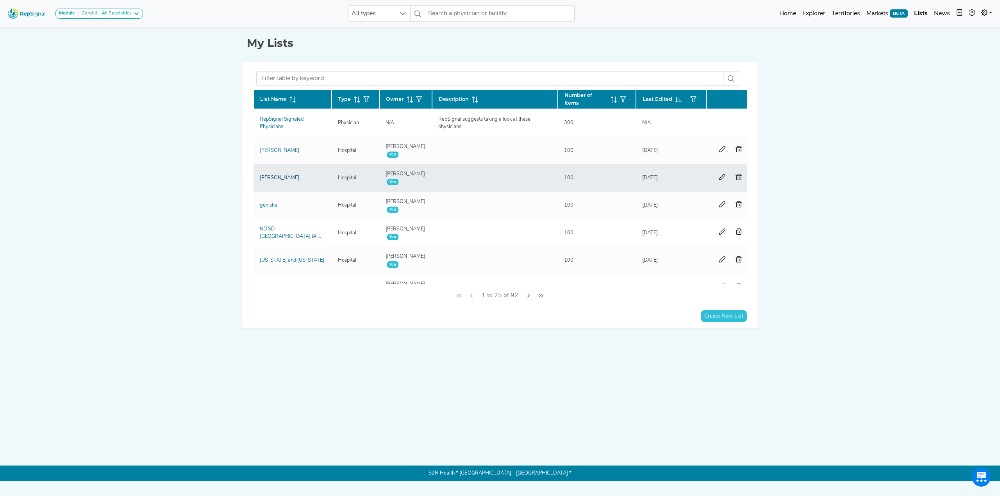
click at [266, 178] on link "[PERSON_NAME]" at bounding box center [279, 177] width 39 height 5
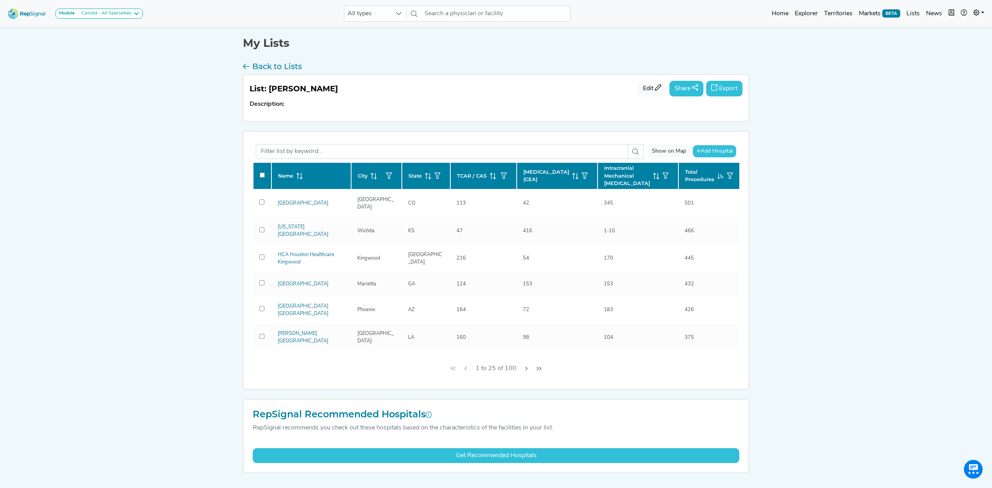
click at [492, 174] on icon at bounding box center [493, 176] width 6 height 6
click at [726, 89] on button "Export" at bounding box center [724, 89] width 36 height 16
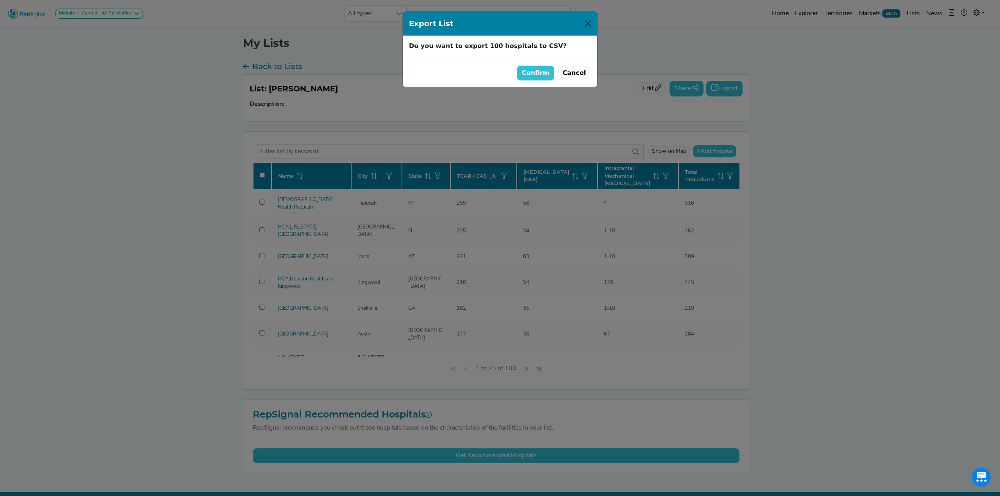
click at [551, 73] on button "Confirm" at bounding box center [536, 73] width 38 height 15
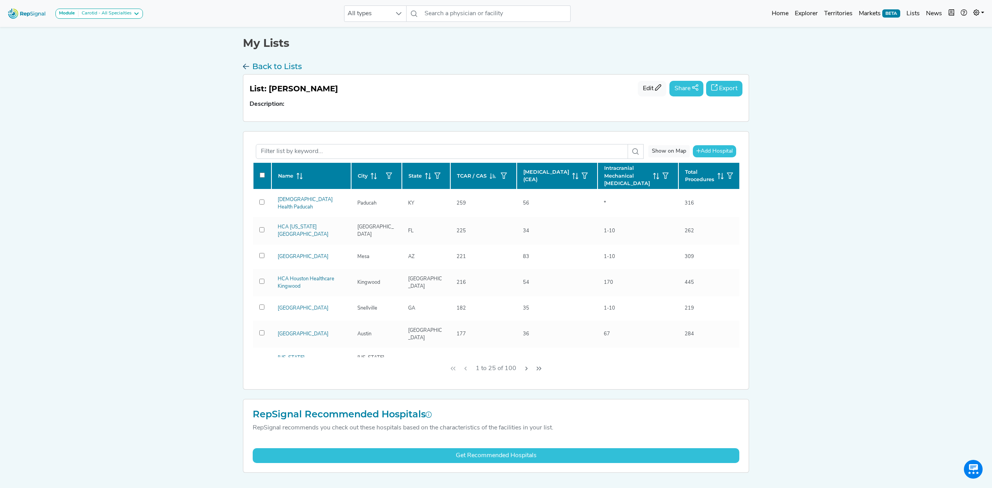
click at [284, 66] on h3 "Back to Lists" at bounding box center [277, 66] width 50 height 9
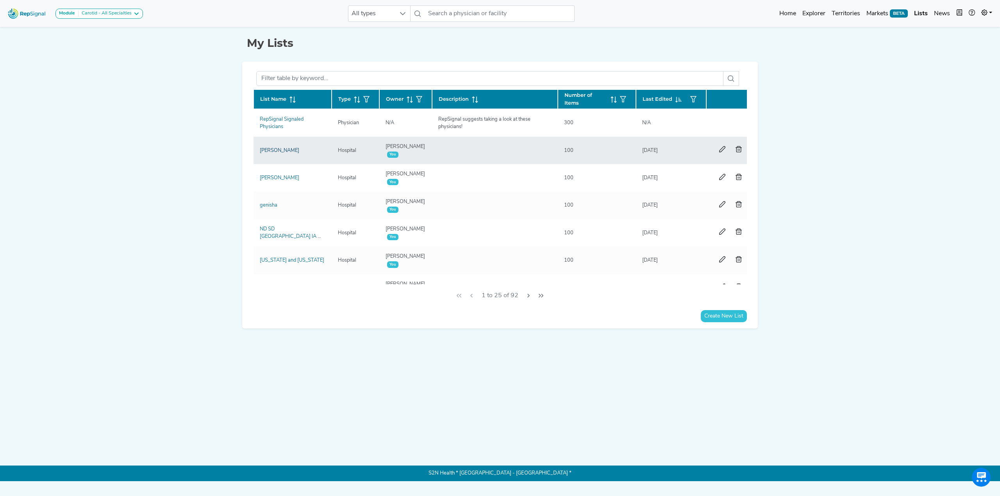
click at [264, 150] on link "[PERSON_NAME]" at bounding box center [279, 150] width 39 height 5
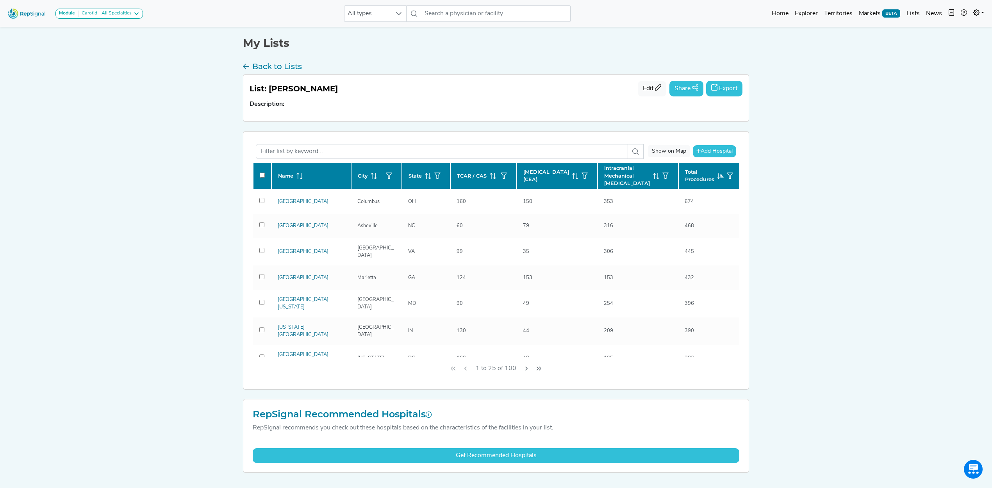
click at [490, 178] on icon at bounding box center [493, 176] width 6 height 6
click at [730, 89] on button "Export" at bounding box center [724, 89] width 36 height 16
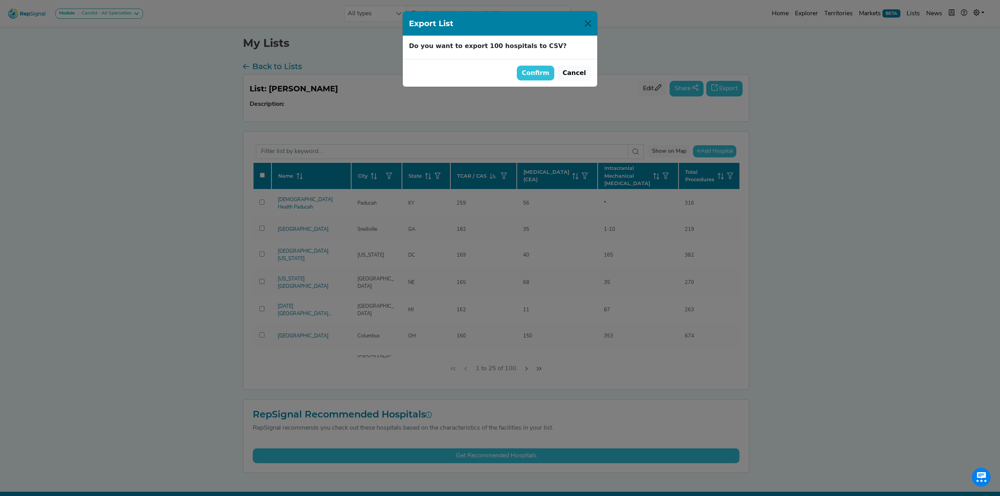
click at [538, 71] on button "Confirm" at bounding box center [536, 73] width 38 height 15
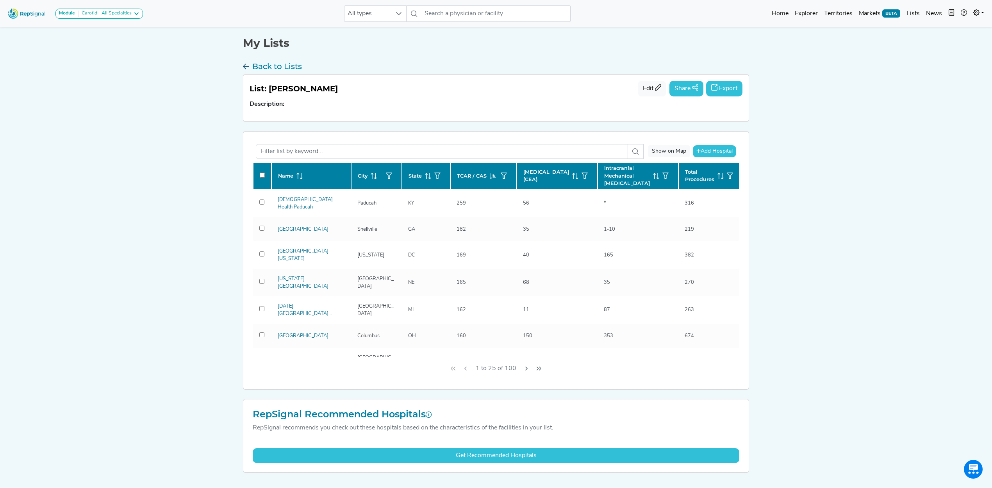
click at [277, 64] on h3 "Back to Lists" at bounding box center [277, 66] width 50 height 9
